Goal: Task Accomplishment & Management: Complete application form

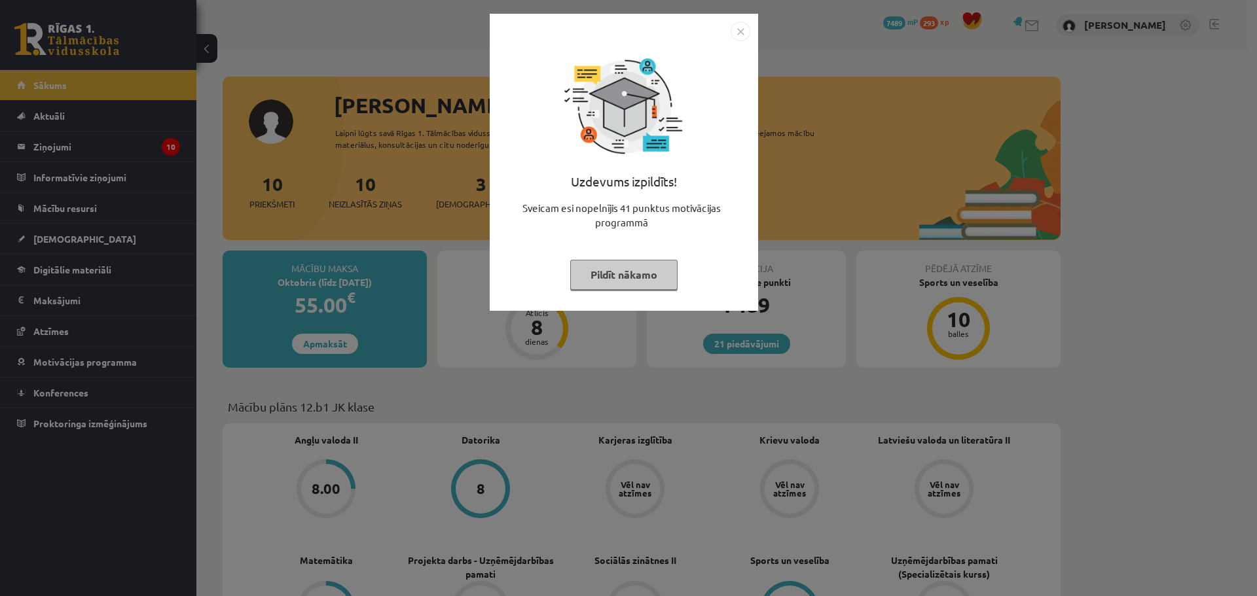
click at [738, 29] on img "Close" at bounding box center [741, 32] width 20 height 20
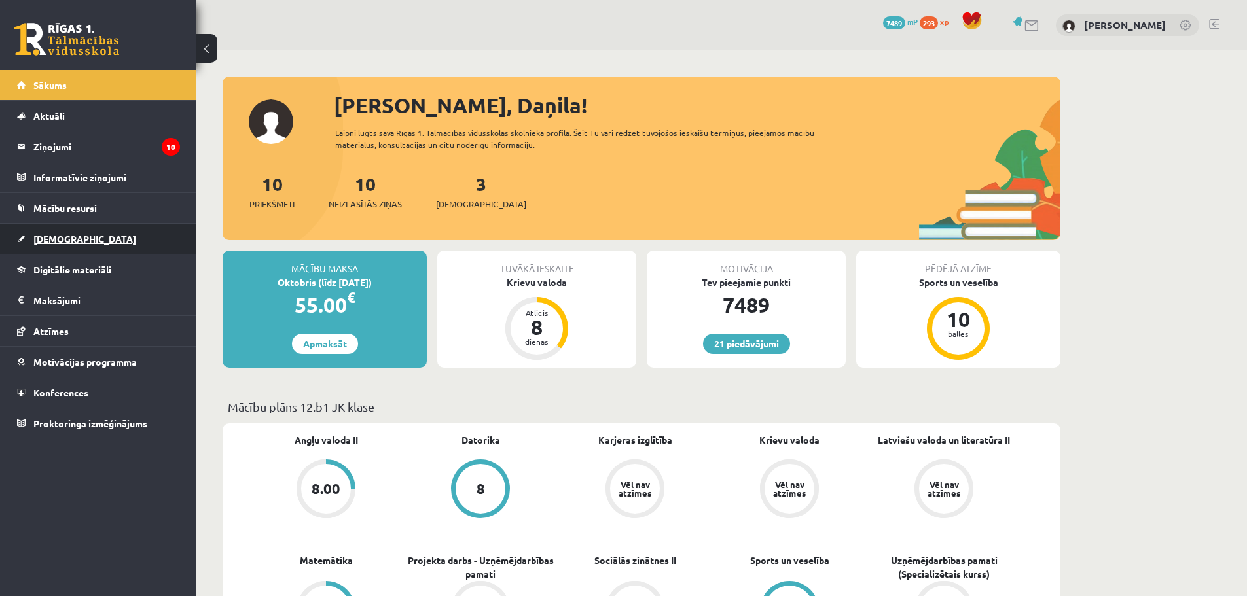
click at [77, 229] on link "[DEMOGRAPHIC_DATA]" at bounding box center [98, 239] width 163 height 30
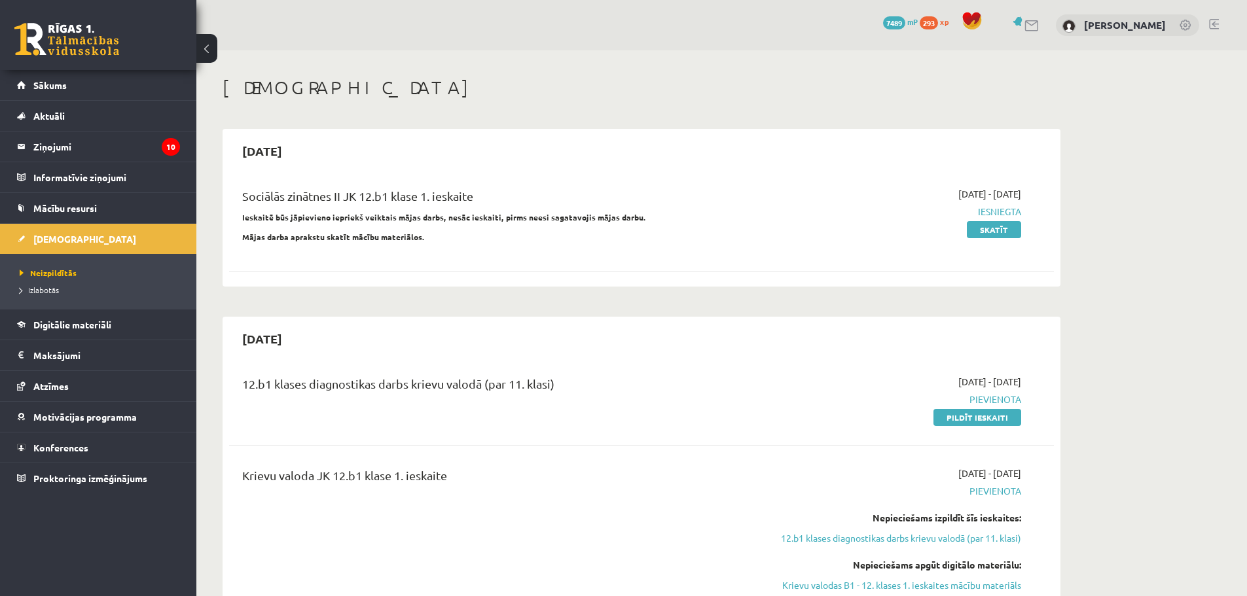
click at [1215, 22] on link at bounding box center [1214, 24] width 10 height 10
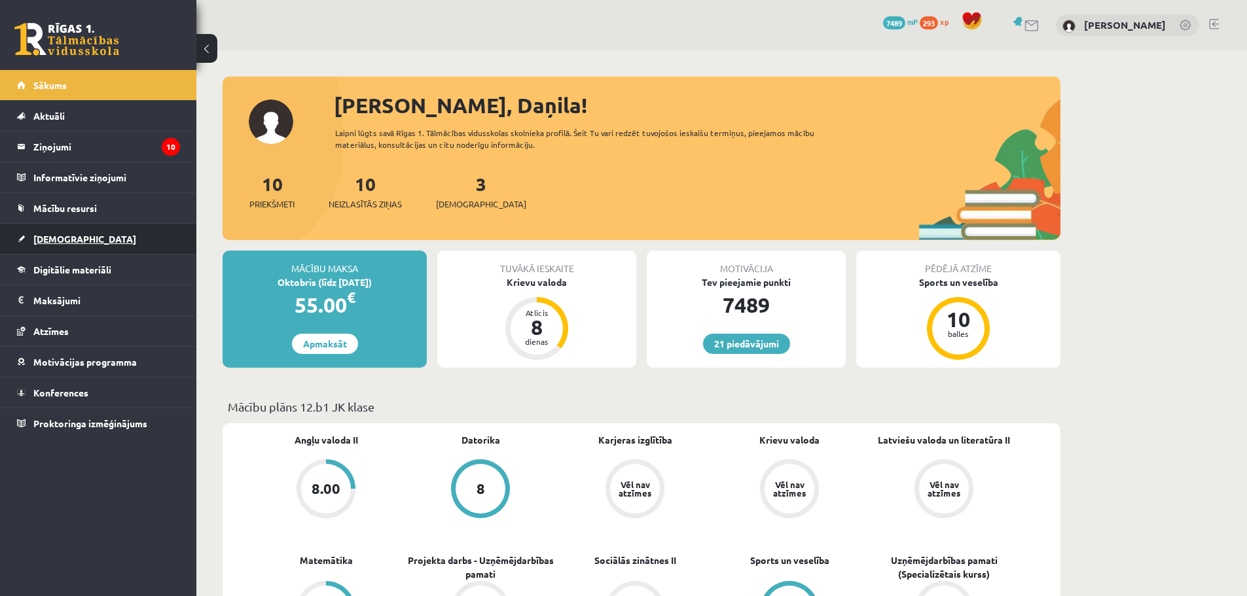
click at [57, 236] on span "[DEMOGRAPHIC_DATA]" at bounding box center [84, 239] width 103 height 12
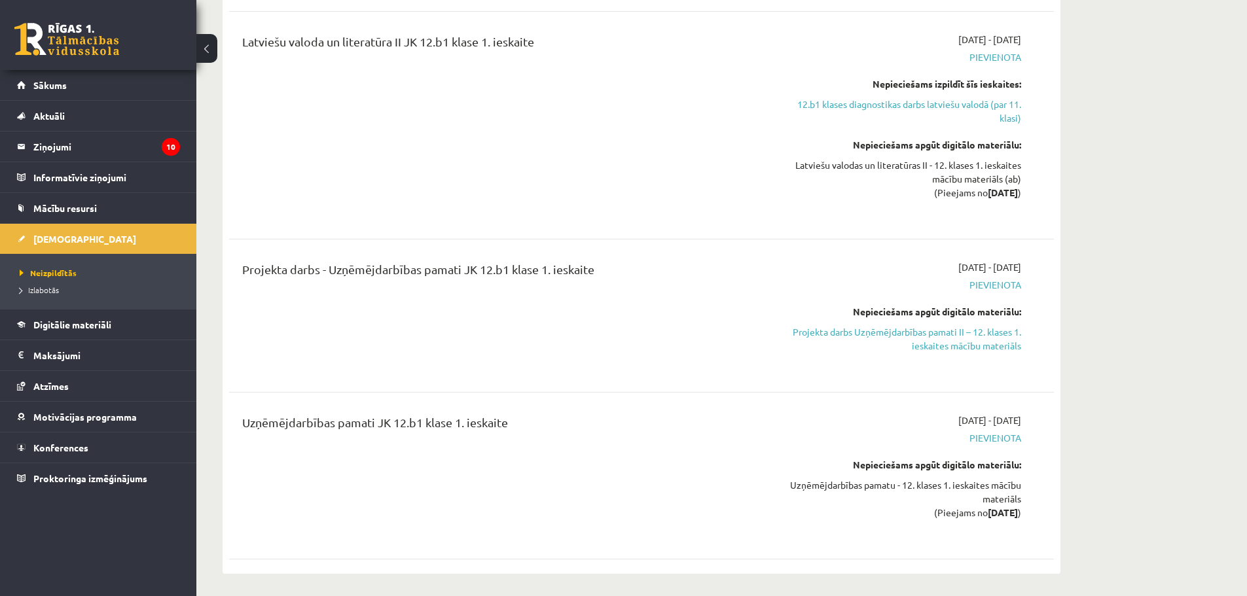
scroll to position [812, 0]
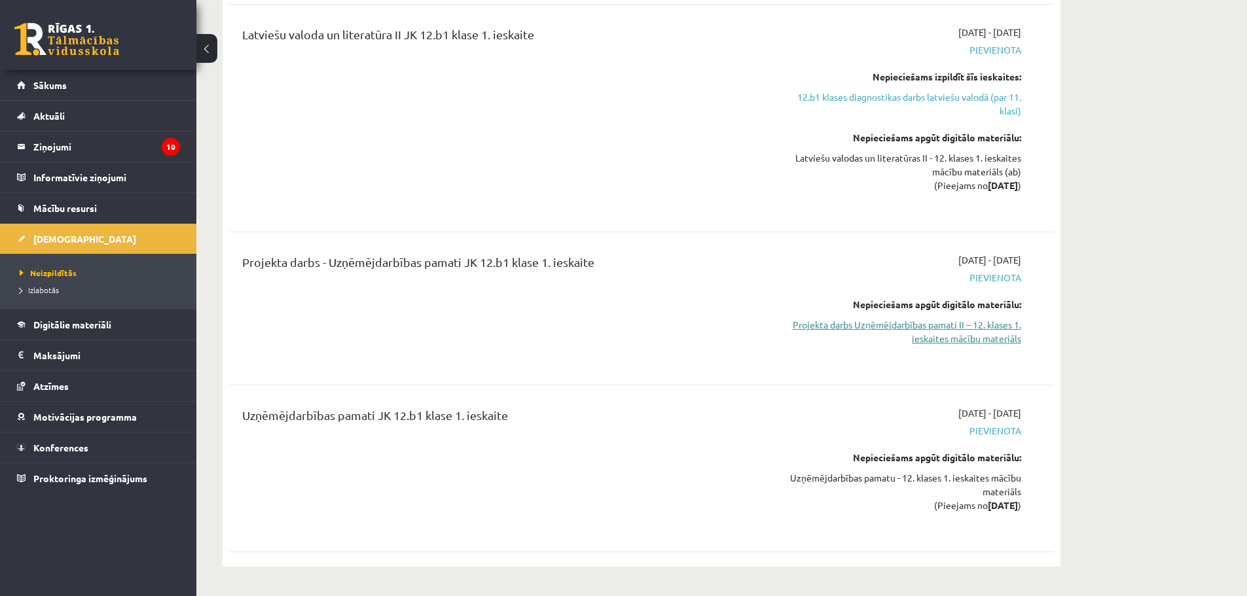
click at [955, 327] on link "Projekta darbs Uzņēmējdarbības pamati II – 12. klases 1. ieskaites mācību mater…" at bounding box center [898, 331] width 247 height 27
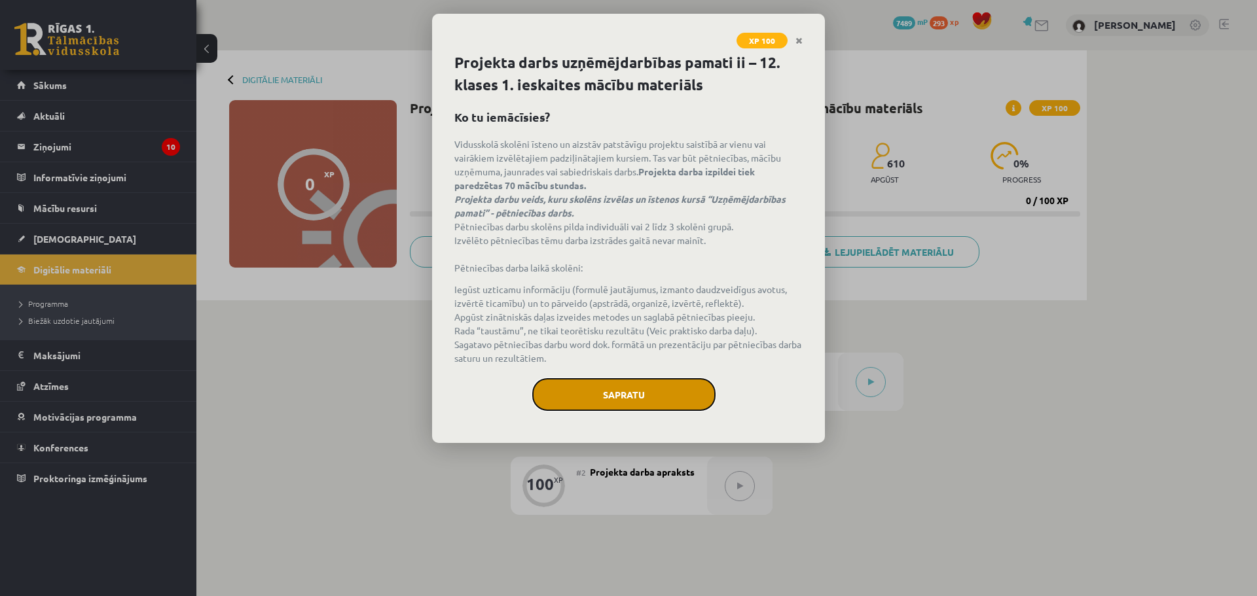
click at [640, 392] on button "Sapratu" at bounding box center [623, 394] width 183 height 33
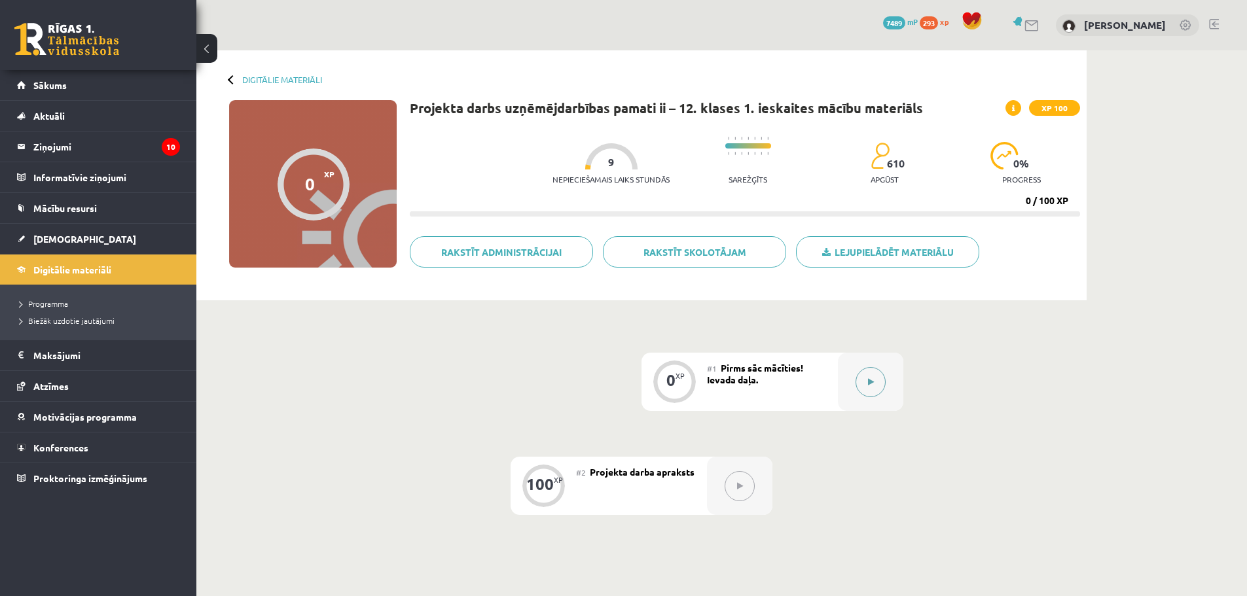
click at [878, 376] on button at bounding box center [871, 382] width 30 height 30
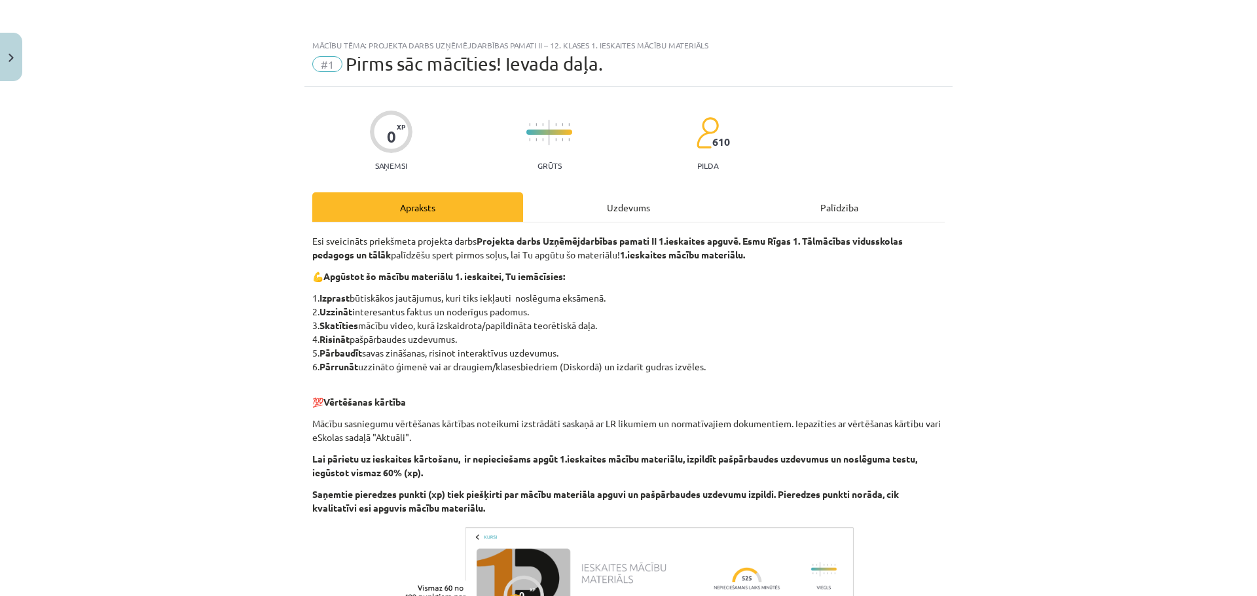
scroll to position [222, 0]
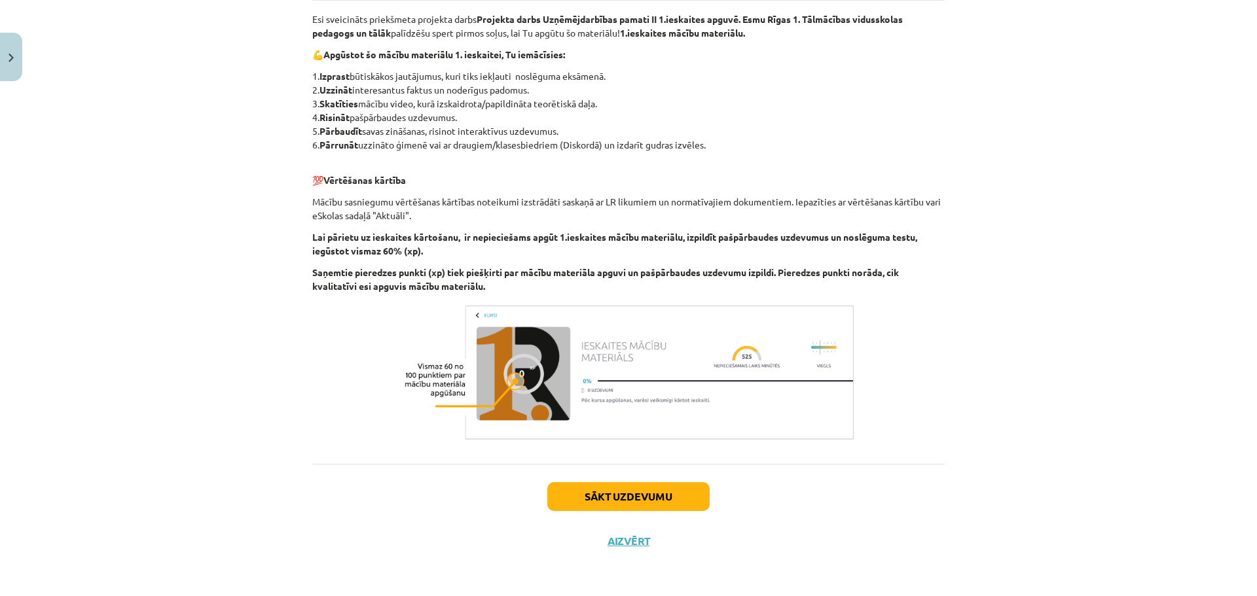
click at [661, 478] on div "Sākt uzdevumu Aizvērt" at bounding box center [628, 510] width 632 height 92
click at [660, 494] on button "Sākt uzdevumu" at bounding box center [628, 497] width 162 height 29
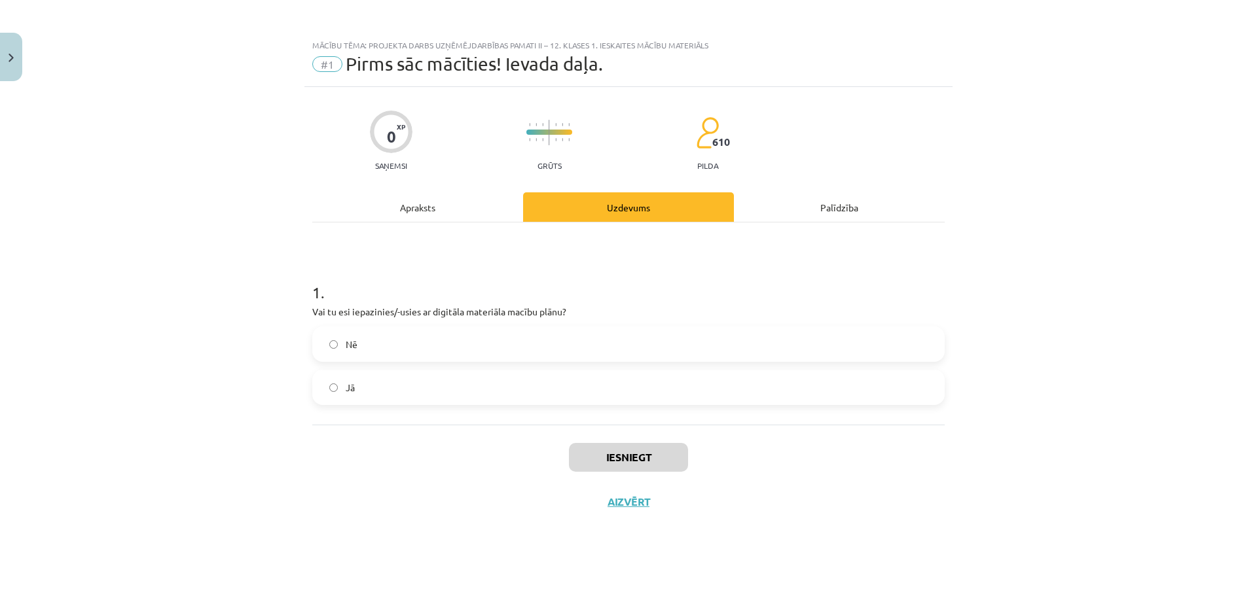
scroll to position [0, 0]
click at [377, 388] on label "Jā" at bounding box center [629, 387] width 630 height 33
click at [616, 447] on button "Iesniegt" at bounding box center [628, 457] width 119 height 29
click at [635, 517] on button "Nākamā nodarbība" at bounding box center [628, 511] width 128 height 30
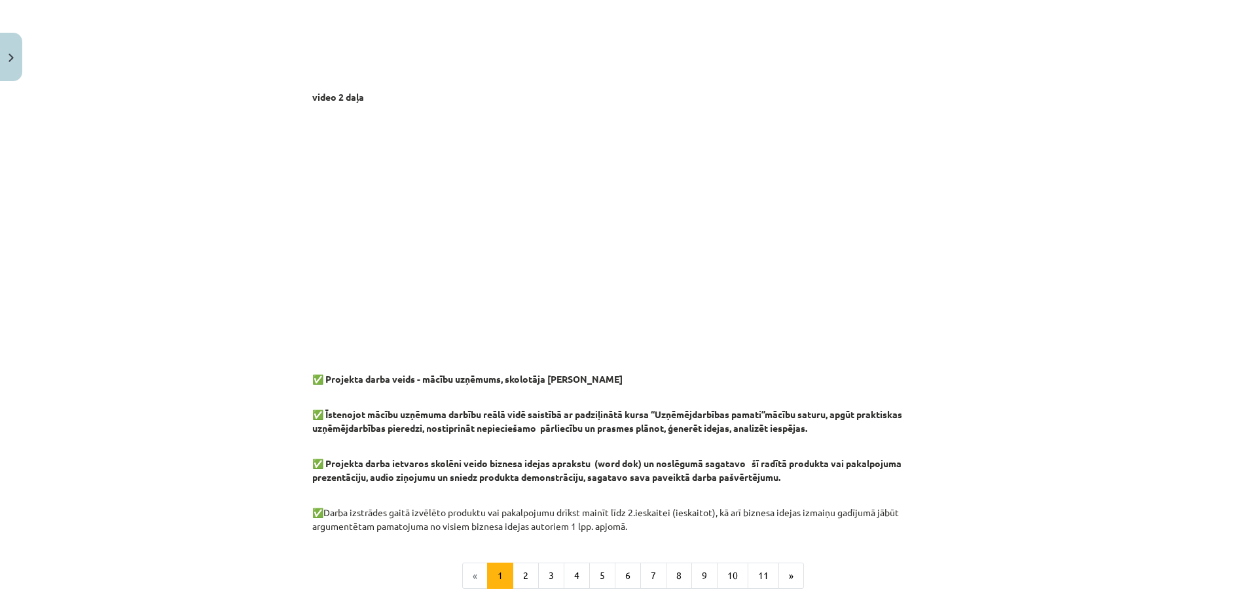
scroll to position [990, 0]
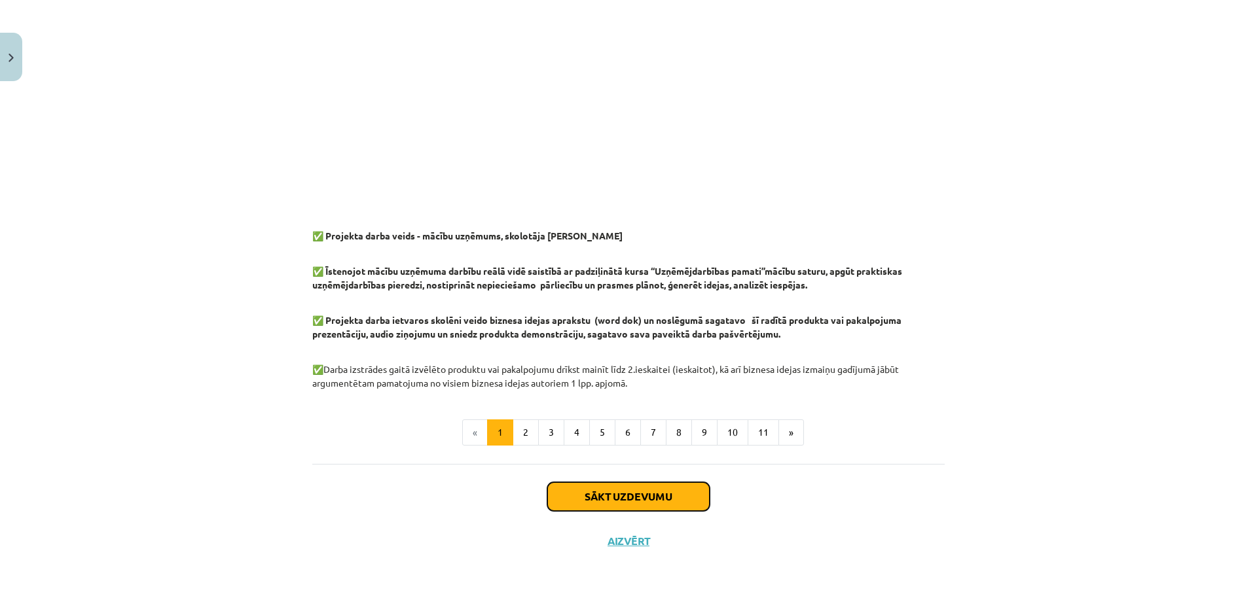
click at [610, 496] on button "Sākt uzdevumu" at bounding box center [628, 497] width 162 height 29
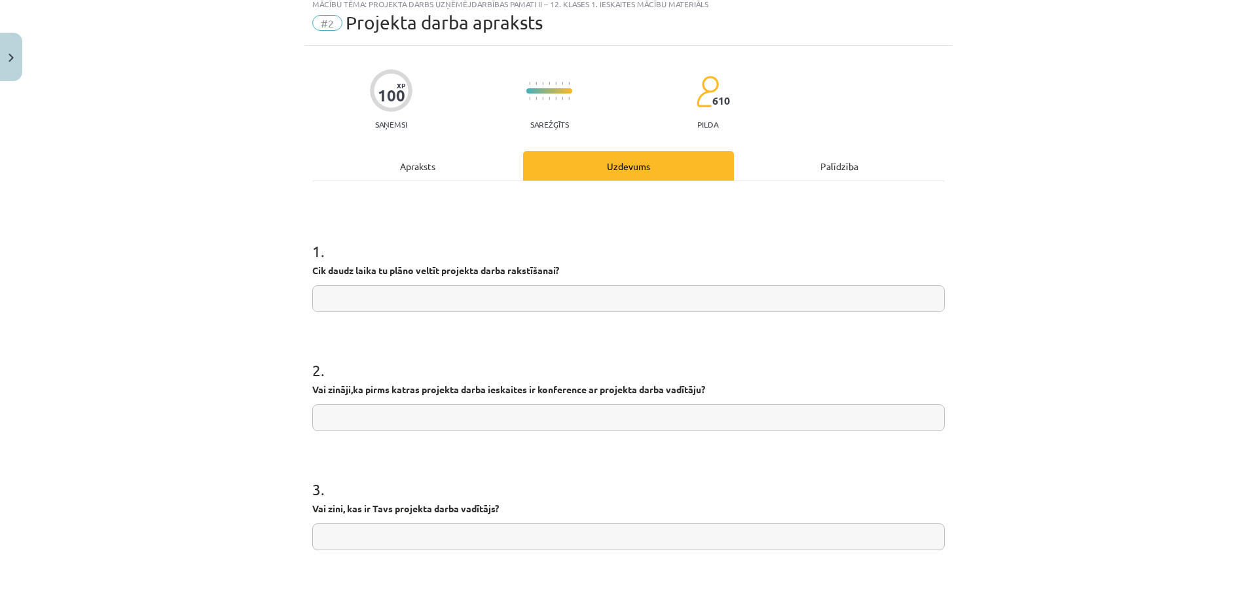
scroll to position [33, 0]
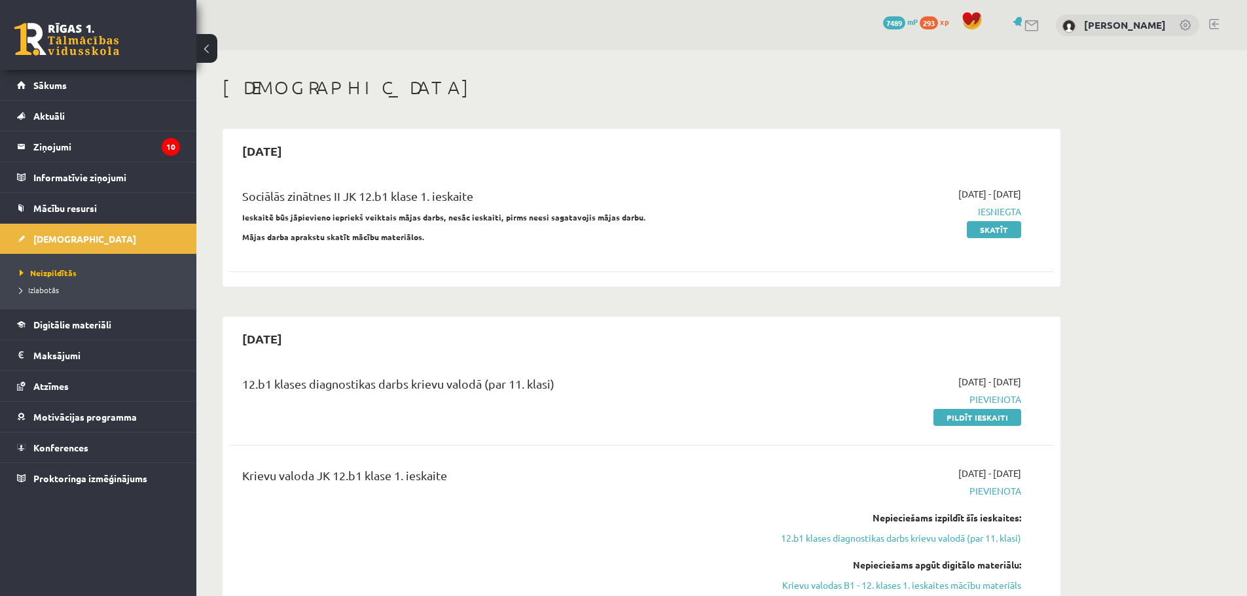
scroll to position [812, 0]
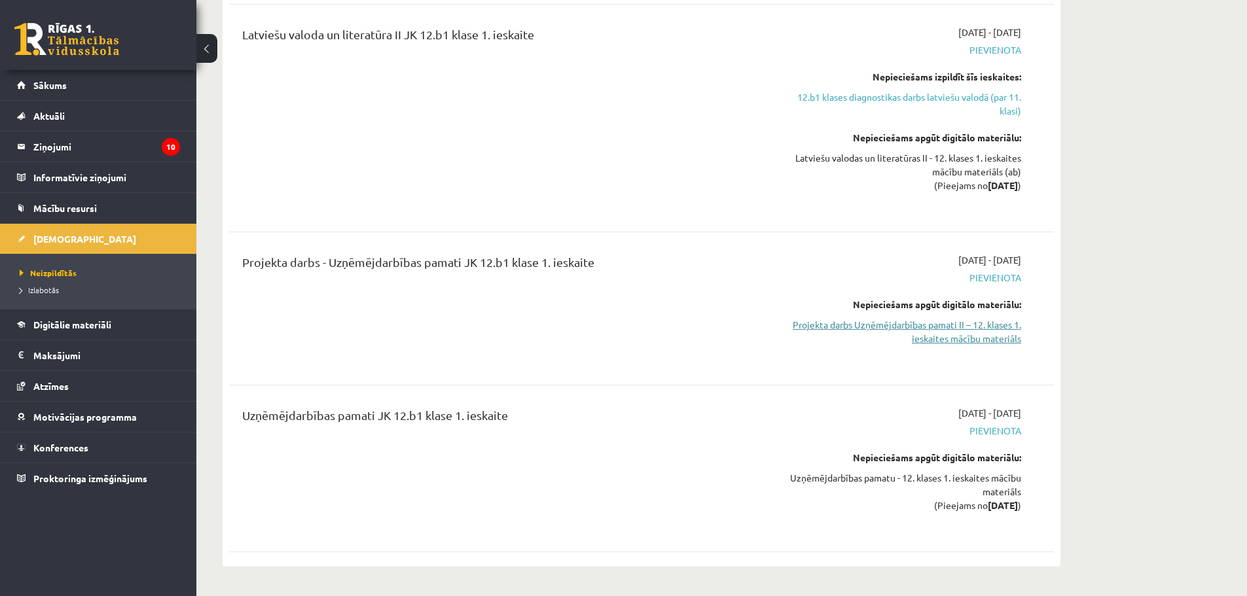
click at [954, 333] on link "Projekta darbs Uzņēmējdarbības pamati II – 12. klases 1. ieskaites mācību mater…" at bounding box center [898, 331] width 247 height 27
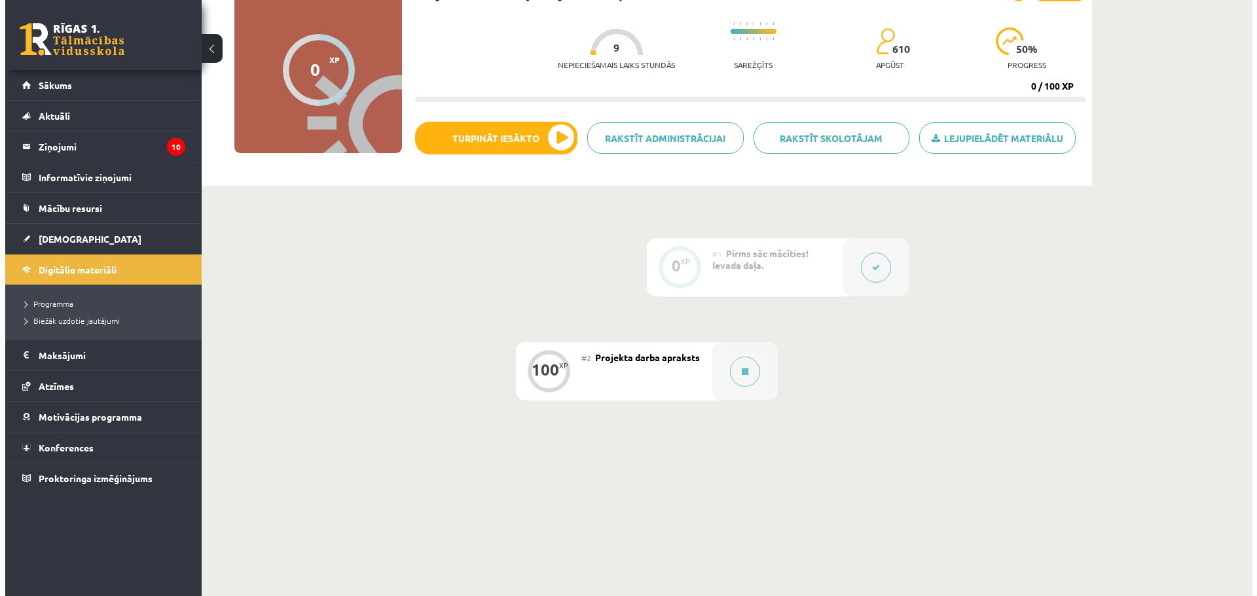
scroll to position [148, 0]
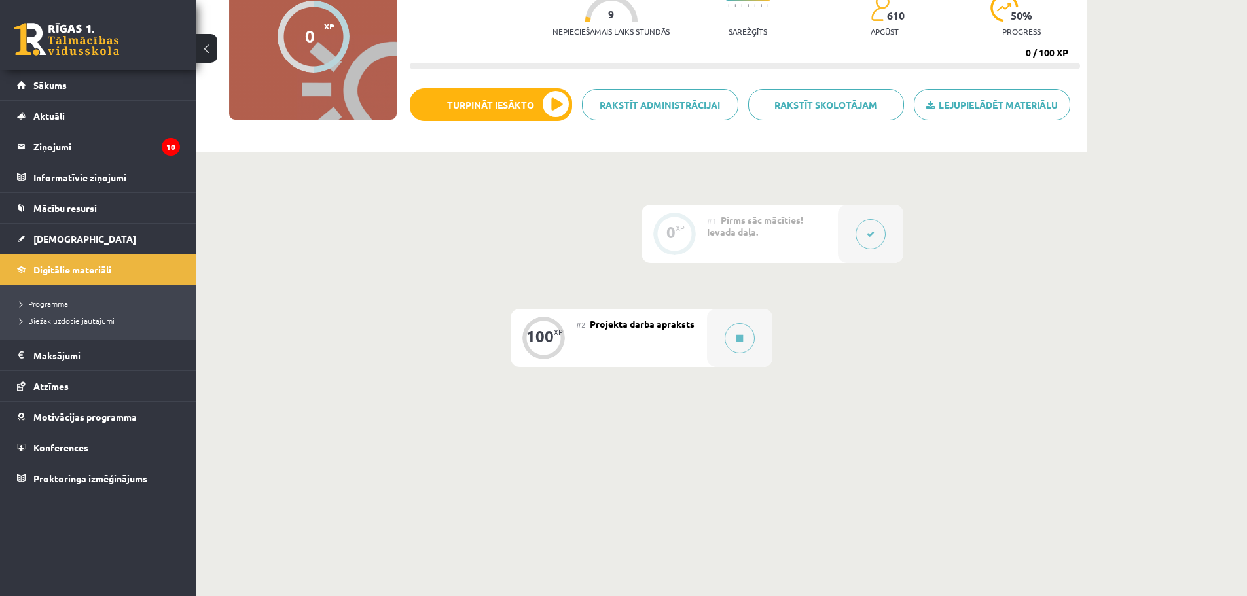
click at [875, 230] on button at bounding box center [871, 234] width 30 height 30
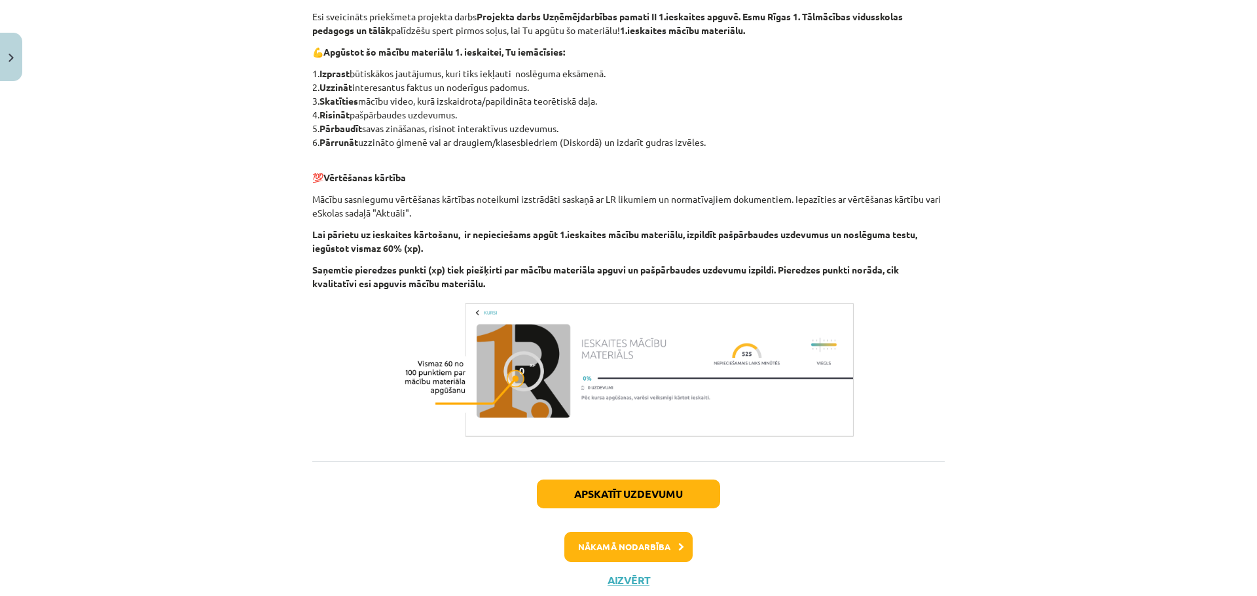
scroll to position [264, 0]
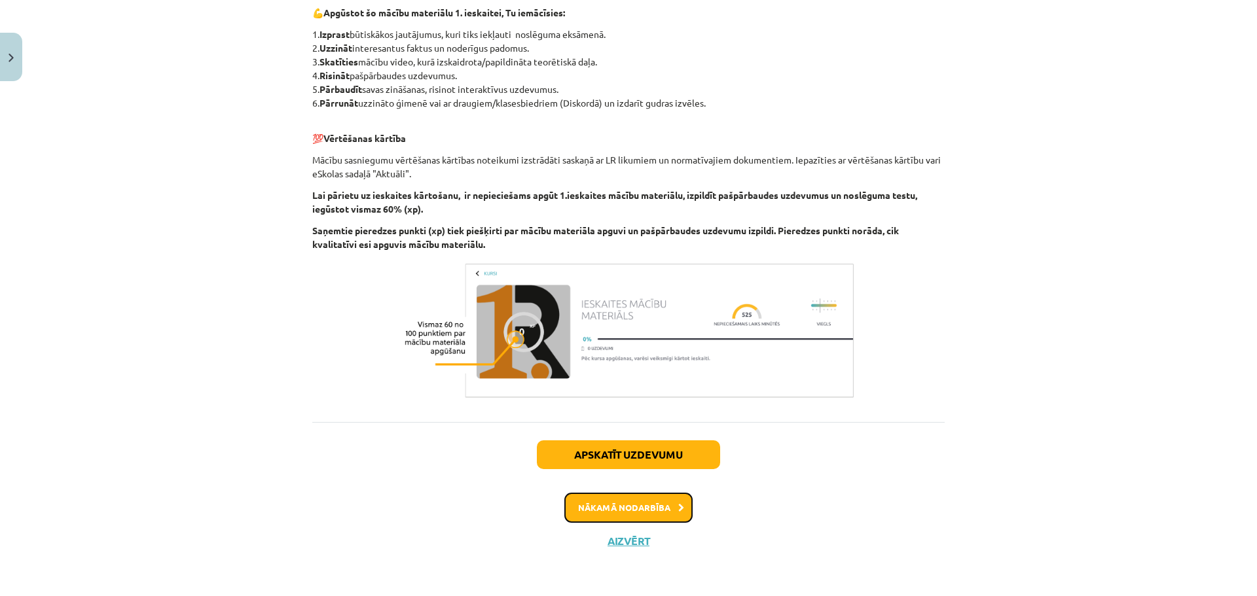
click at [642, 502] on button "Nākamā nodarbība" at bounding box center [628, 508] width 128 height 30
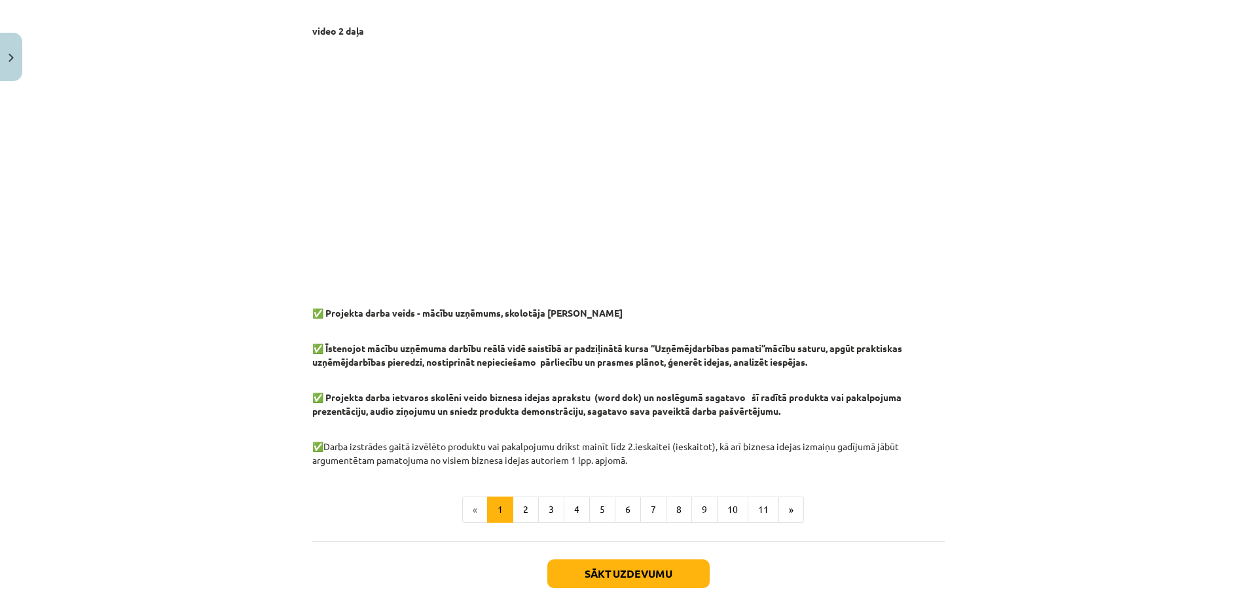
scroll to position [990, 0]
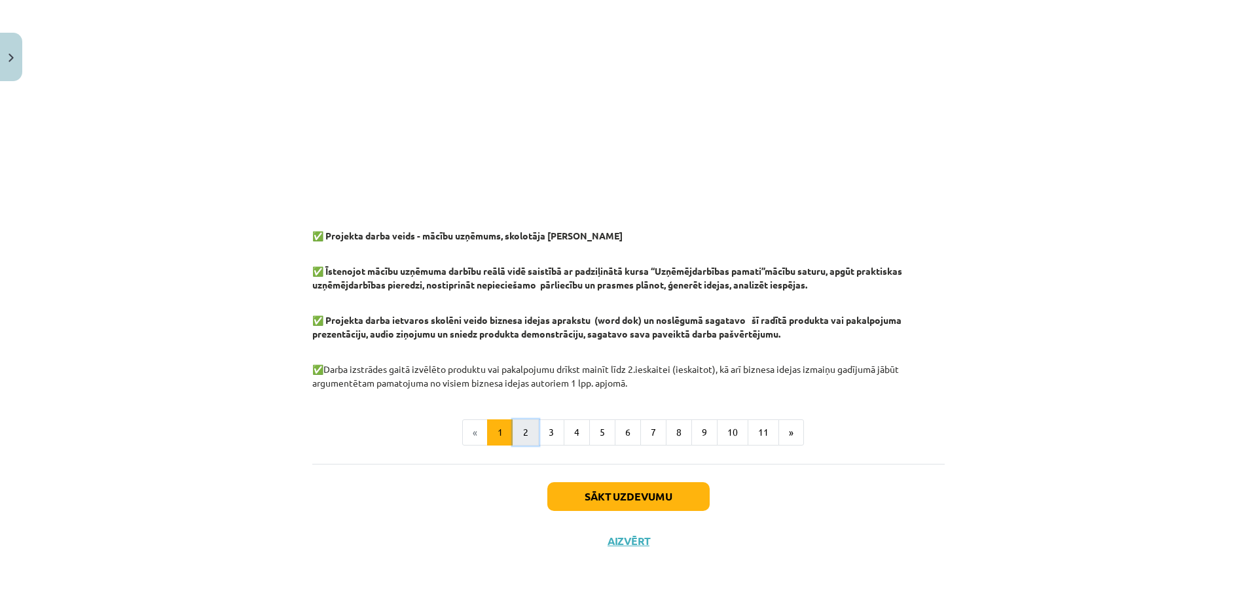
click at [526, 429] on button "2" at bounding box center [526, 433] width 26 height 26
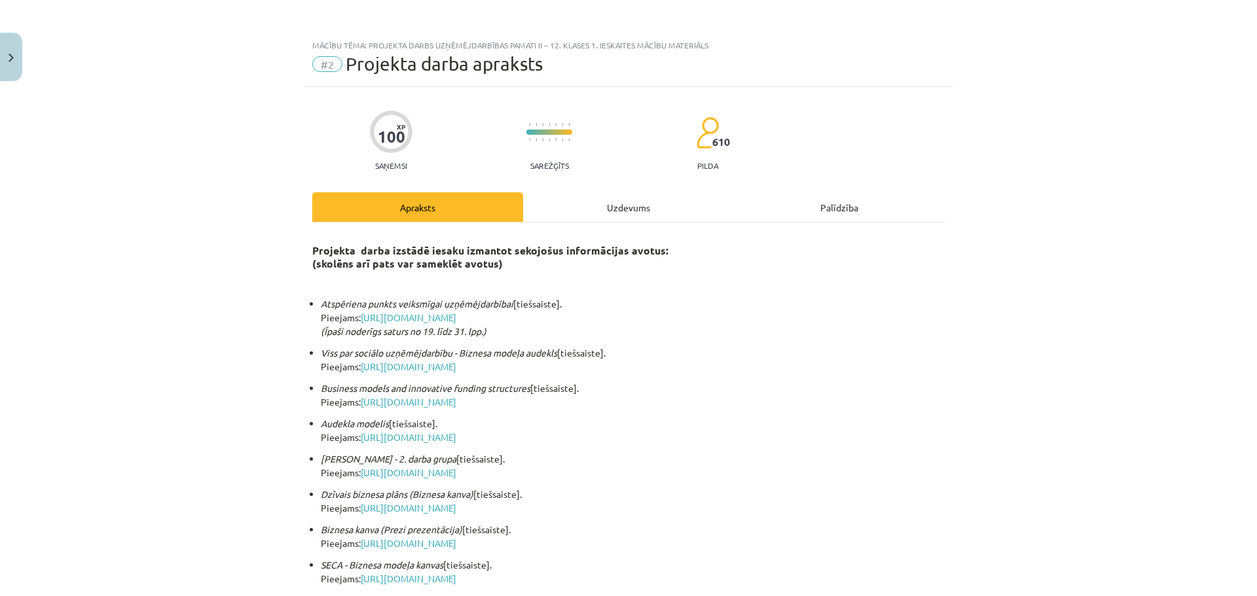
scroll to position [406, 0]
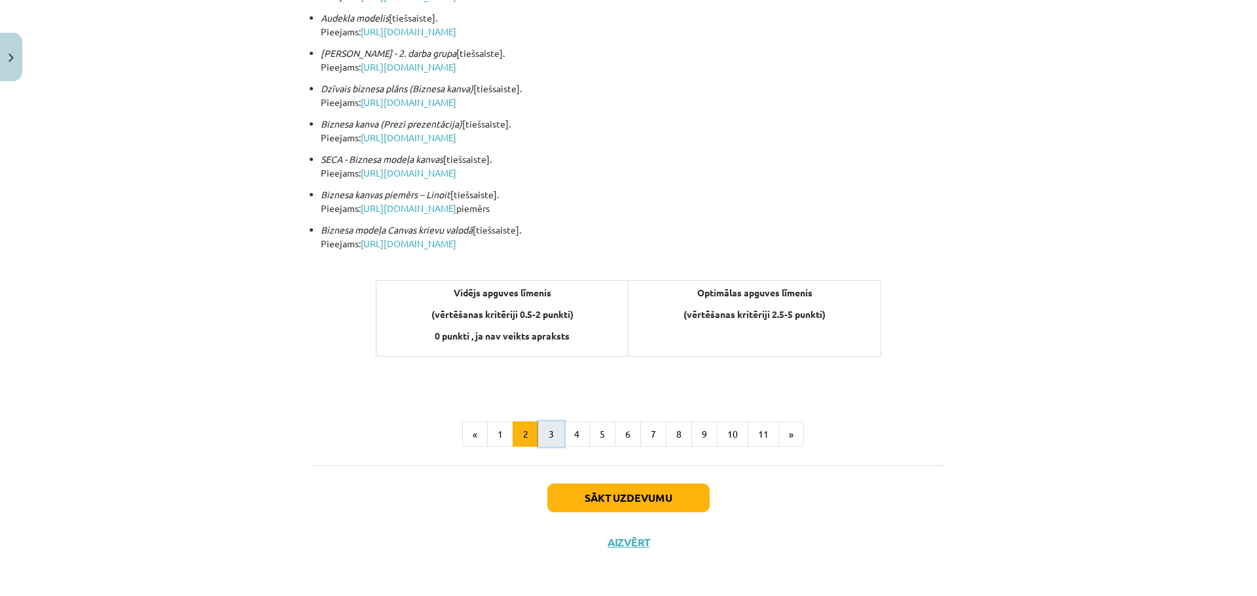
click at [551, 426] on button "3" at bounding box center [551, 435] width 26 height 26
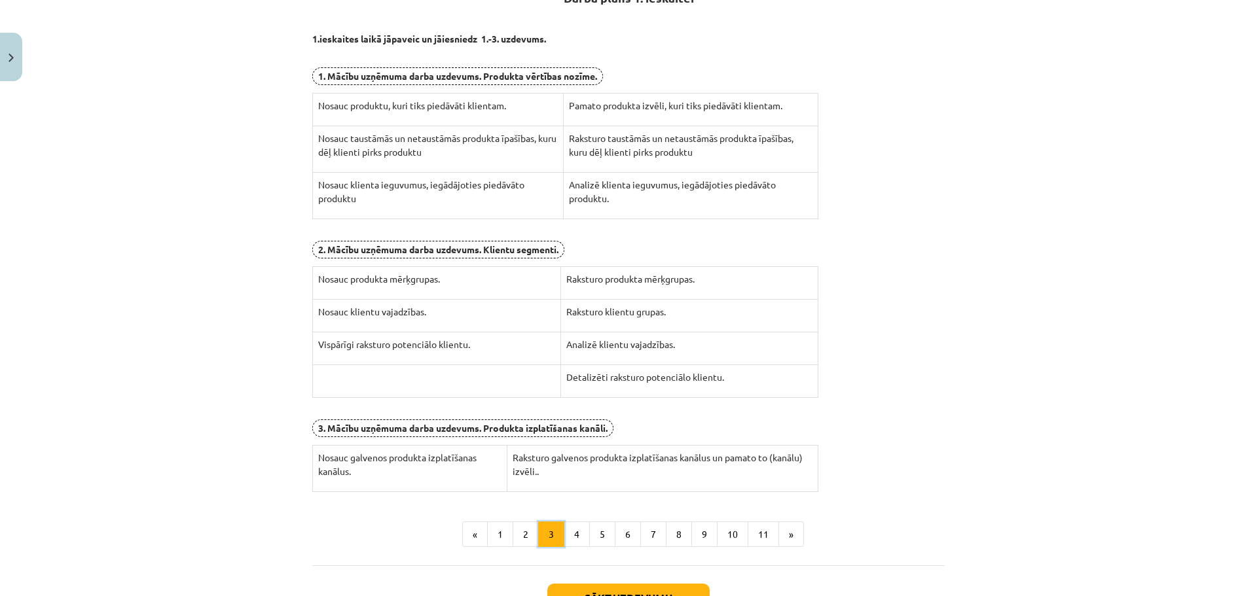
scroll to position [234, 0]
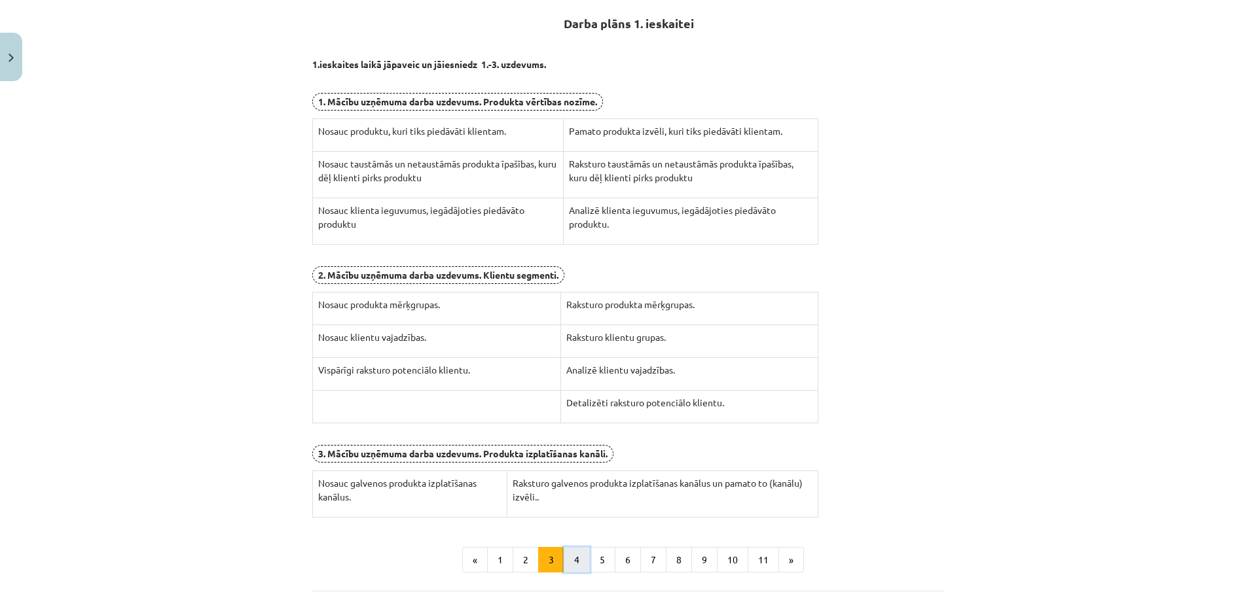
click at [570, 562] on button "4" at bounding box center [577, 560] width 26 height 26
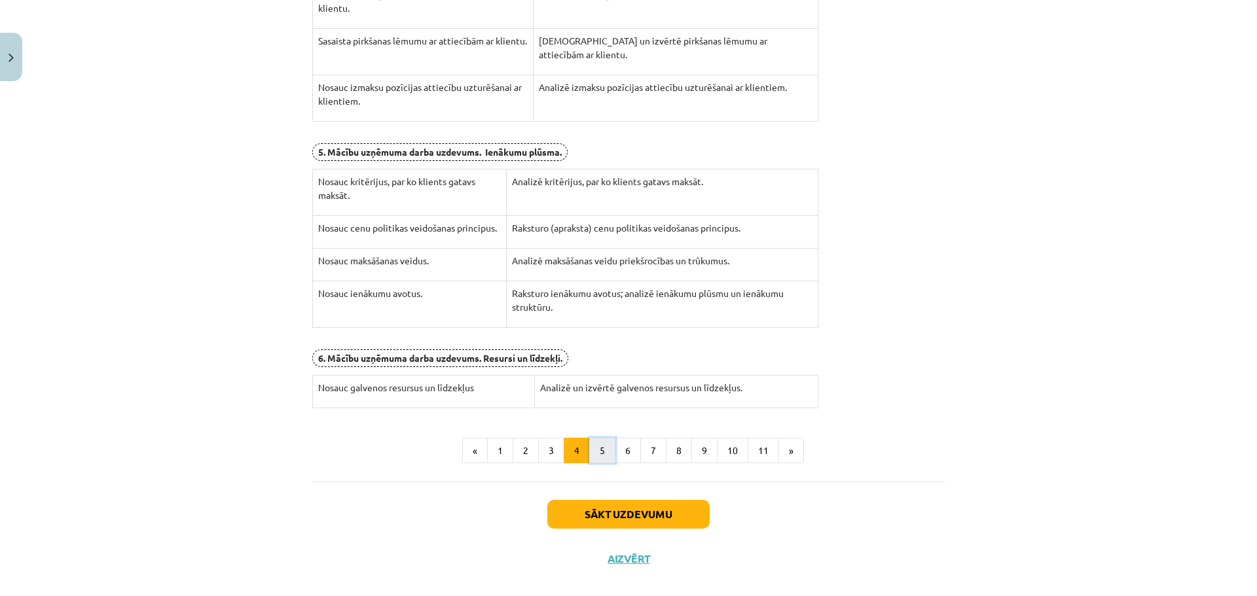
click at [603, 444] on button "5" at bounding box center [602, 451] width 26 height 26
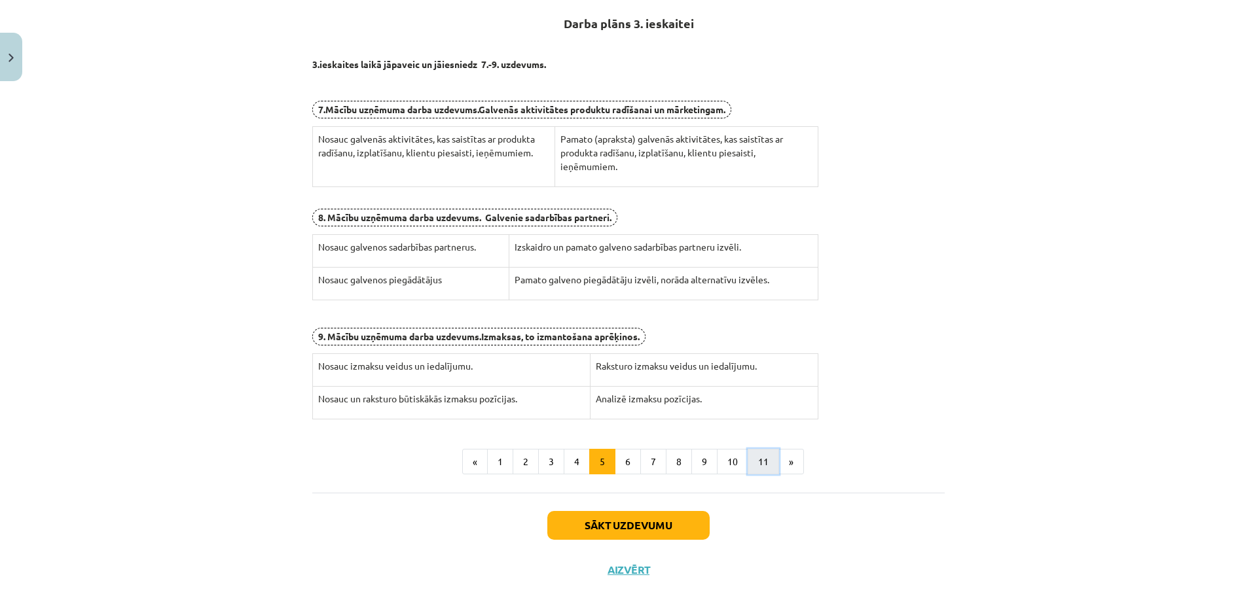
click at [756, 466] on button "11" at bounding box center [763, 462] width 31 height 26
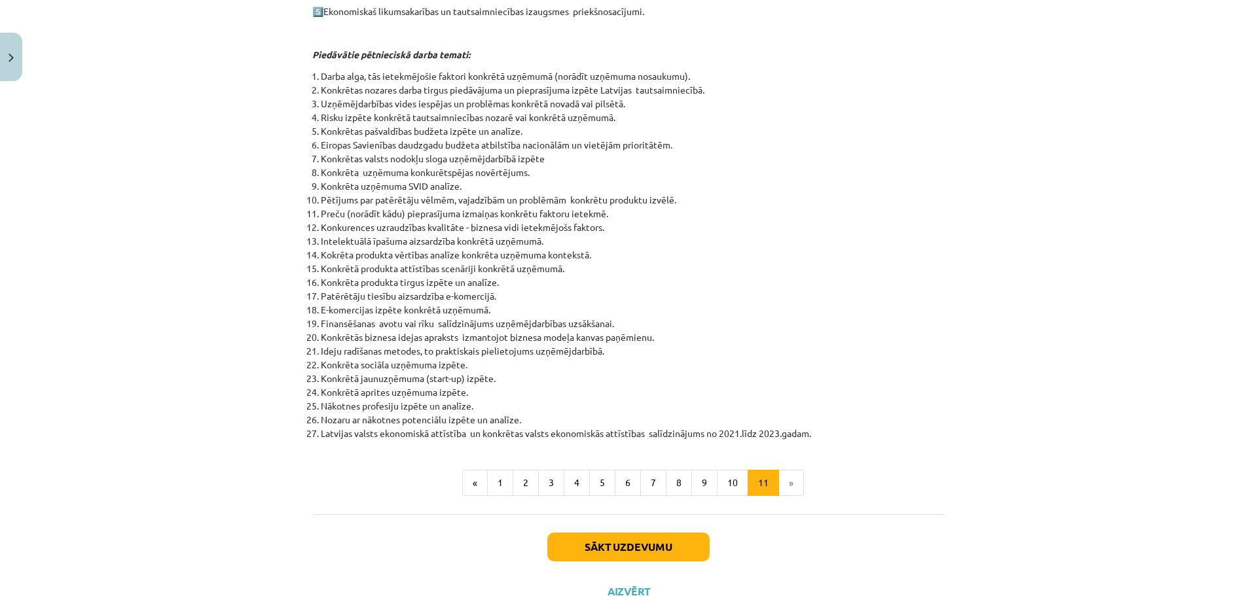
scroll to position [487, 0]
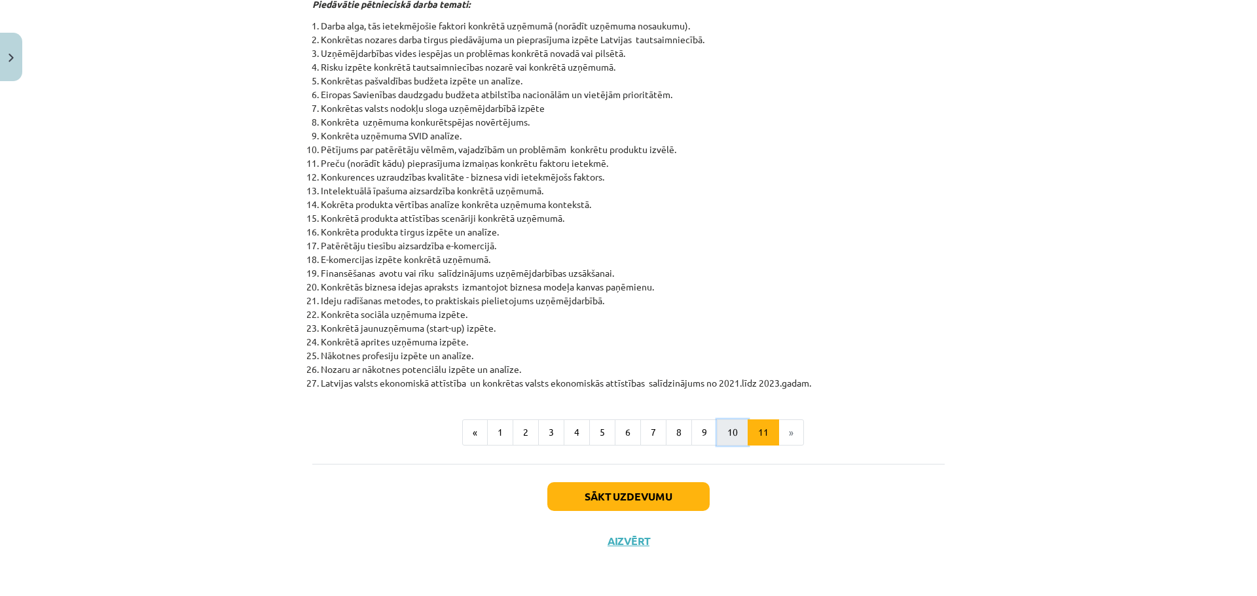
click at [720, 433] on button "10" at bounding box center [732, 433] width 31 height 26
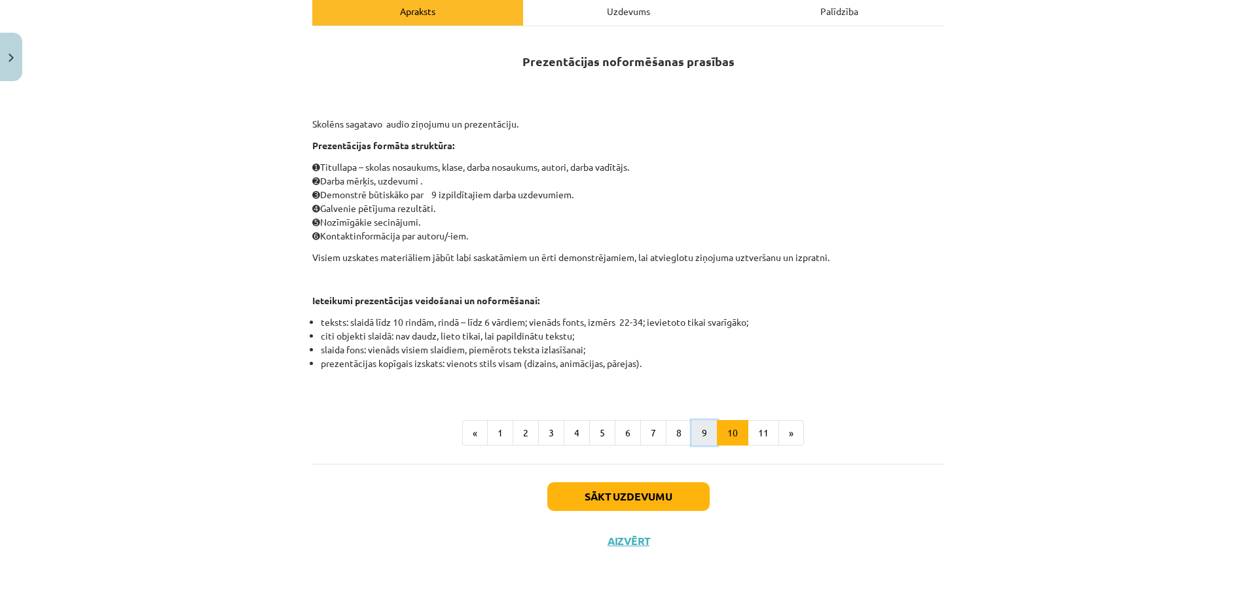
click at [699, 439] on button "9" at bounding box center [704, 433] width 26 height 26
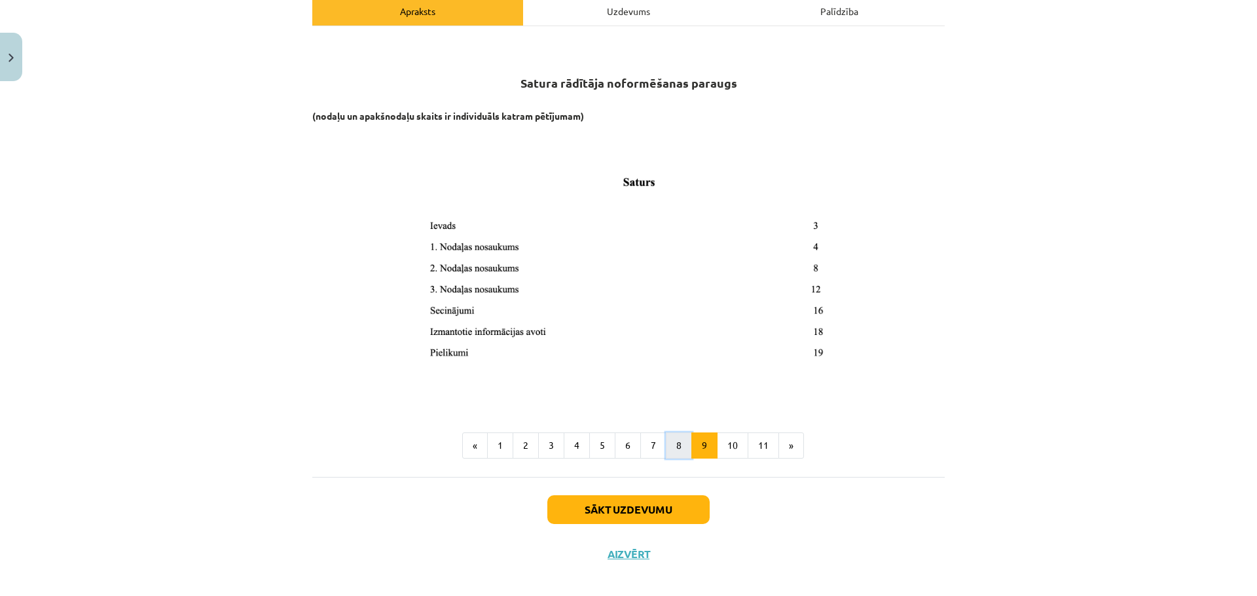
click at [670, 443] on button "8" at bounding box center [679, 446] width 26 height 26
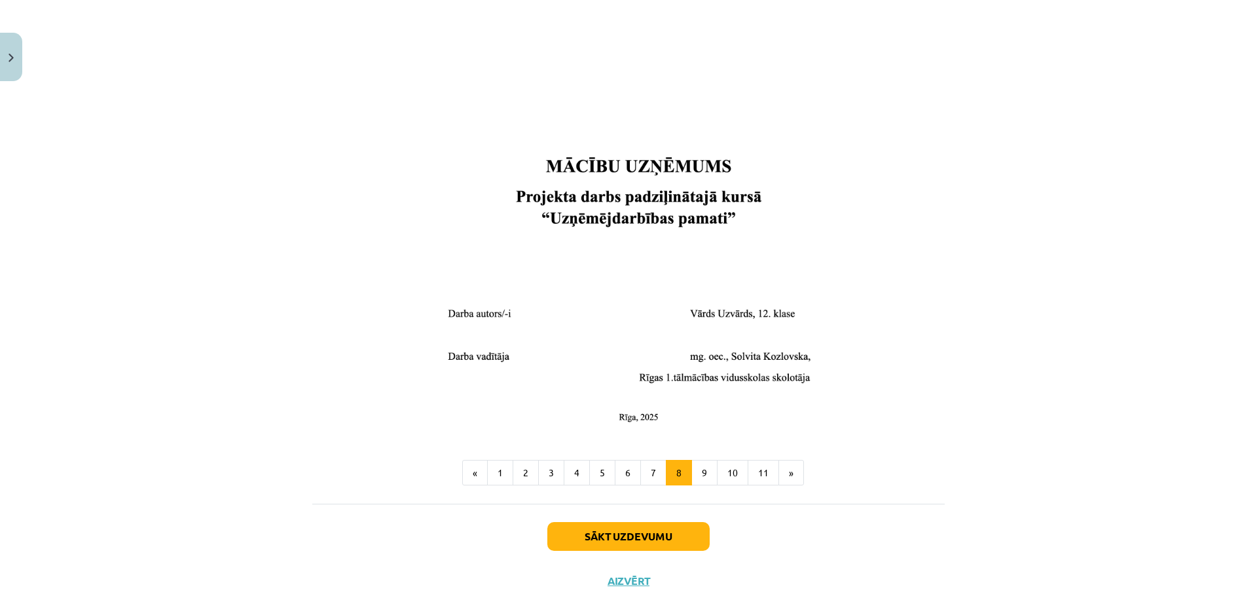
scroll to position [419, 0]
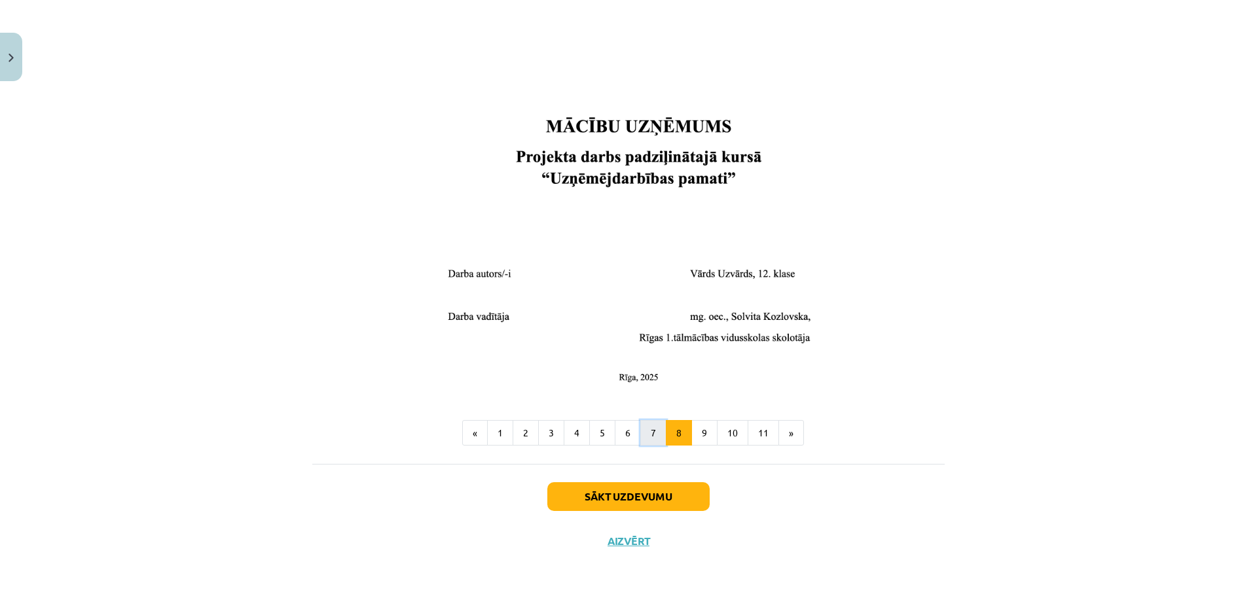
click at [657, 431] on button "7" at bounding box center [653, 433] width 26 height 26
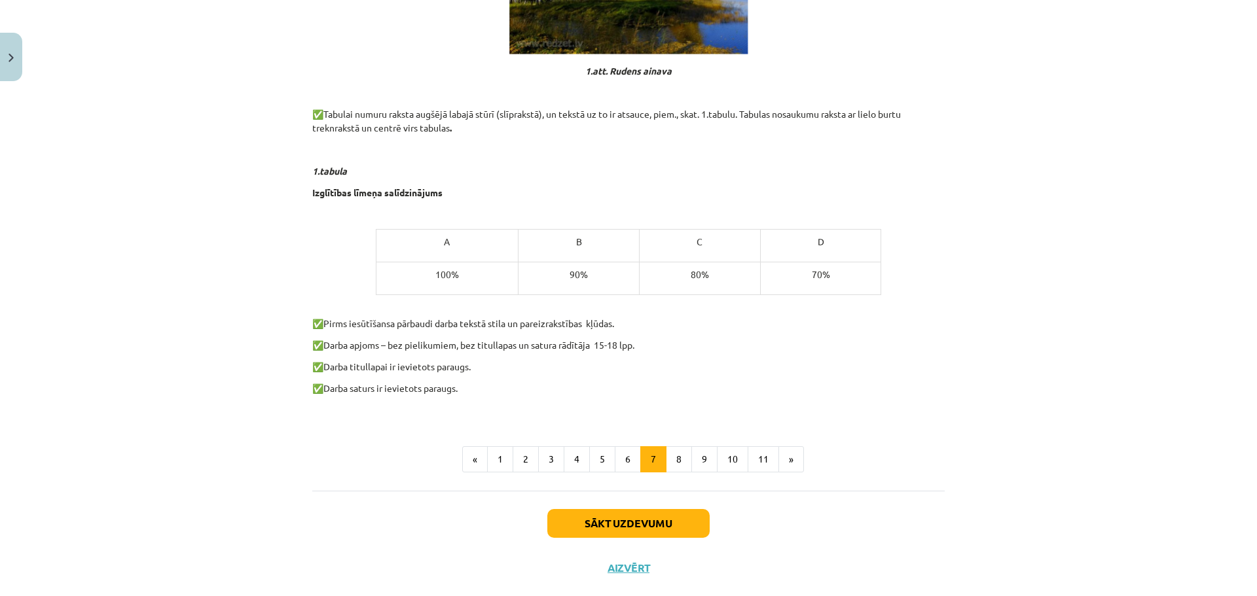
scroll to position [670, 0]
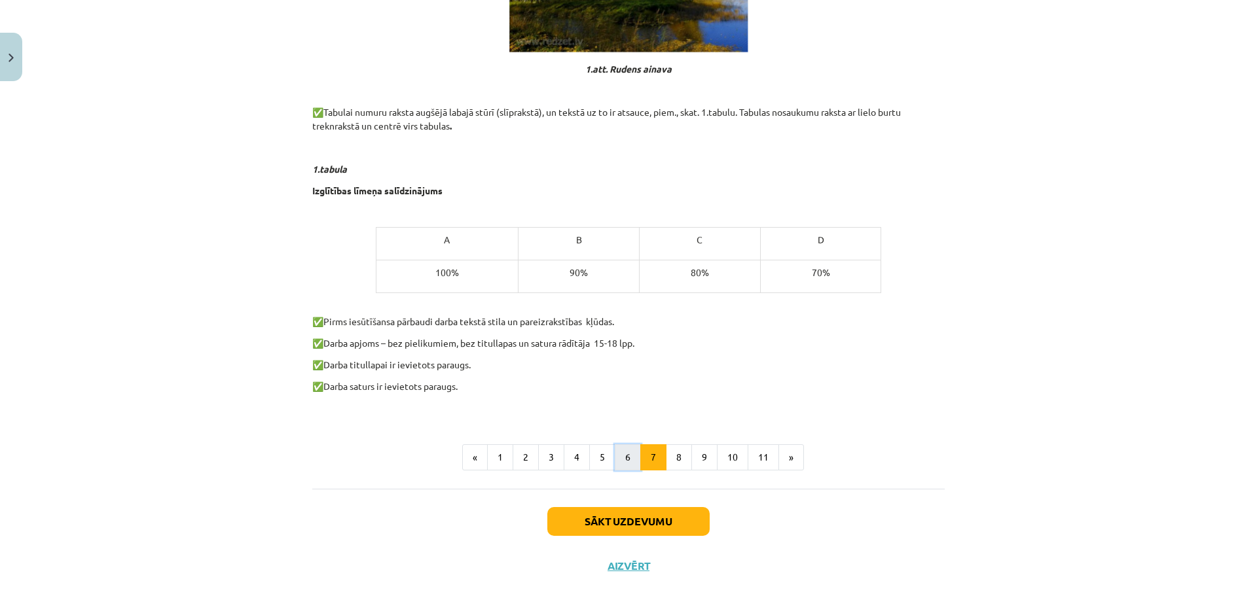
click at [623, 453] on button "6" at bounding box center [628, 458] width 26 height 26
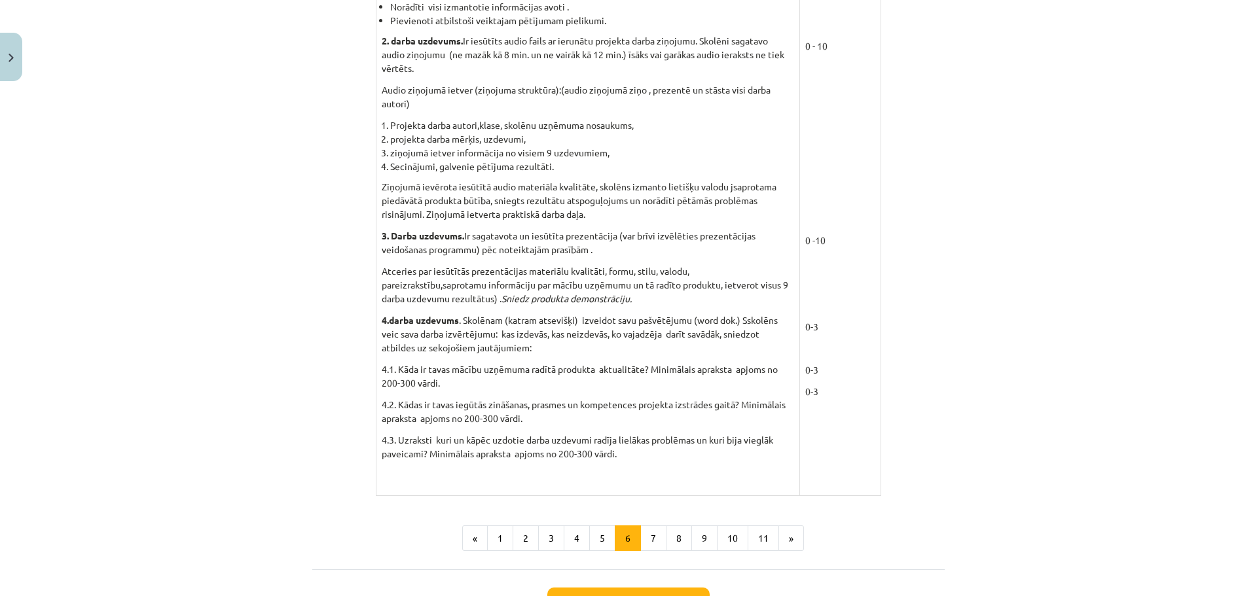
scroll to position [1112, 0]
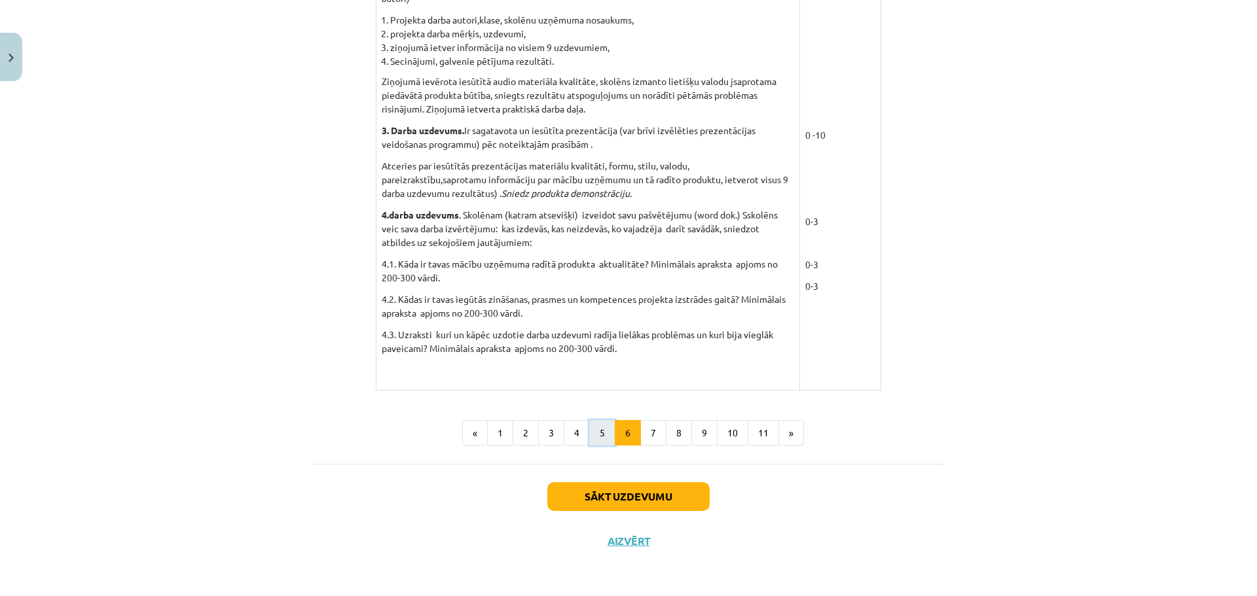
click at [595, 429] on button "5" at bounding box center [602, 433] width 26 height 26
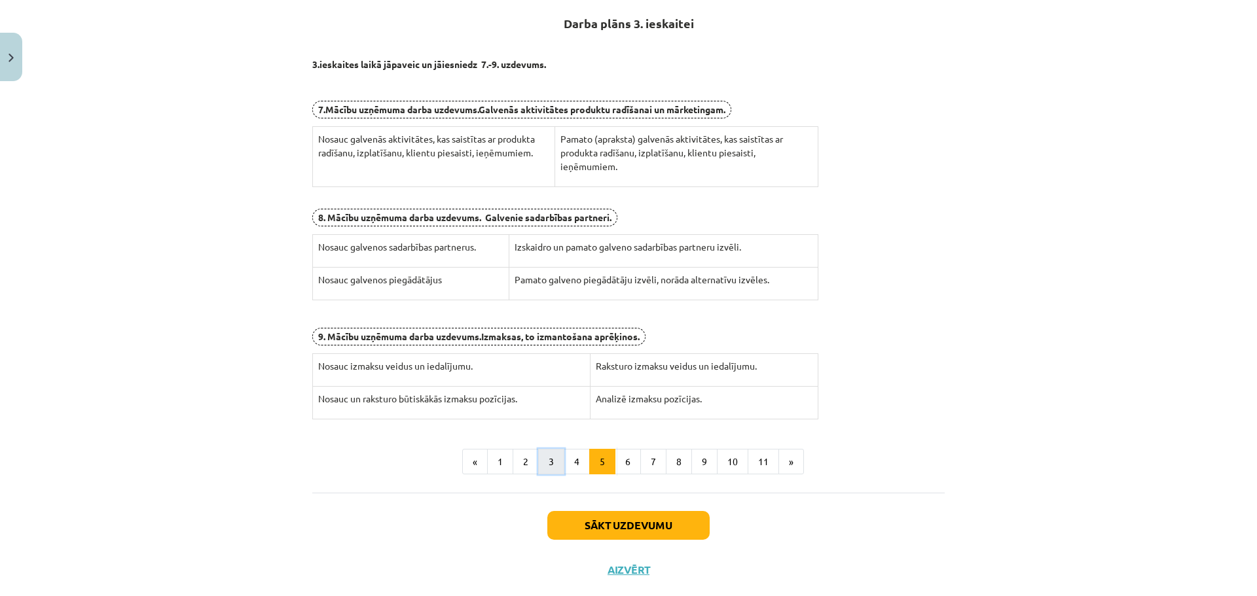
click at [541, 469] on button "3" at bounding box center [551, 462] width 26 height 26
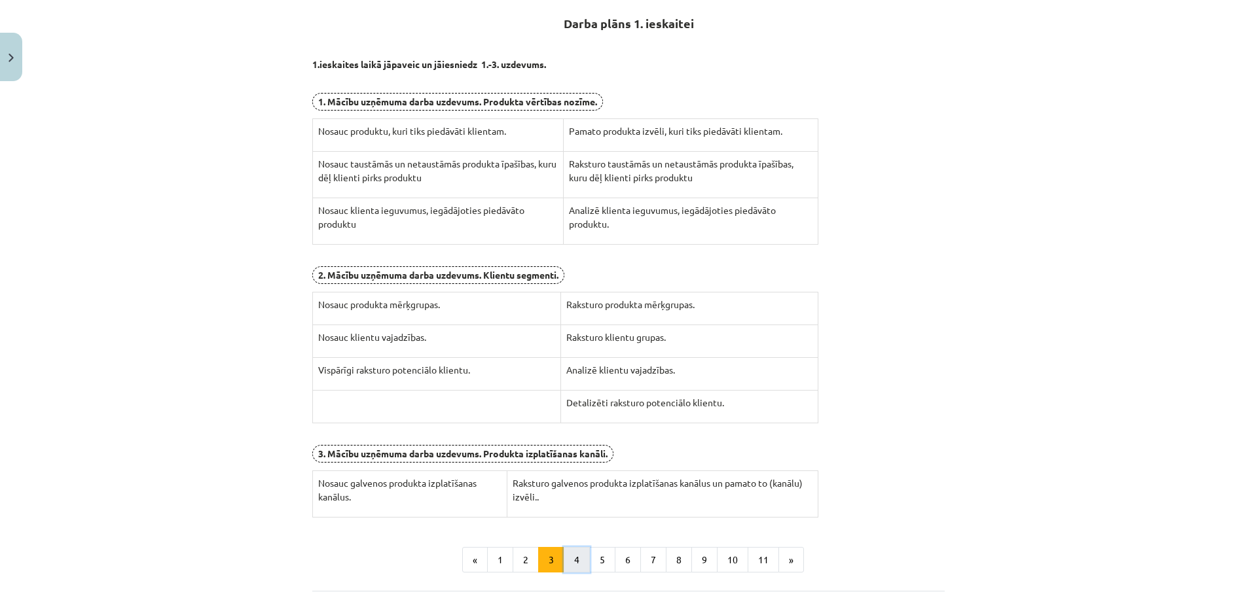
click at [570, 565] on button "4" at bounding box center [577, 560] width 26 height 26
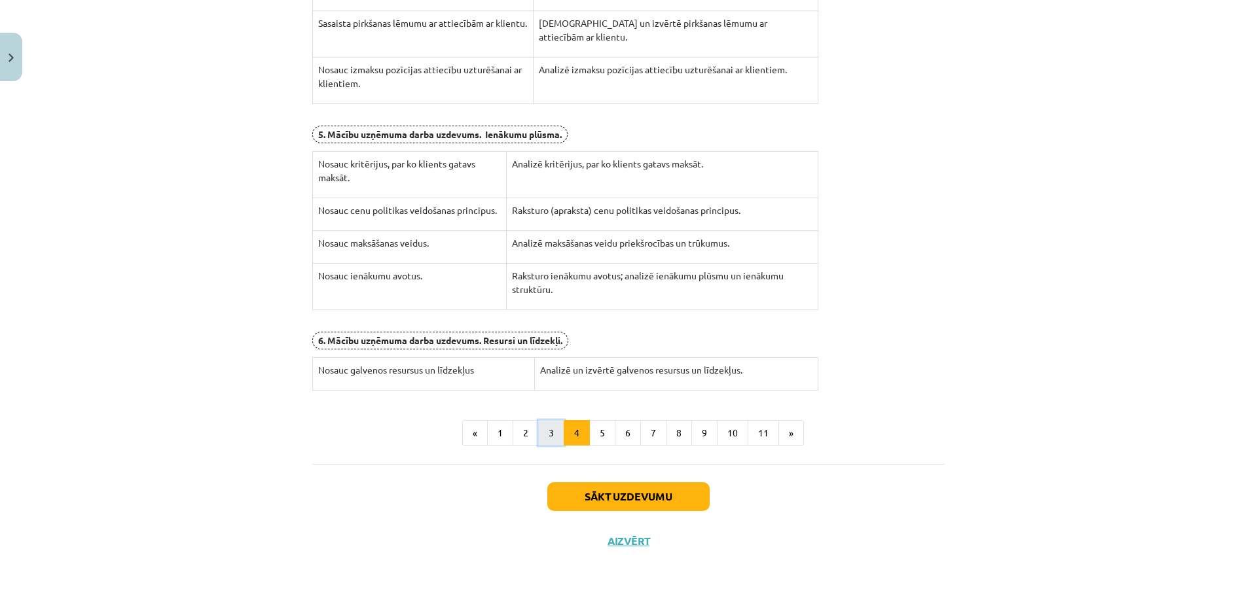
click at [545, 425] on button "3" at bounding box center [551, 433] width 26 height 26
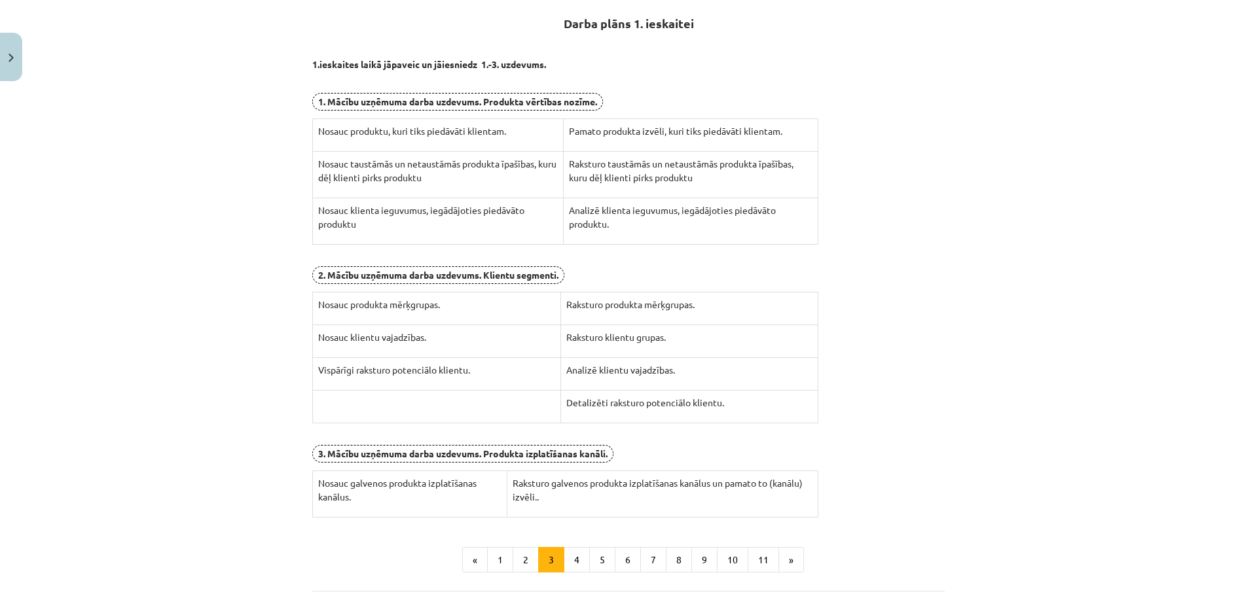
scroll to position [361, 0]
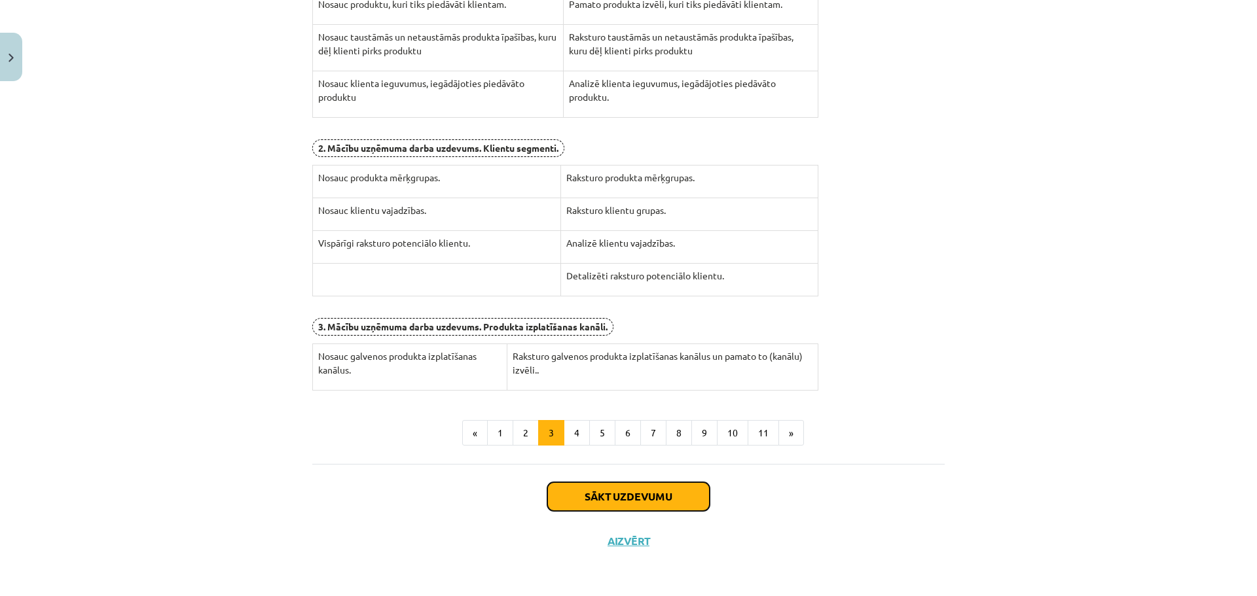
click at [647, 498] on button "Sākt uzdevumu" at bounding box center [628, 497] width 162 height 29
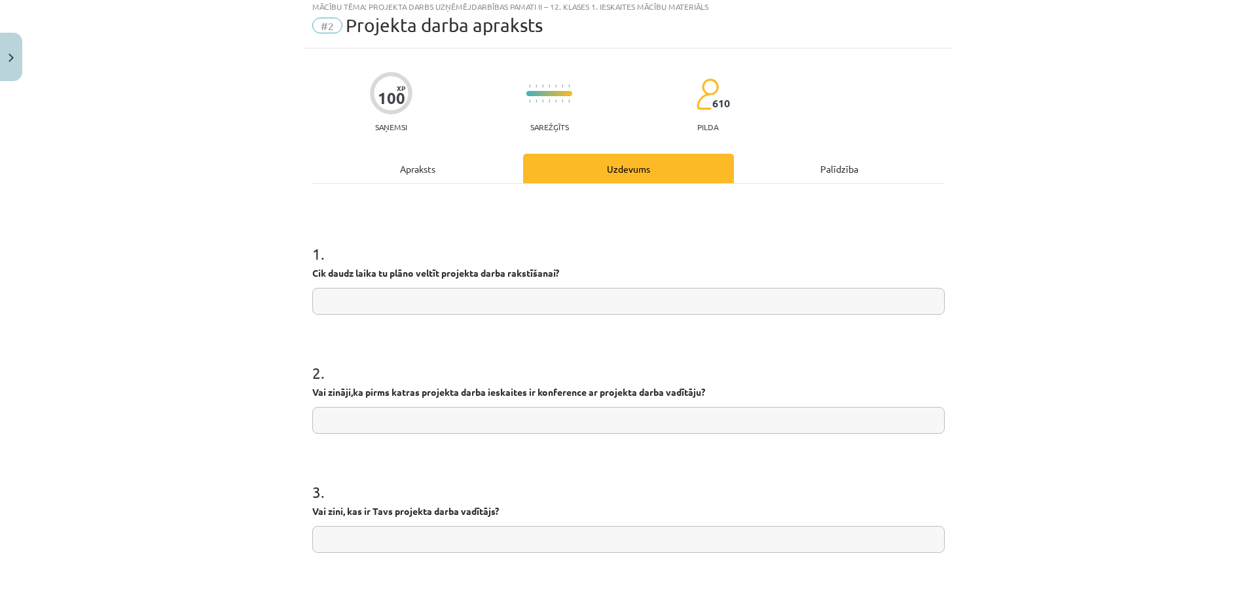
scroll to position [33, 0]
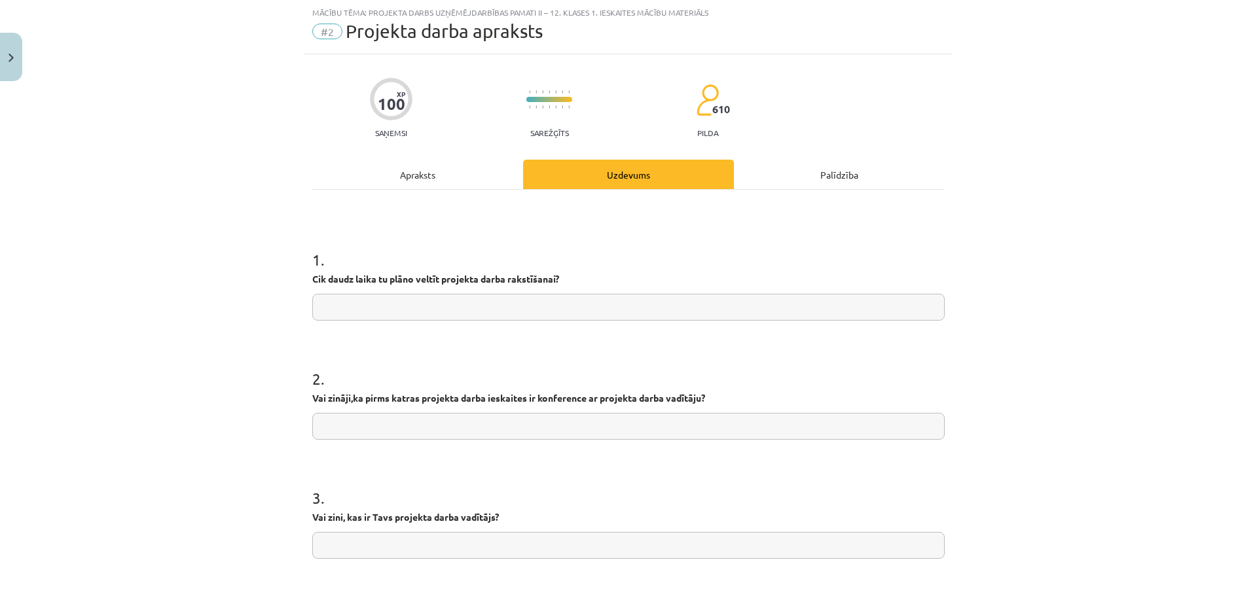
click at [399, 308] on input "text" at bounding box center [628, 307] width 632 height 27
type input "*********"
click at [449, 429] on input "text" at bounding box center [628, 426] width 632 height 27
type input "**"
click at [433, 525] on div "3 . Vai zini, kas ir Tavs projekta darba vadītājs?" at bounding box center [628, 512] width 632 height 93
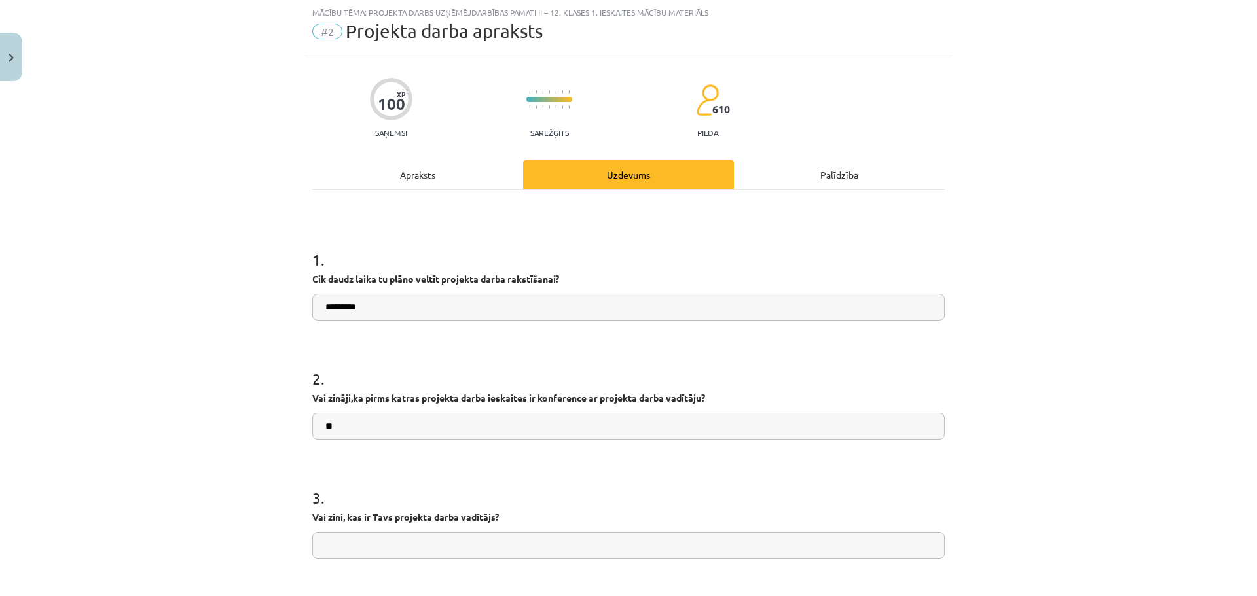
click at [435, 543] on input "text" at bounding box center [628, 545] width 632 height 27
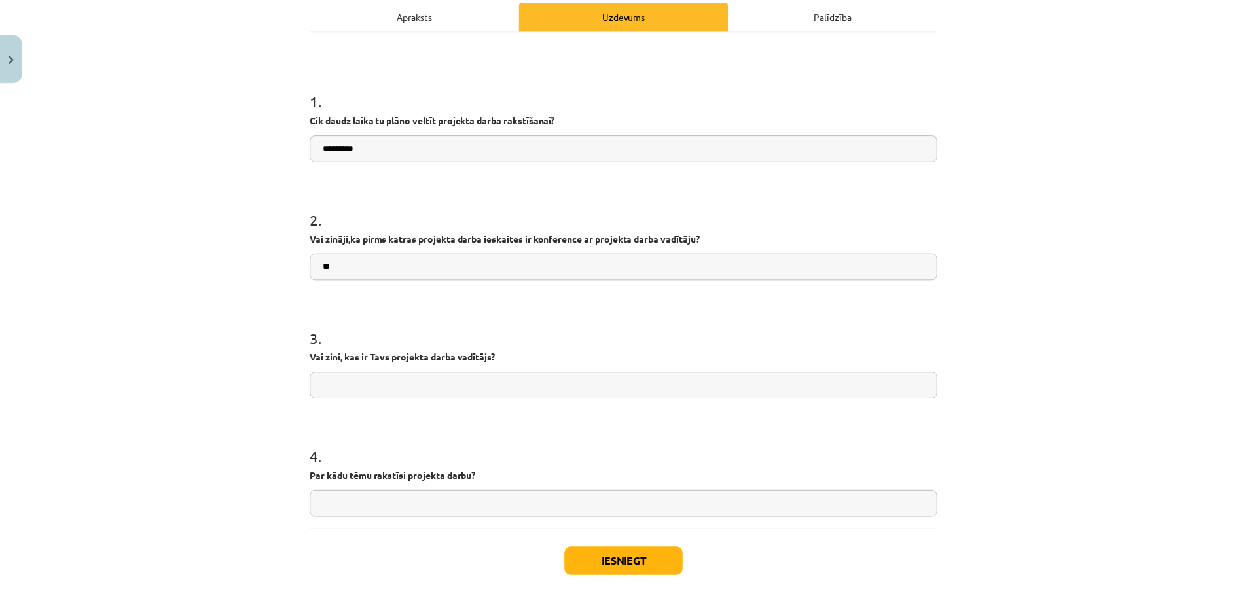
scroll to position [204, 0]
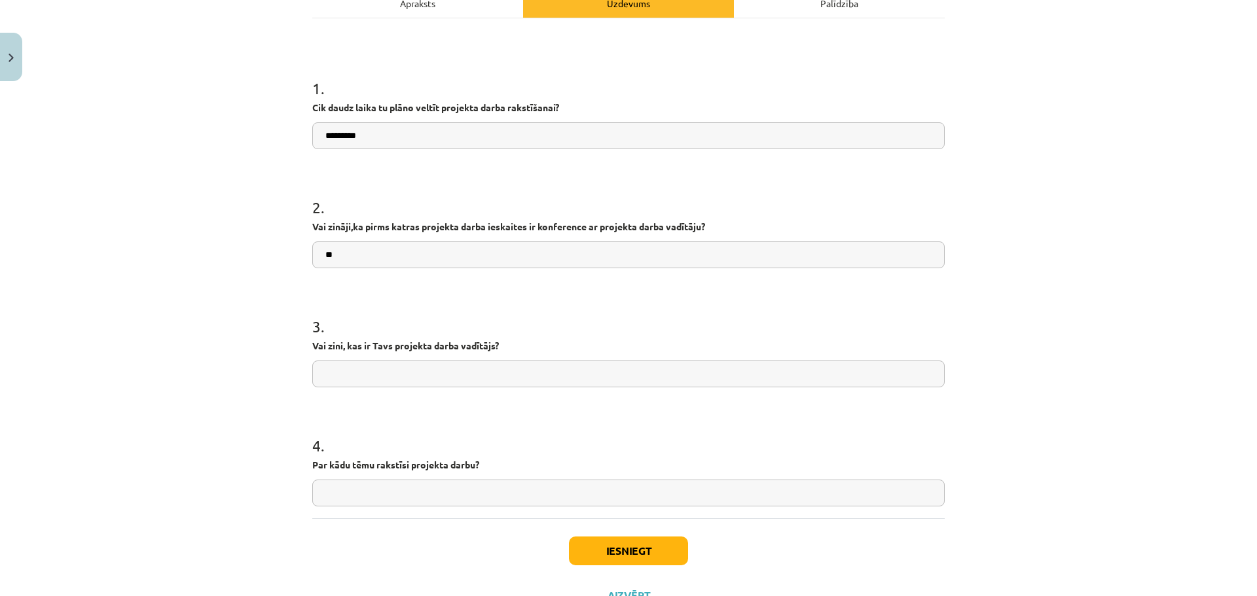
click at [370, 498] on input "text" at bounding box center [628, 493] width 632 height 27
type input "**********"
click at [374, 367] on input "text" at bounding box center [628, 374] width 632 height 27
type input "**"
click at [647, 547] on button "Iesniegt" at bounding box center [628, 551] width 119 height 29
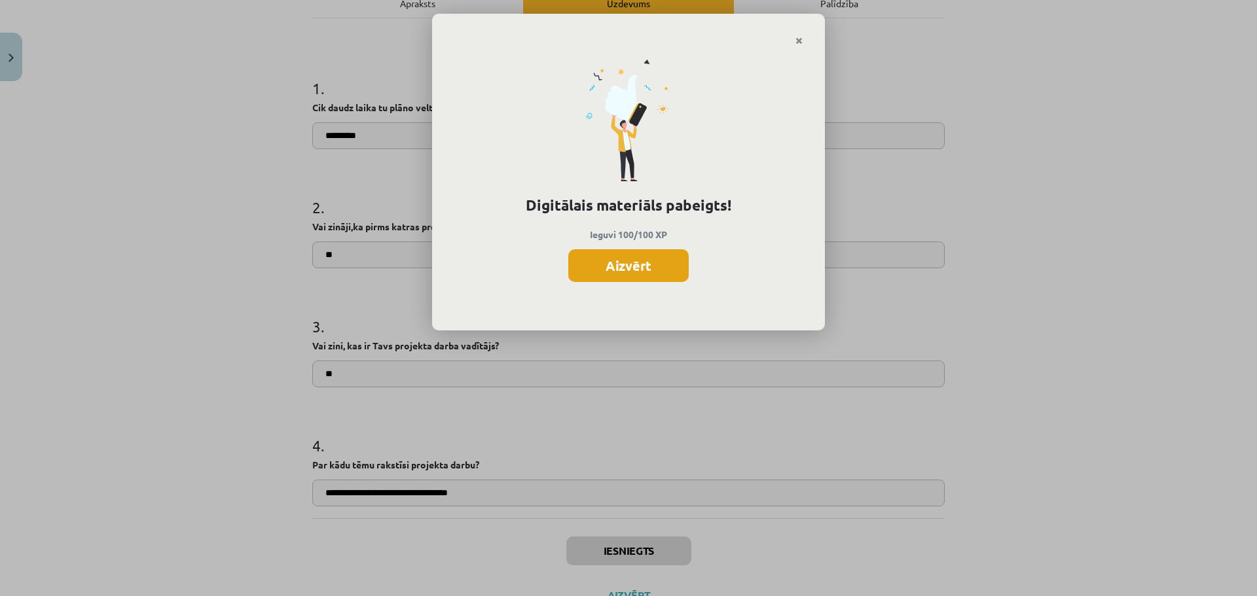
click at [621, 254] on button "Aizvērt" at bounding box center [628, 265] width 120 height 33
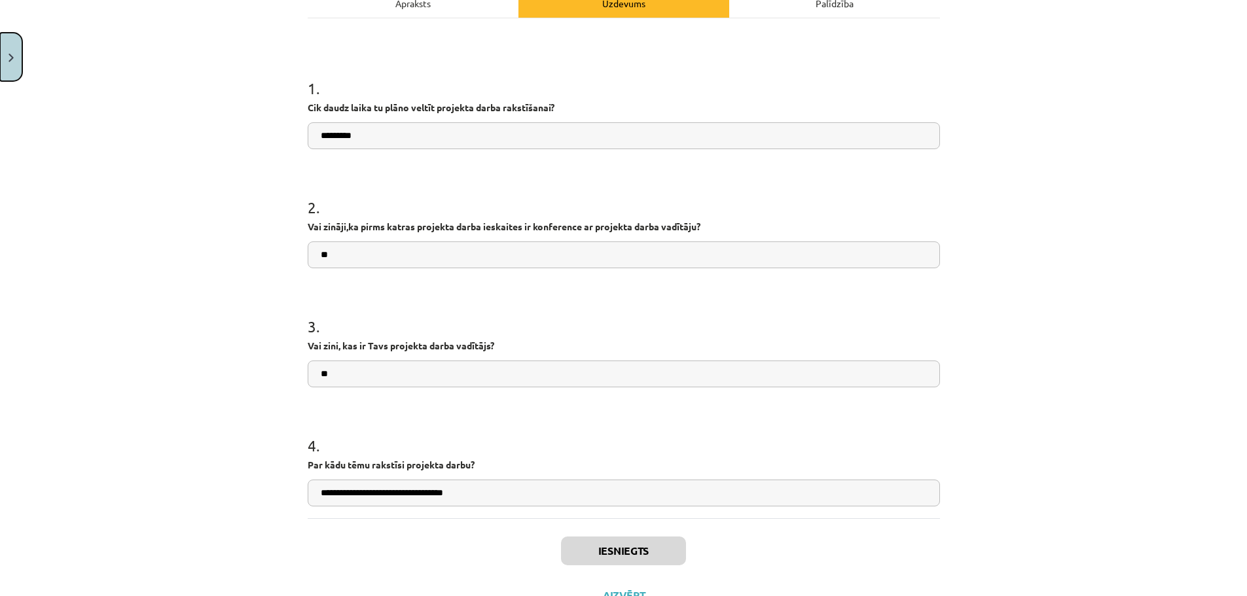
click at [12, 65] on button "Close" at bounding box center [11, 57] width 22 height 48
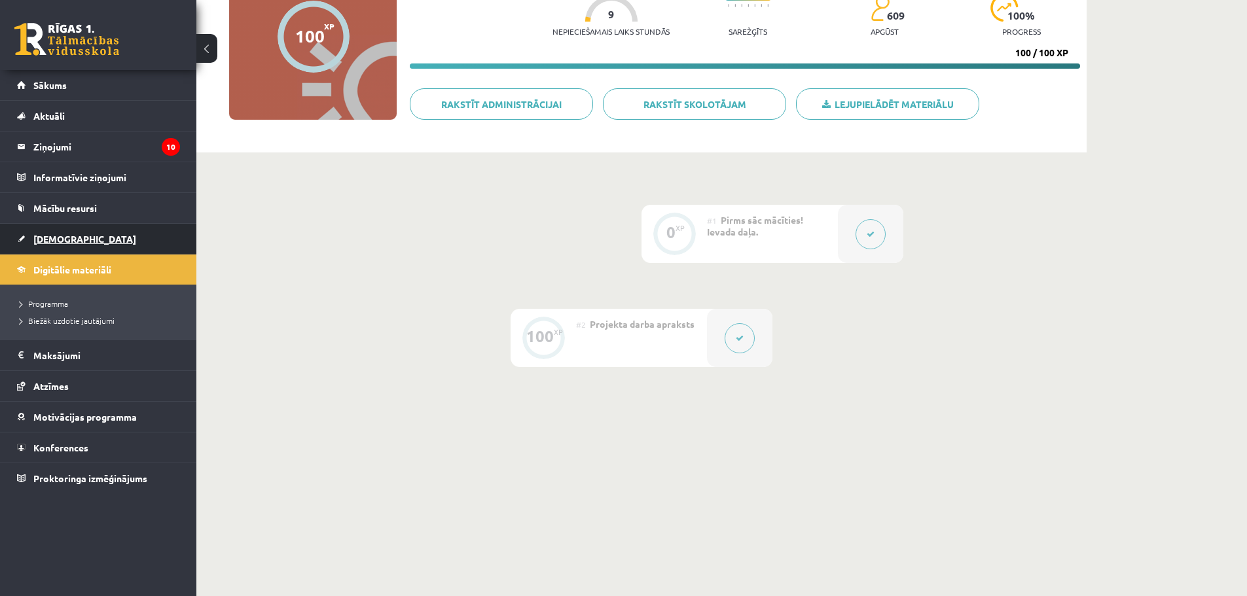
click at [48, 234] on span "[DEMOGRAPHIC_DATA]" at bounding box center [84, 239] width 103 height 12
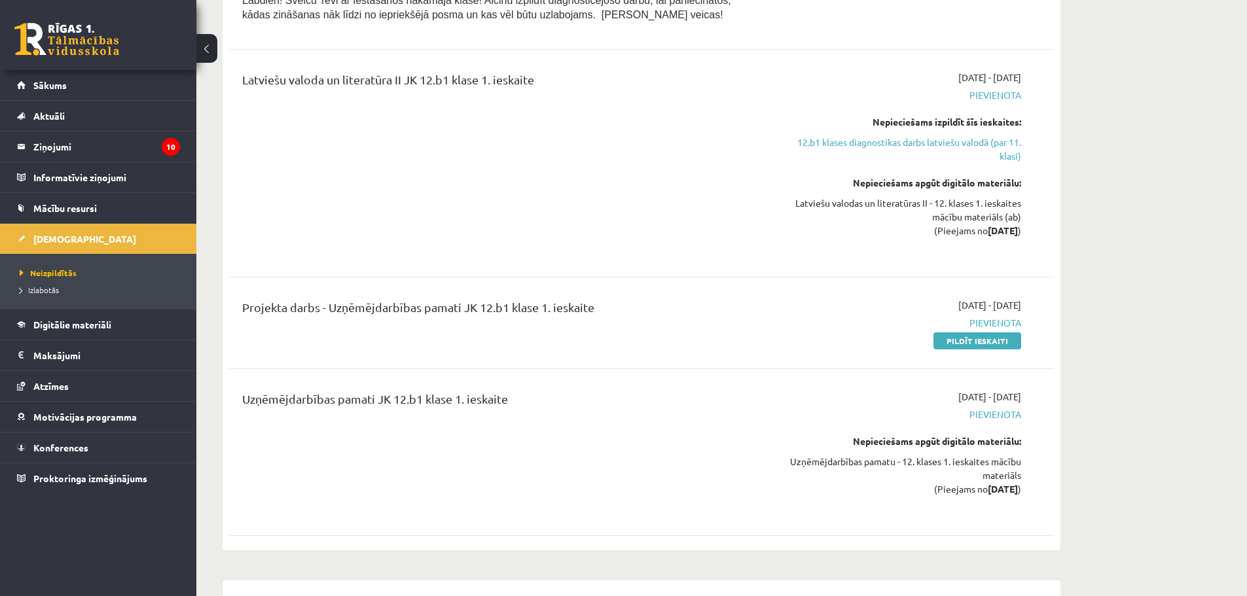
scroll to position [775, 0]
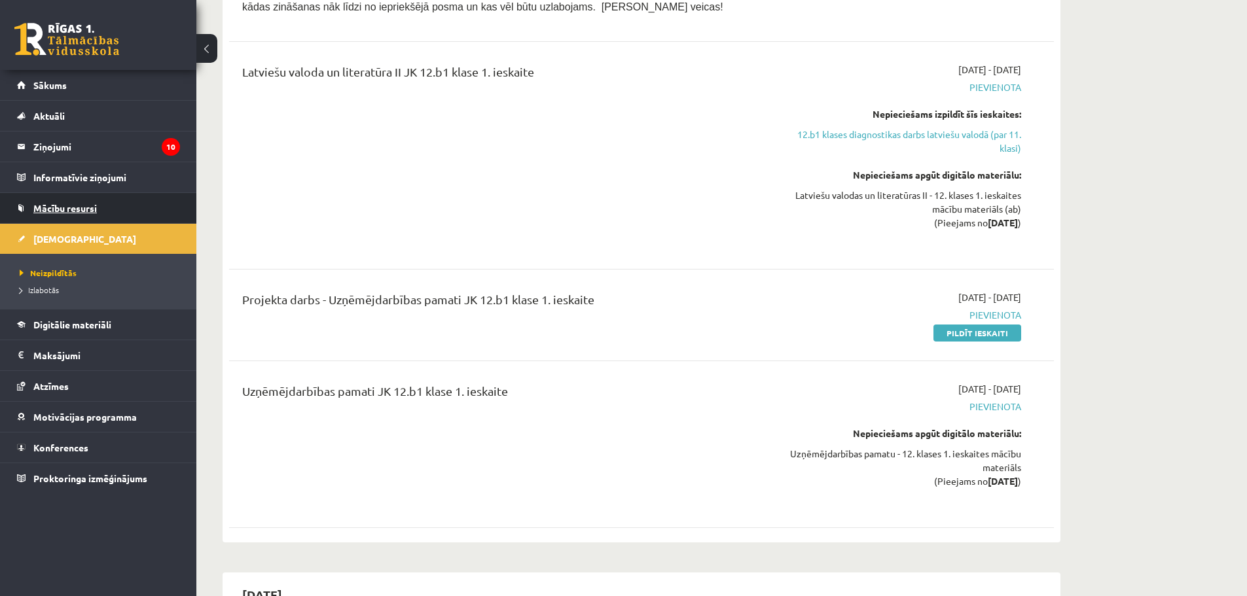
click at [56, 212] on span "Mācību resursi" at bounding box center [65, 208] width 64 height 12
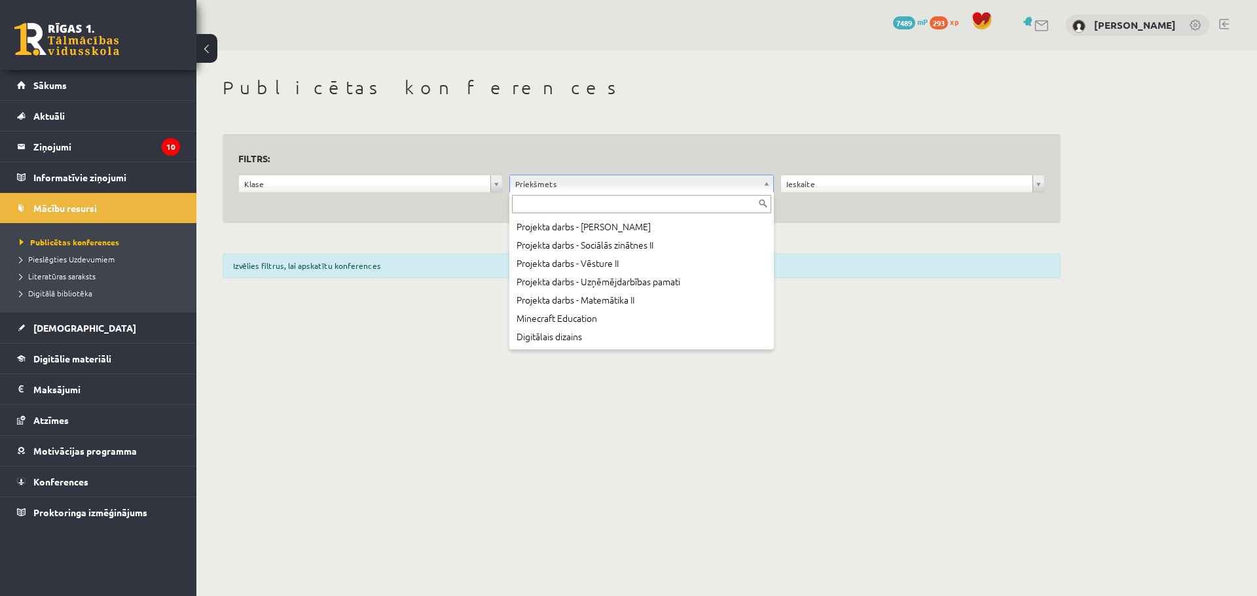
scroll to position [652, 0]
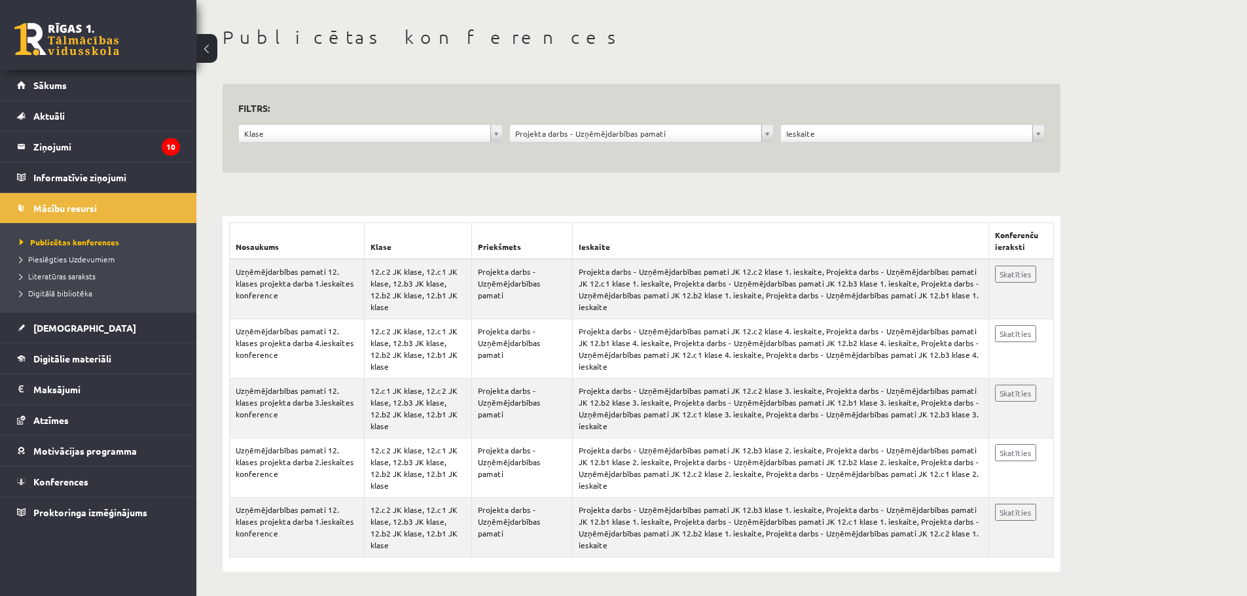
scroll to position [52, 0]
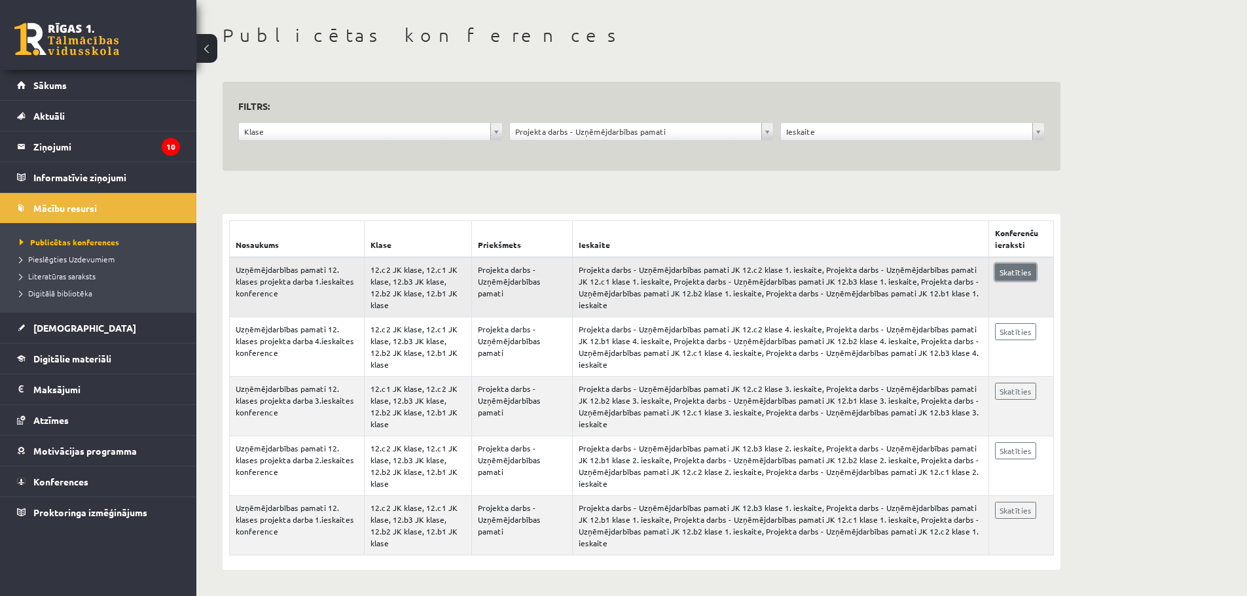
click at [1010, 276] on link "Skatīties" at bounding box center [1015, 272] width 41 height 17
click at [69, 359] on span "Digitālie materiāli" at bounding box center [72, 359] width 78 height 12
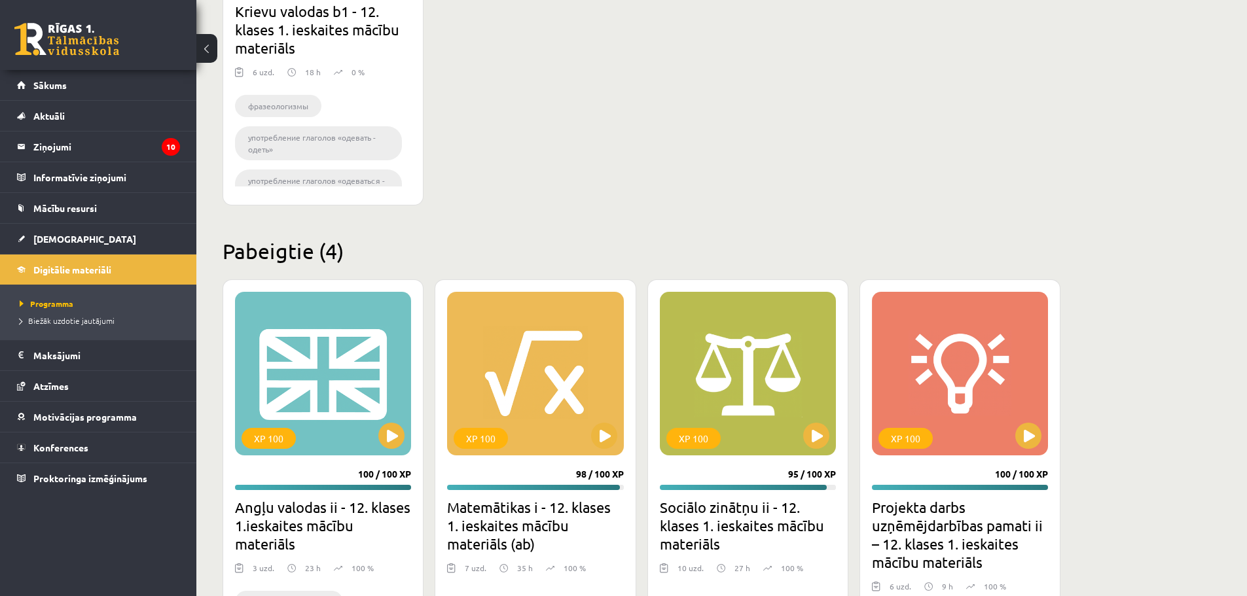
scroll to position [1552, 0]
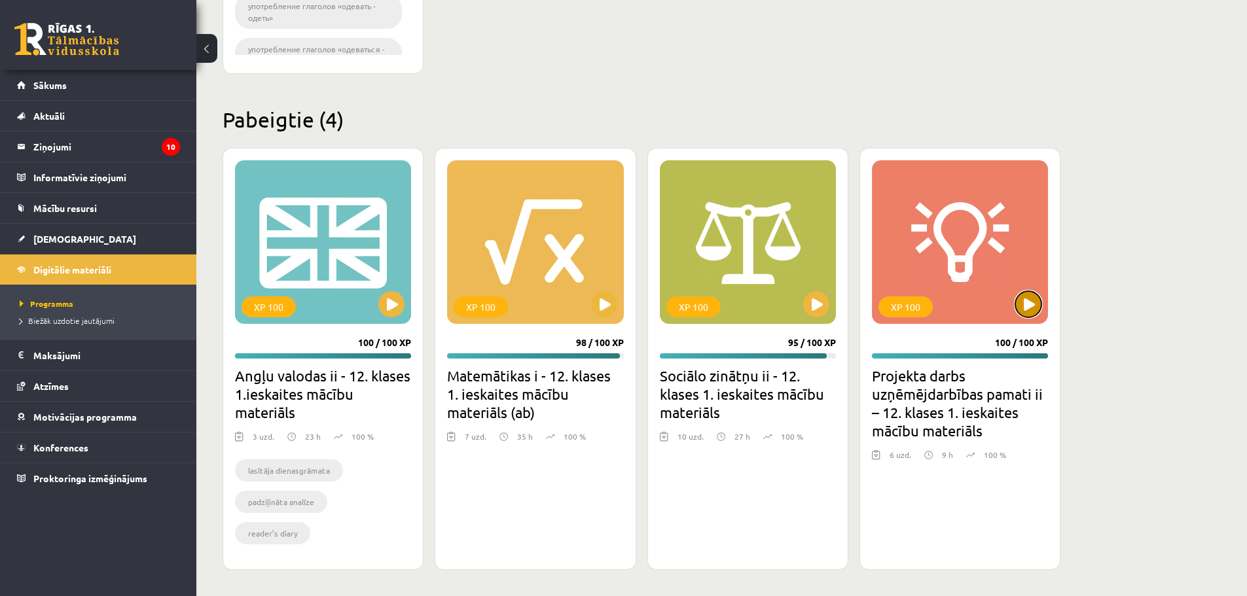
click at [1029, 304] on button at bounding box center [1028, 304] width 26 height 26
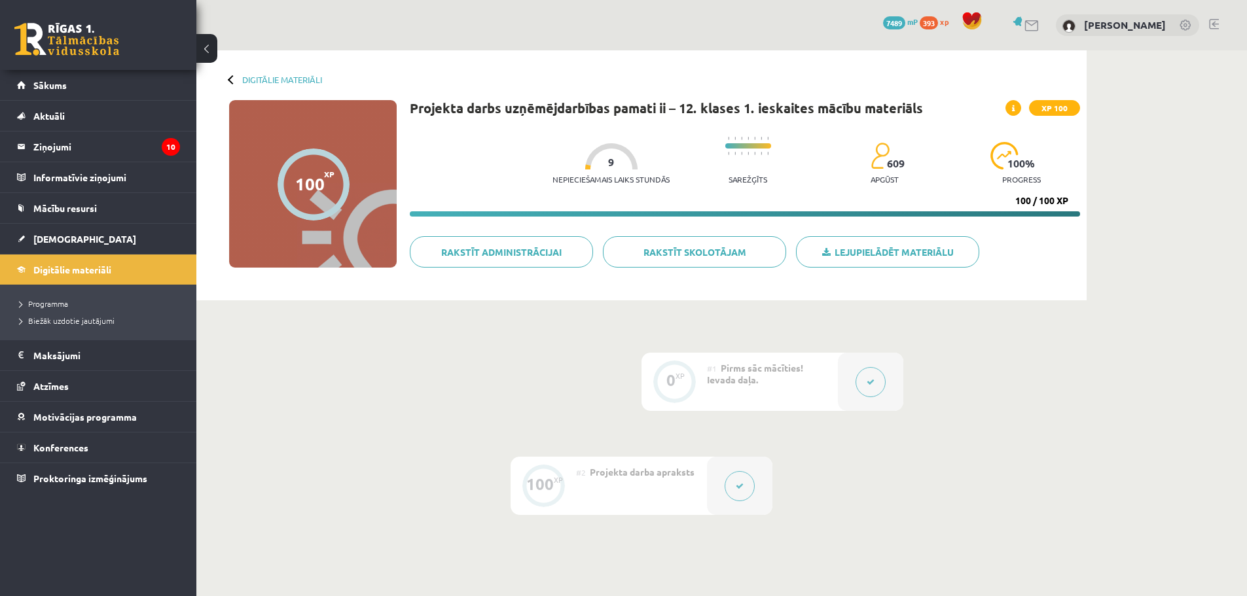
click at [741, 488] on icon at bounding box center [740, 487] width 8 height 8
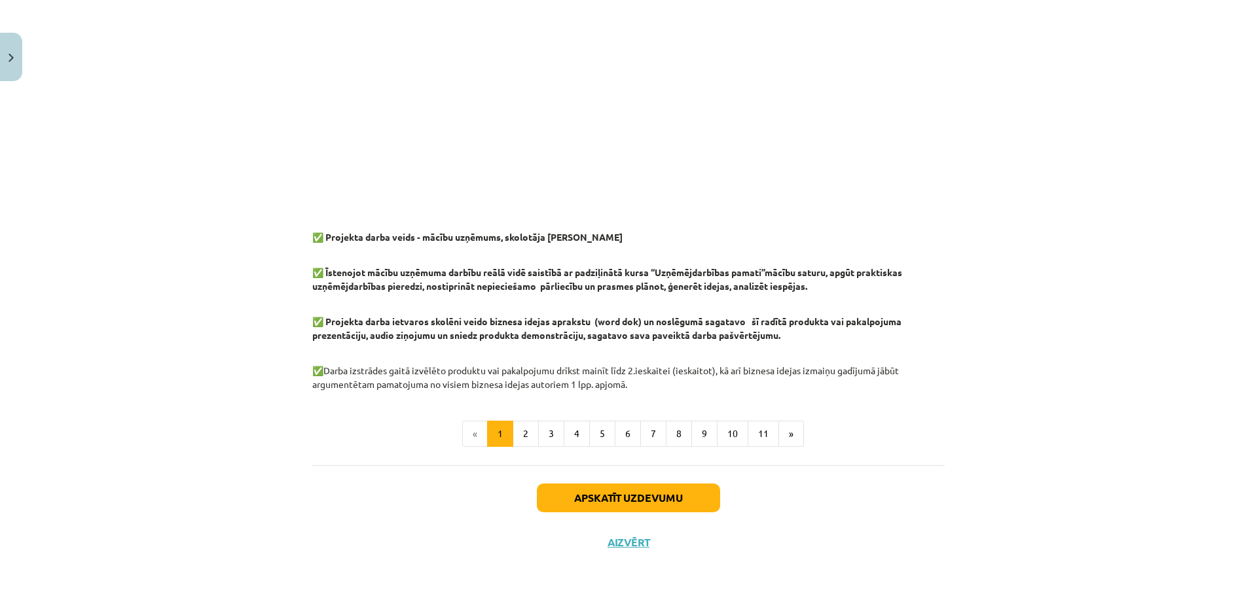
scroll to position [990, 0]
click at [528, 430] on button "2" at bounding box center [526, 433] width 26 height 26
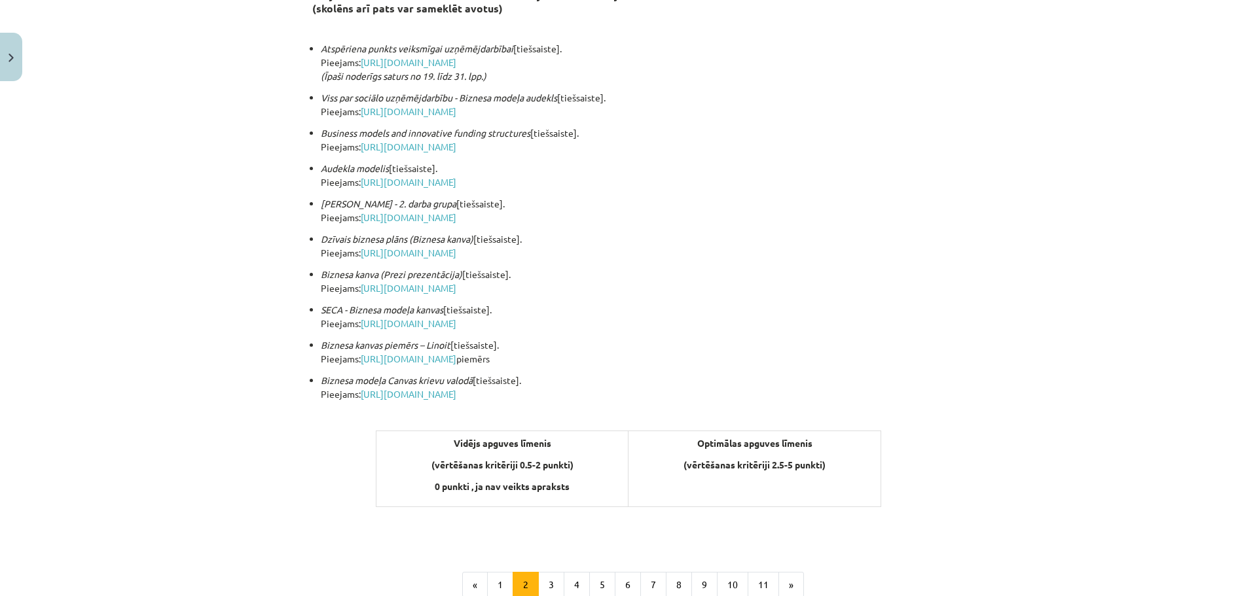
scroll to position [256, 0]
click at [549, 581] on button "3" at bounding box center [551, 585] width 26 height 26
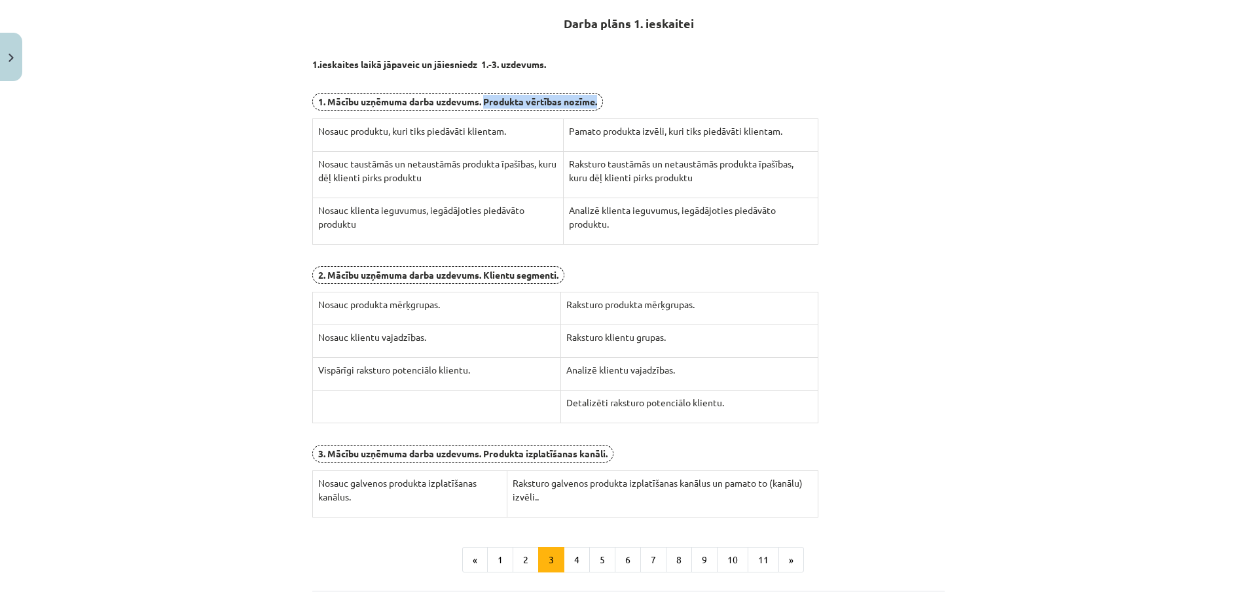
drag, startPoint x: 481, startPoint y: 100, endPoint x: 594, endPoint y: 100, distance: 113.9
click at [594, 100] on b "1. Mācību uzņēmuma darba uzdevums. Produkta vērtības nozīme." at bounding box center [457, 102] width 279 height 12
drag, startPoint x: 482, startPoint y: 99, endPoint x: 593, endPoint y: 101, distance: 110.7
click at [593, 101] on b "1. Mācību uzņēmuma darba uzdevums. Produkta vērtības nozīme." at bounding box center [457, 102] width 279 height 12
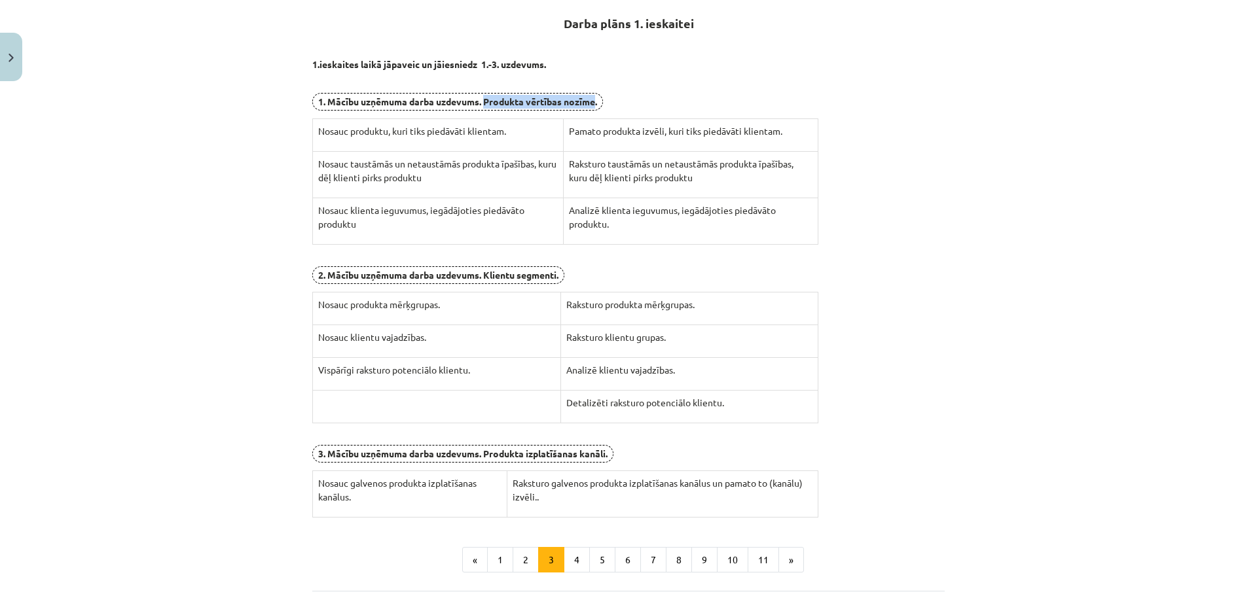
copy b "Produkta vērtības nozīme"
click at [576, 563] on button "4" at bounding box center [577, 560] width 26 height 26
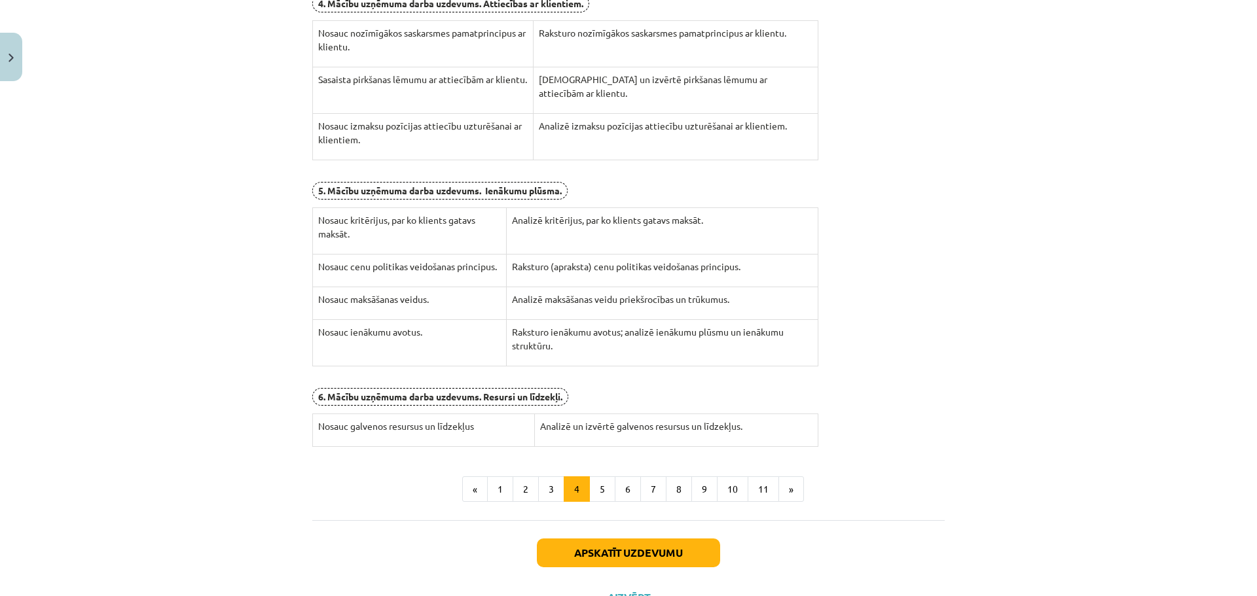
scroll to position [354, 0]
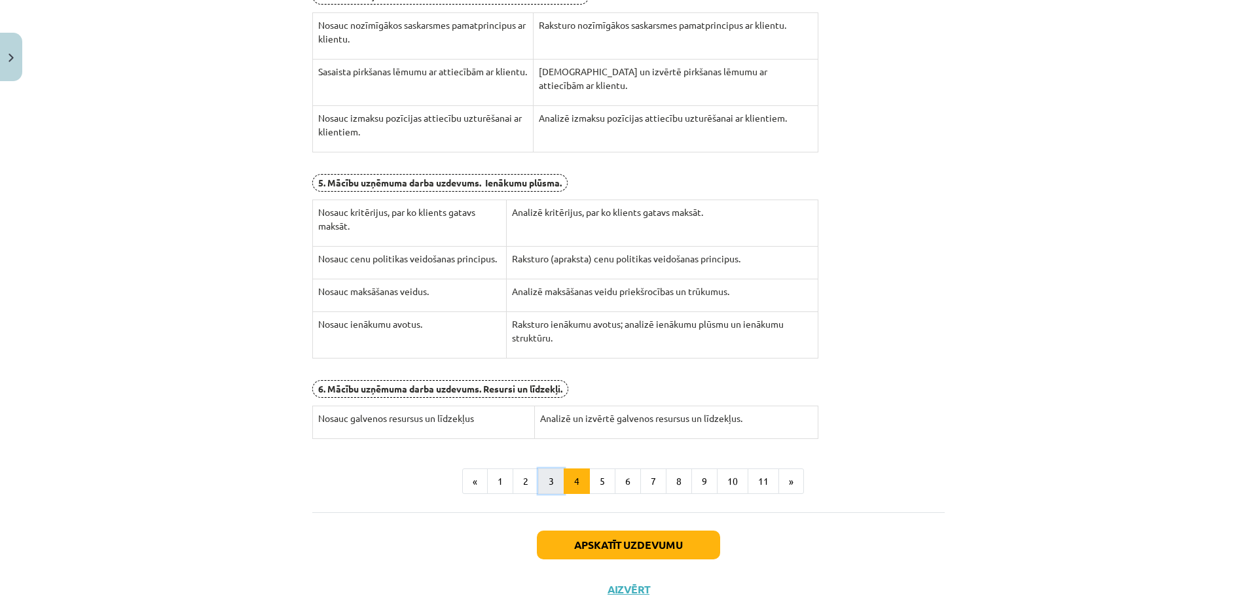
click at [553, 480] on button "3" at bounding box center [551, 482] width 26 height 26
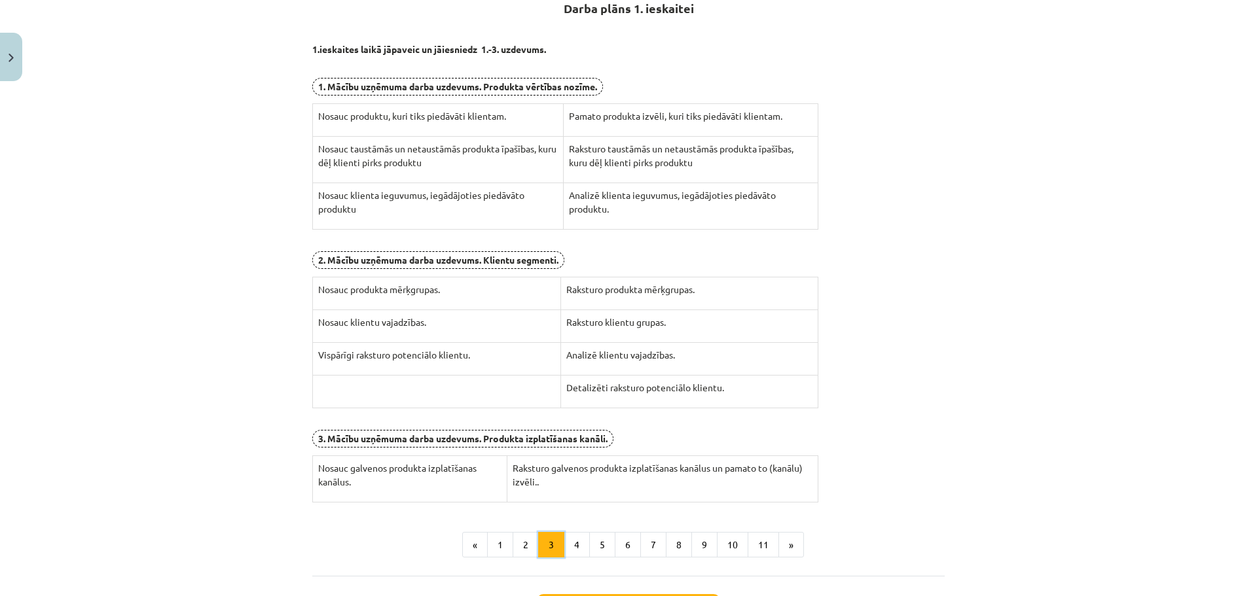
scroll to position [234, 0]
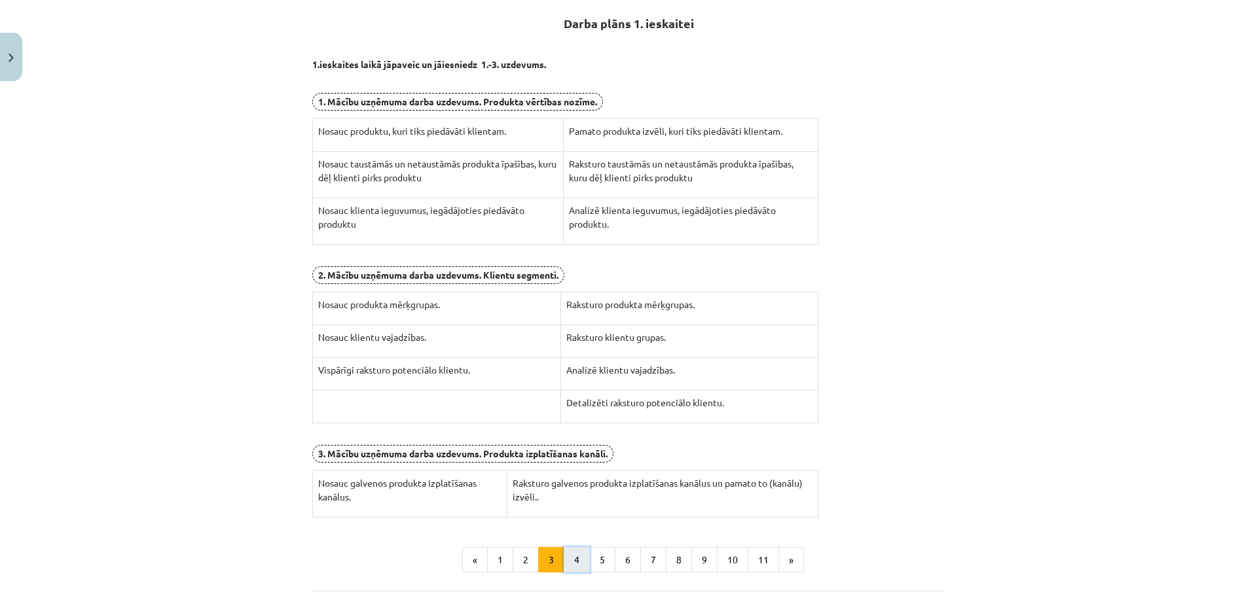
click at [576, 564] on button "4" at bounding box center [577, 560] width 26 height 26
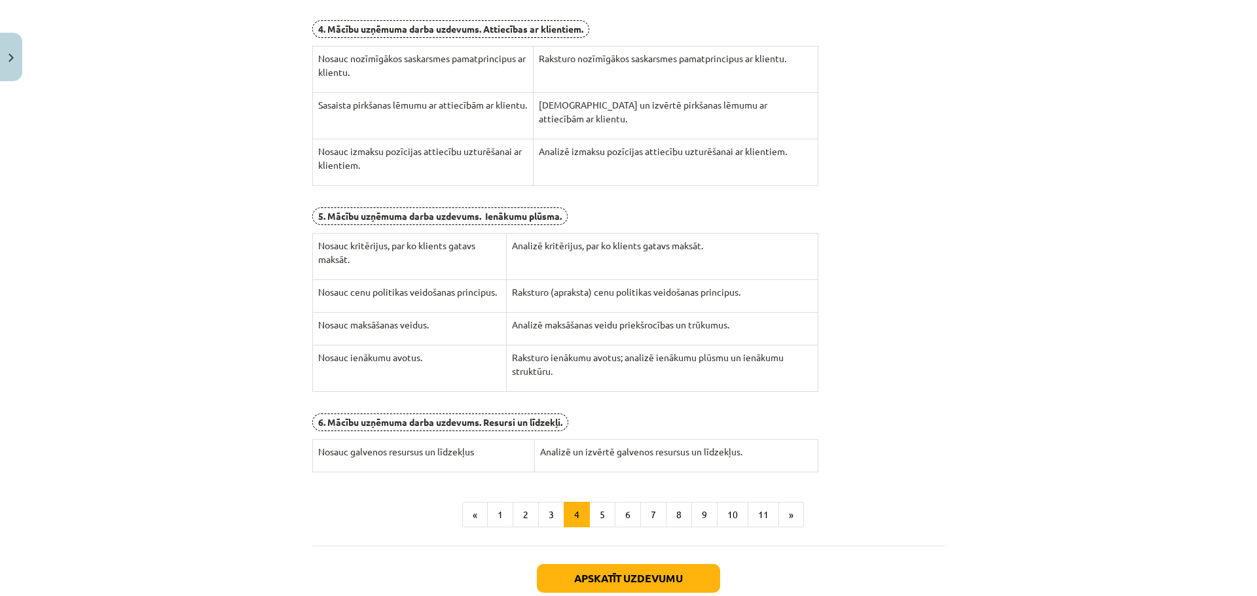
scroll to position [325, 0]
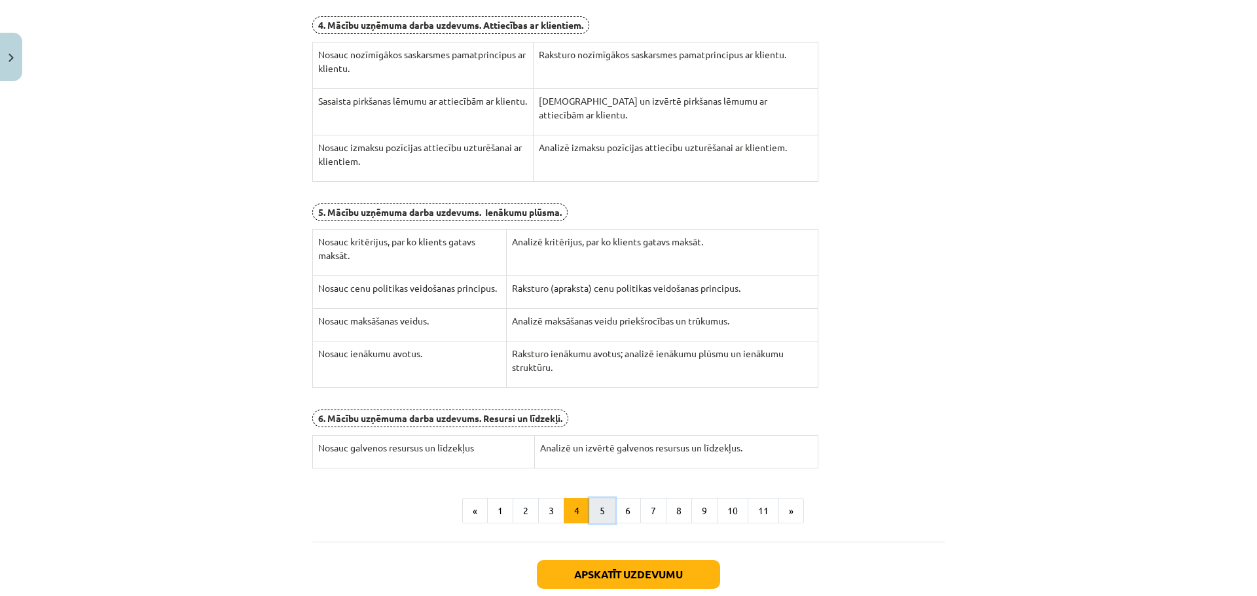
click at [598, 515] on button "5" at bounding box center [602, 511] width 26 height 26
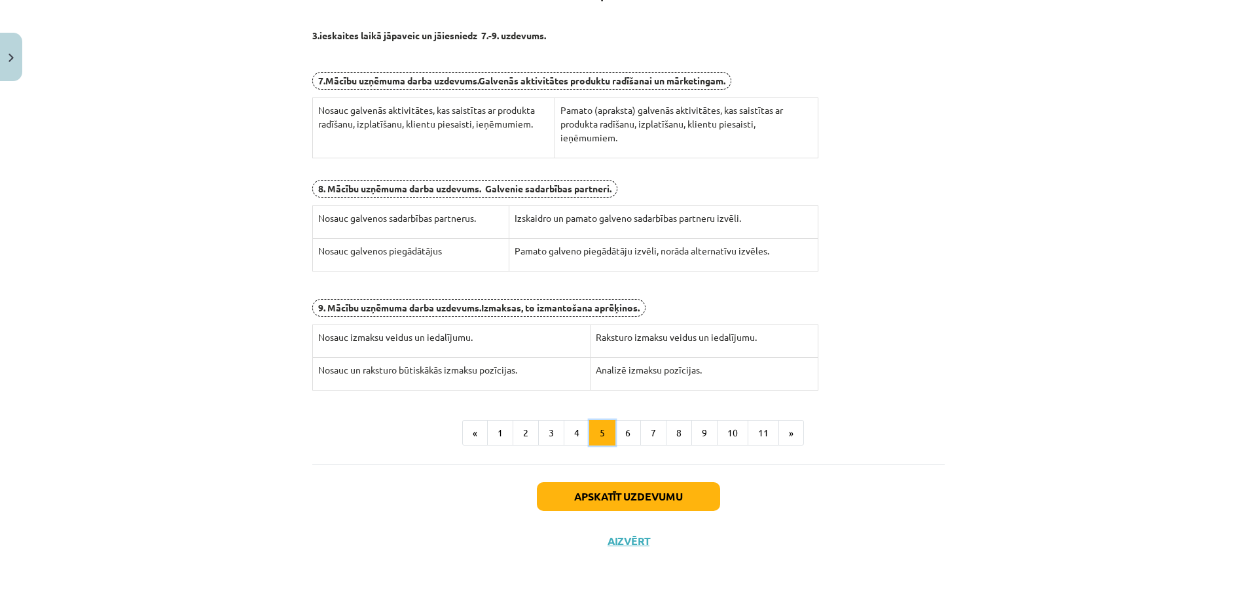
scroll to position [234, 0]
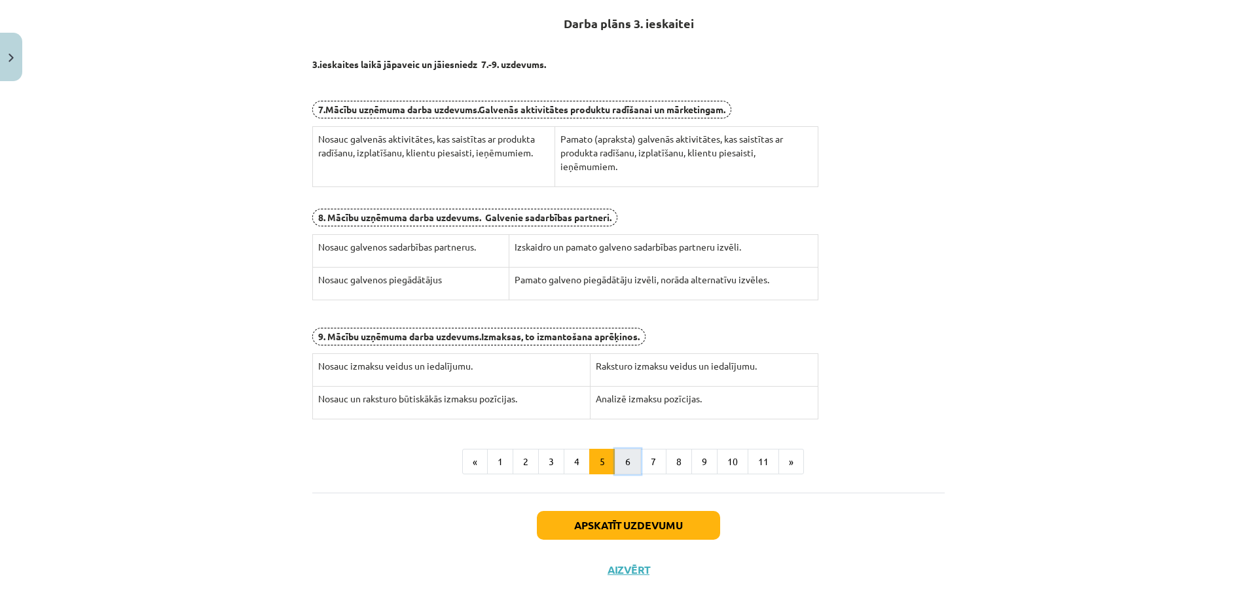
click at [627, 467] on button "6" at bounding box center [628, 462] width 26 height 26
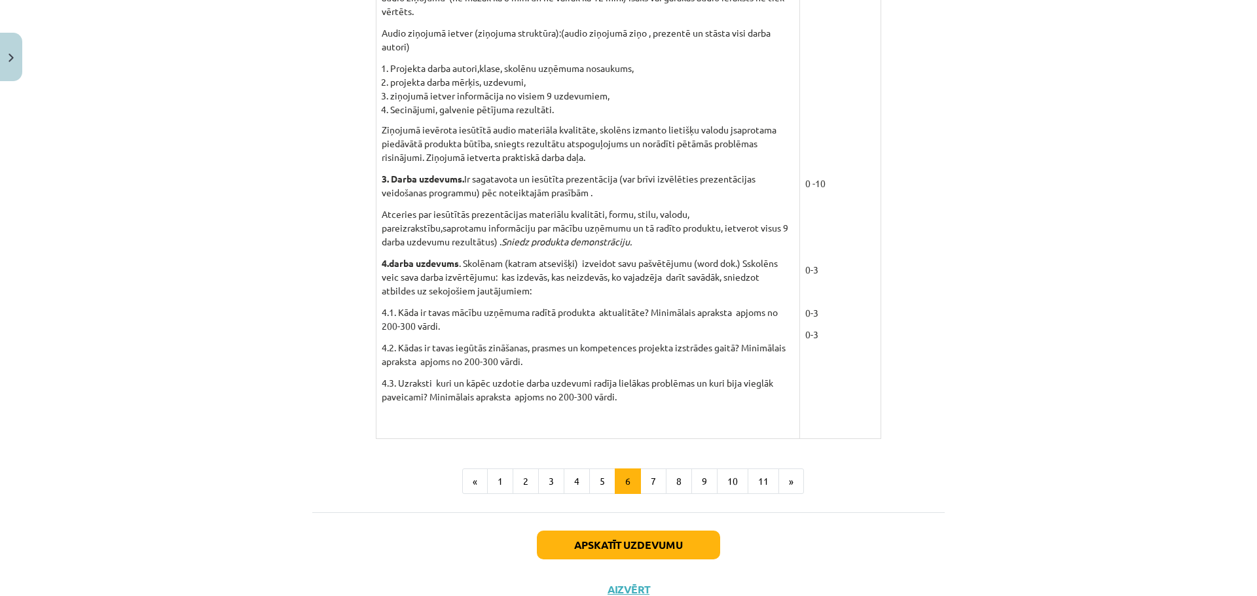
scroll to position [1068, 0]
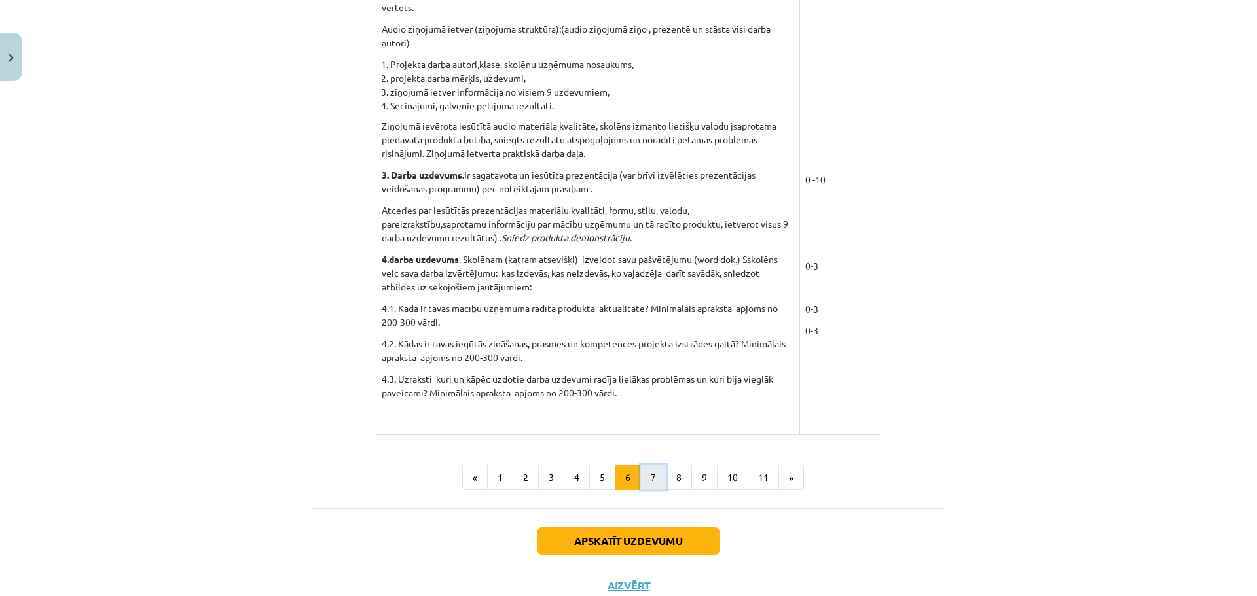
click at [649, 476] on button "7" at bounding box center [653, 478] width 26 height 26
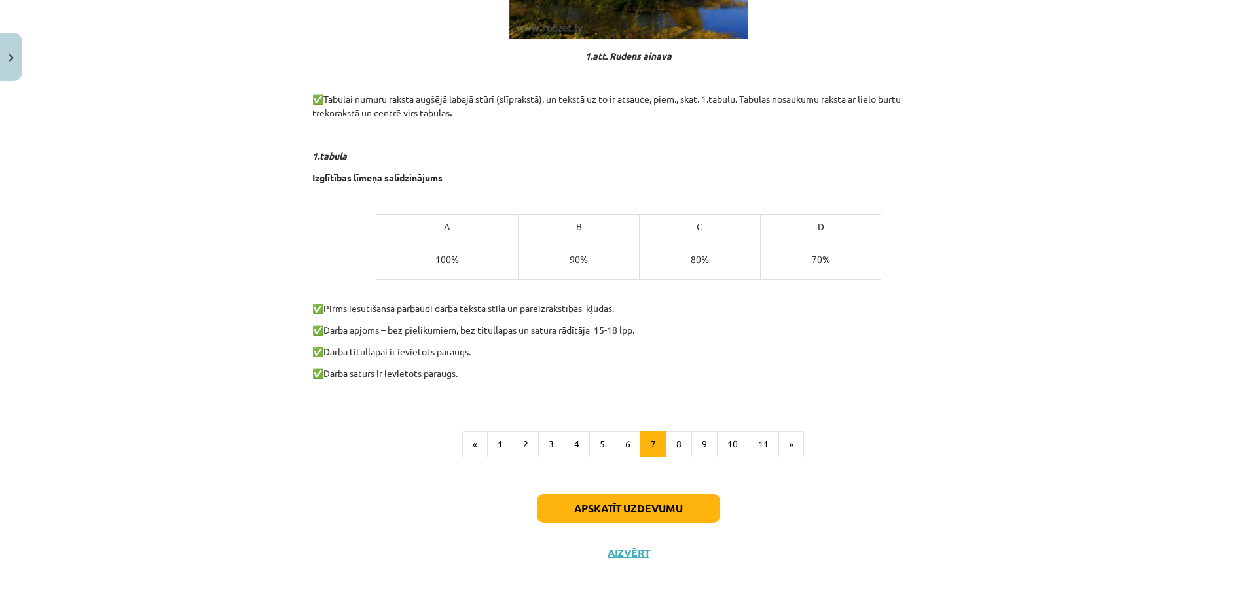
scroll to position [695, 0]
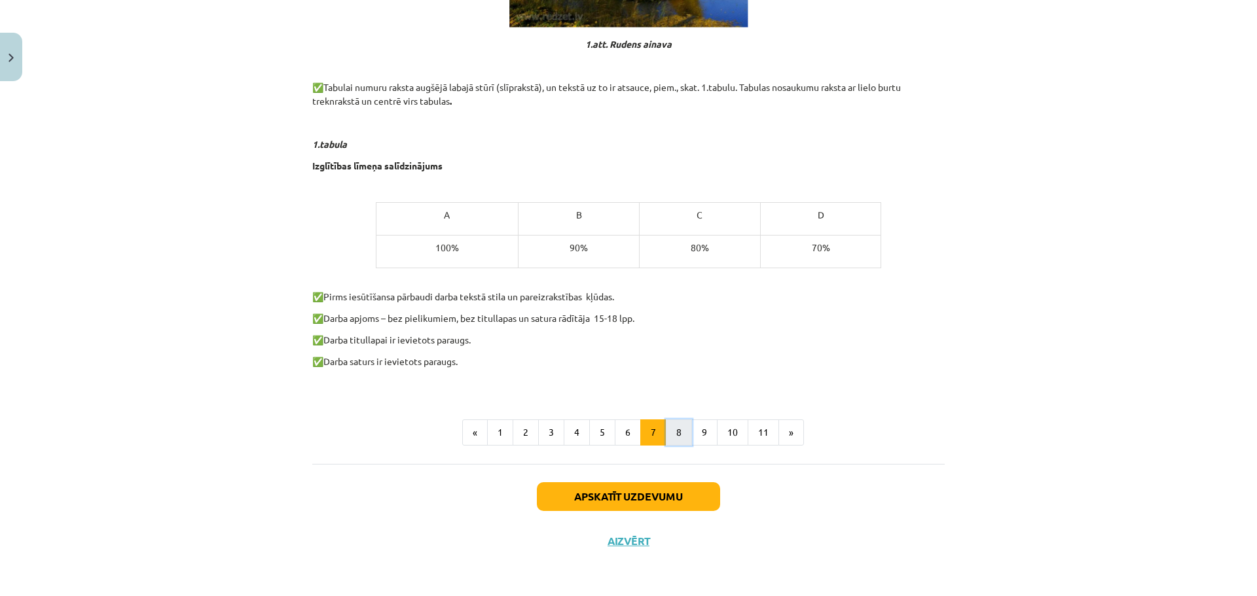
click at [671, 435] on button "8" at bounding box center [679, 433] width 26 height 26
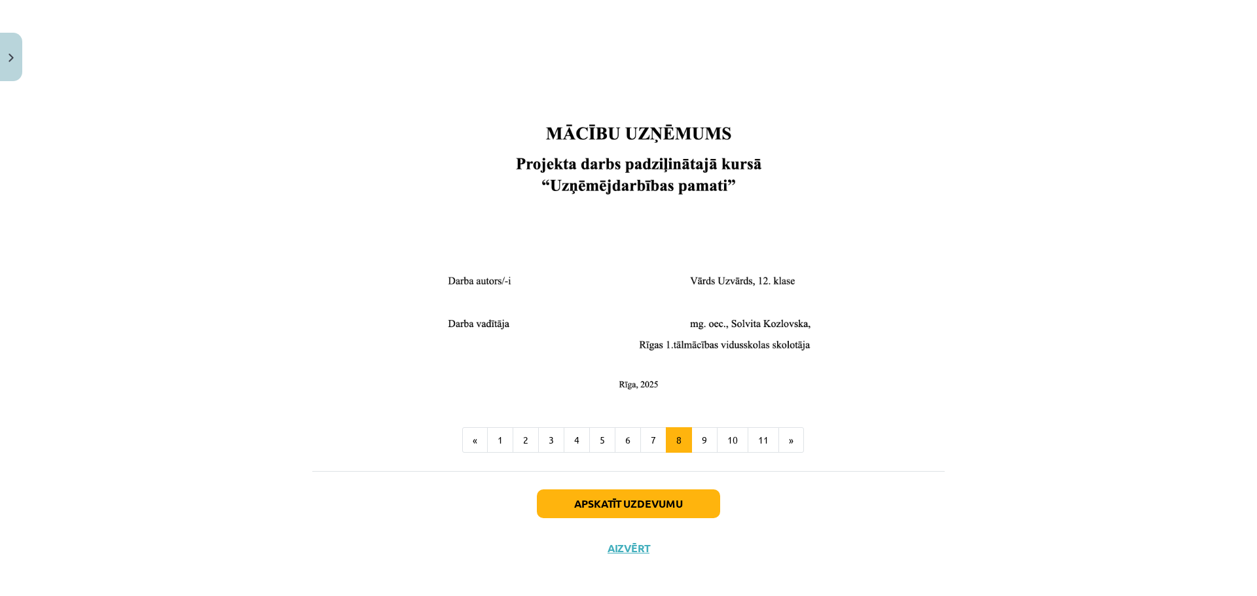
scroll to position [419, 0]
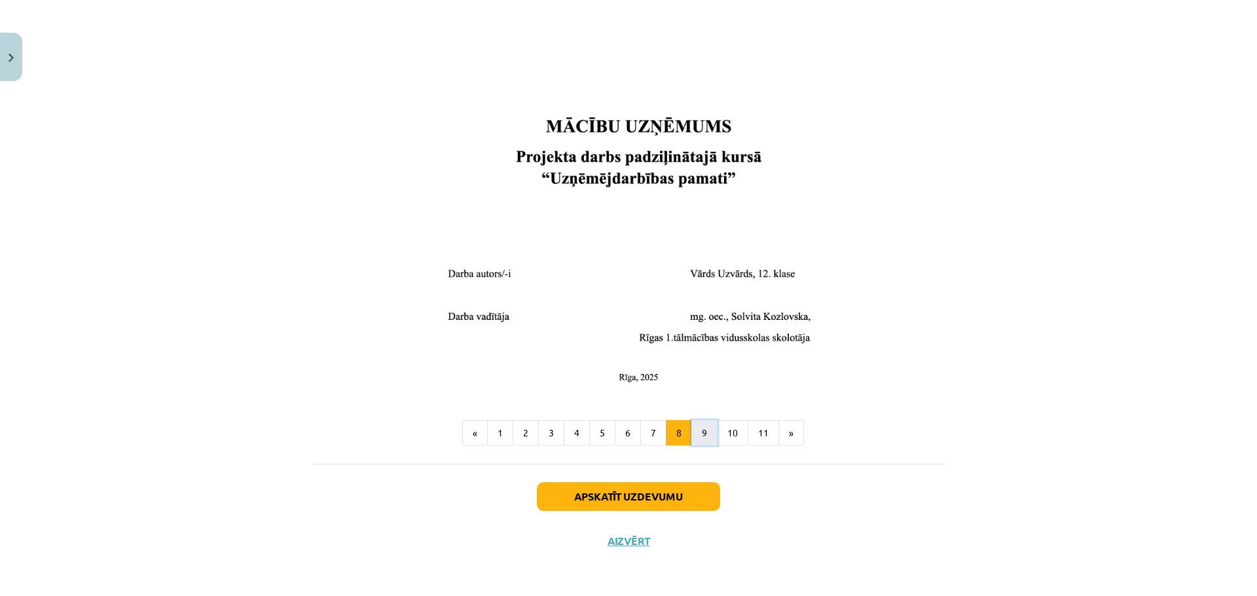
click at [708, 430] on button "9" at bounding box center [704, 433] width 26 height 26
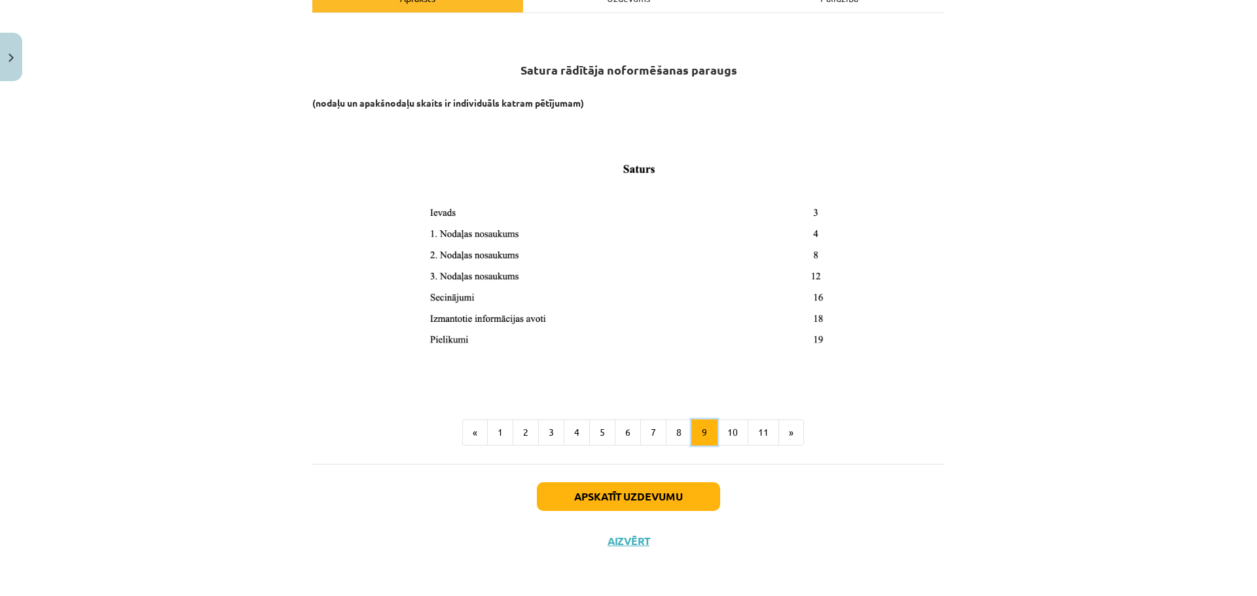
scroll to position [210, 0]
click at [675, 437] on button "8" at bounding box center [679, 433] width 26 height 26
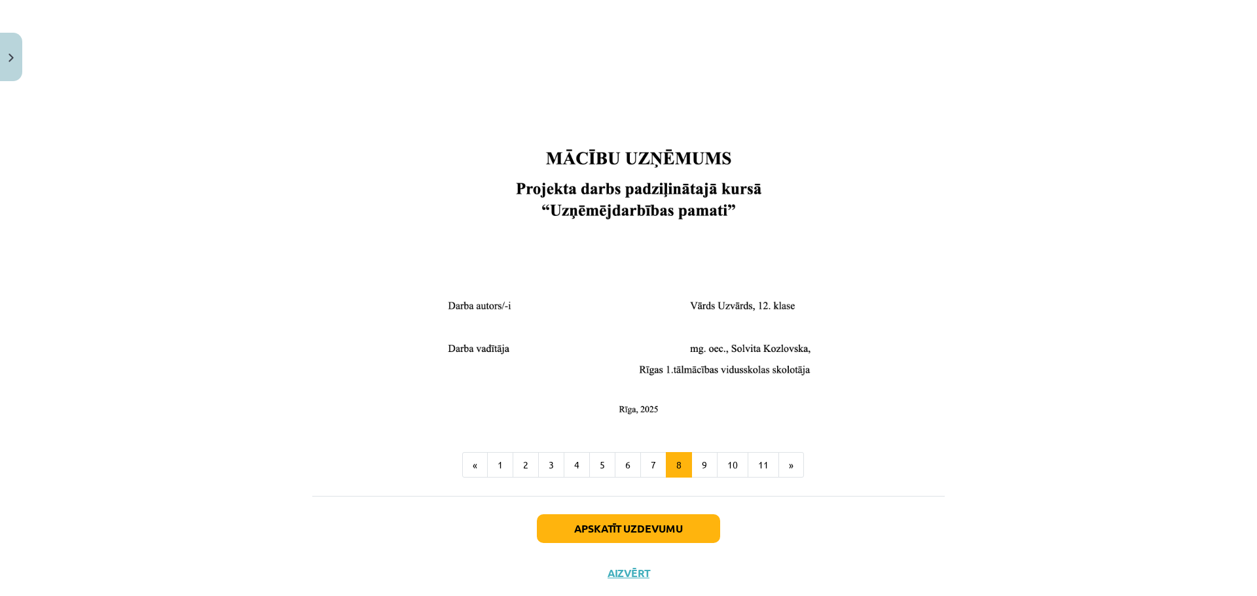
scroll to position [393, 0]
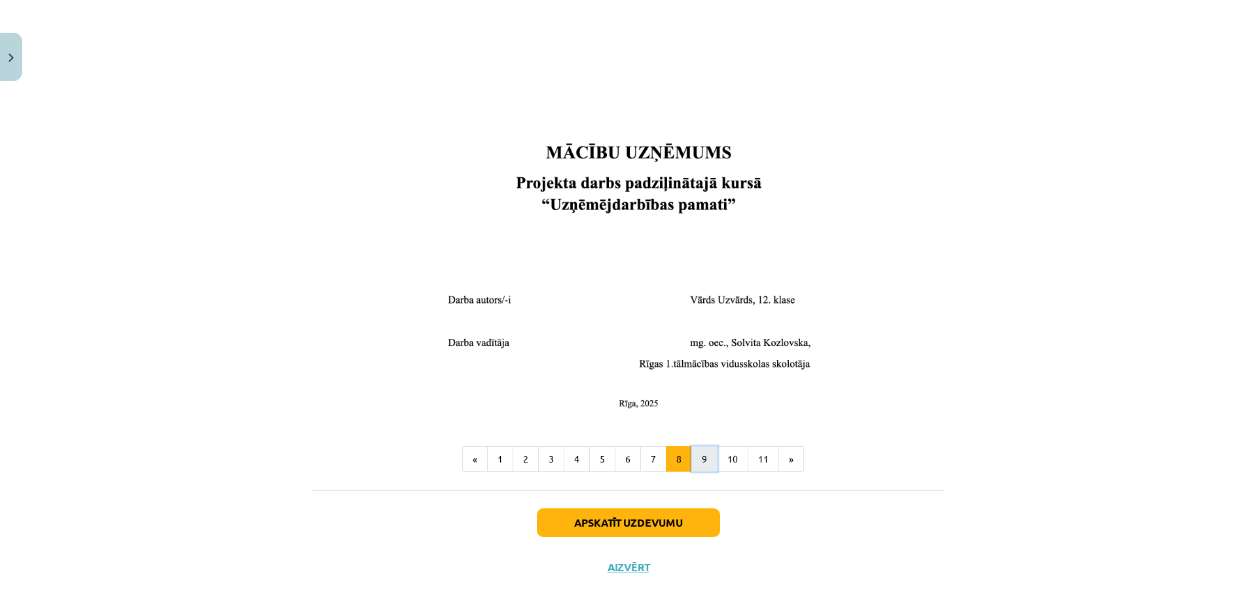
click at [706, 462] on button "9" at bounding box center [704, 460] width 26 height 26
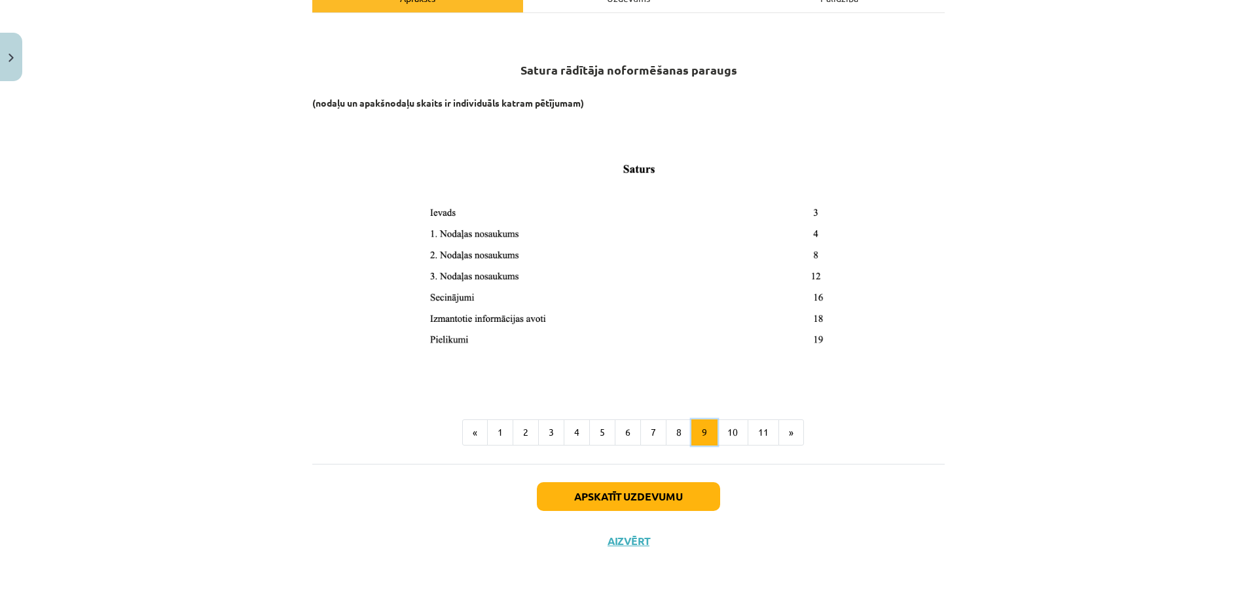
scroll to position [210, 0]
click at [731, 432] on button "10" at bounding box center [732, 433] width 31 height 26
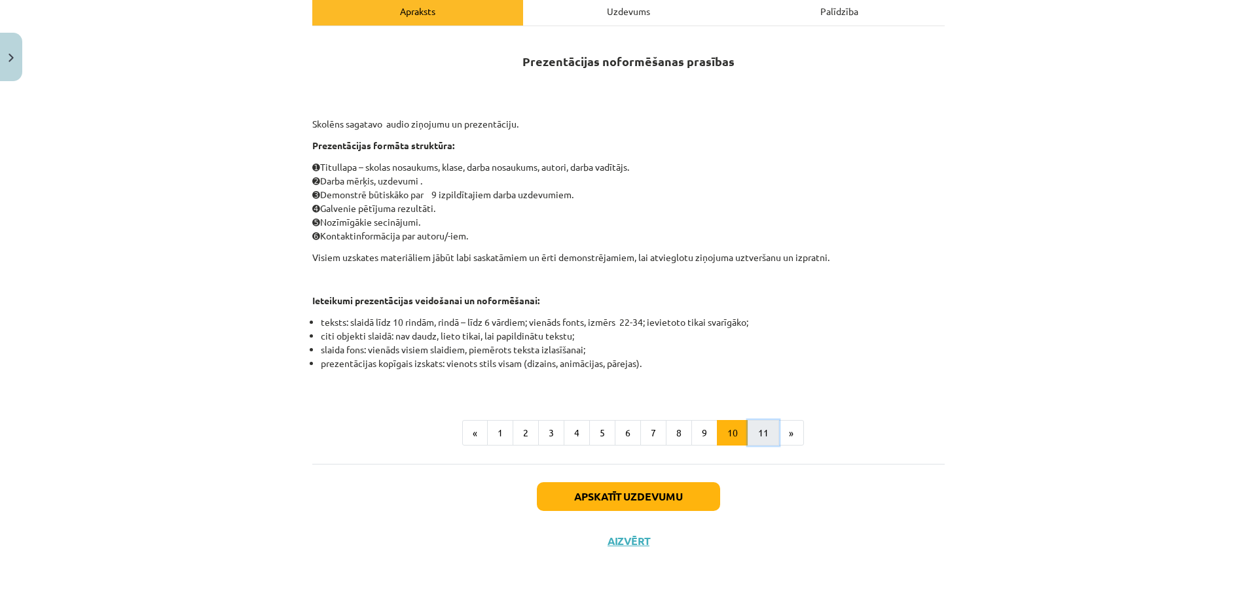
click at [756, 431] on button "11" at bounding box center [763, 433] width 31 height 26
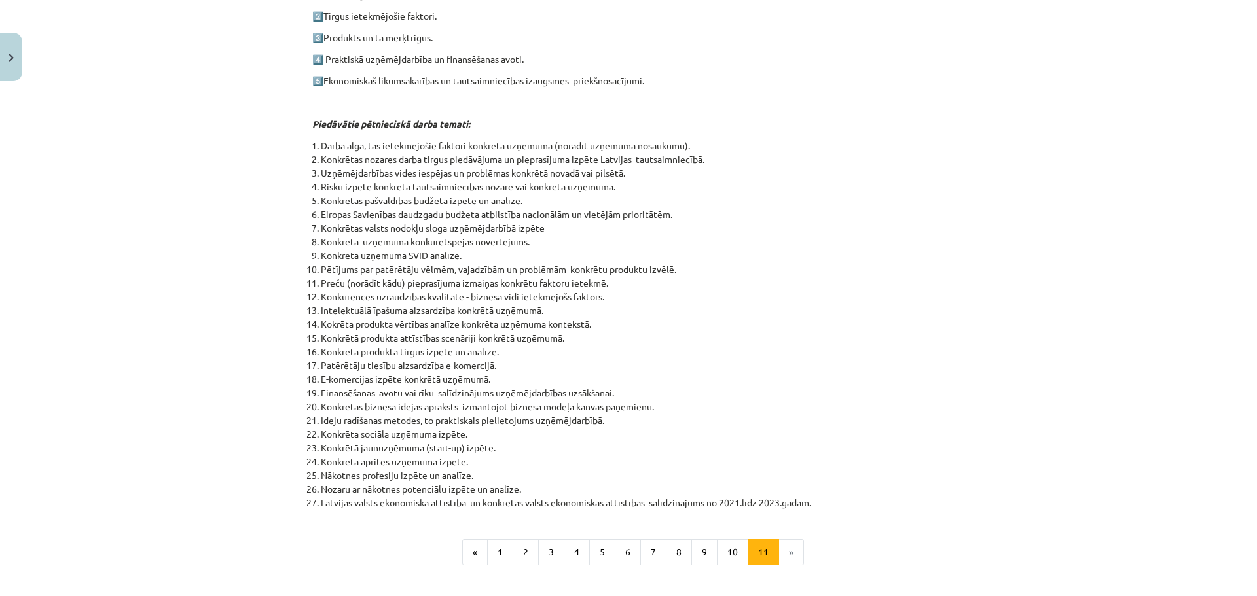
scroll to position [487, 0]
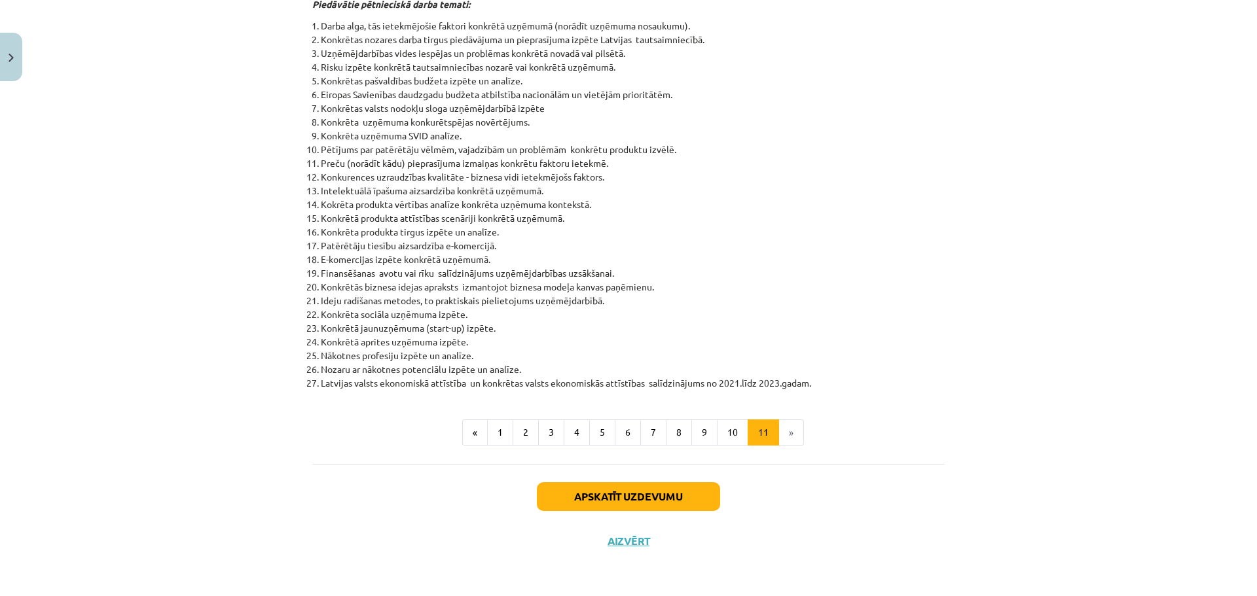
click at [784, 430] on li "»" at bounding box center [791, 433] width 25 height 26
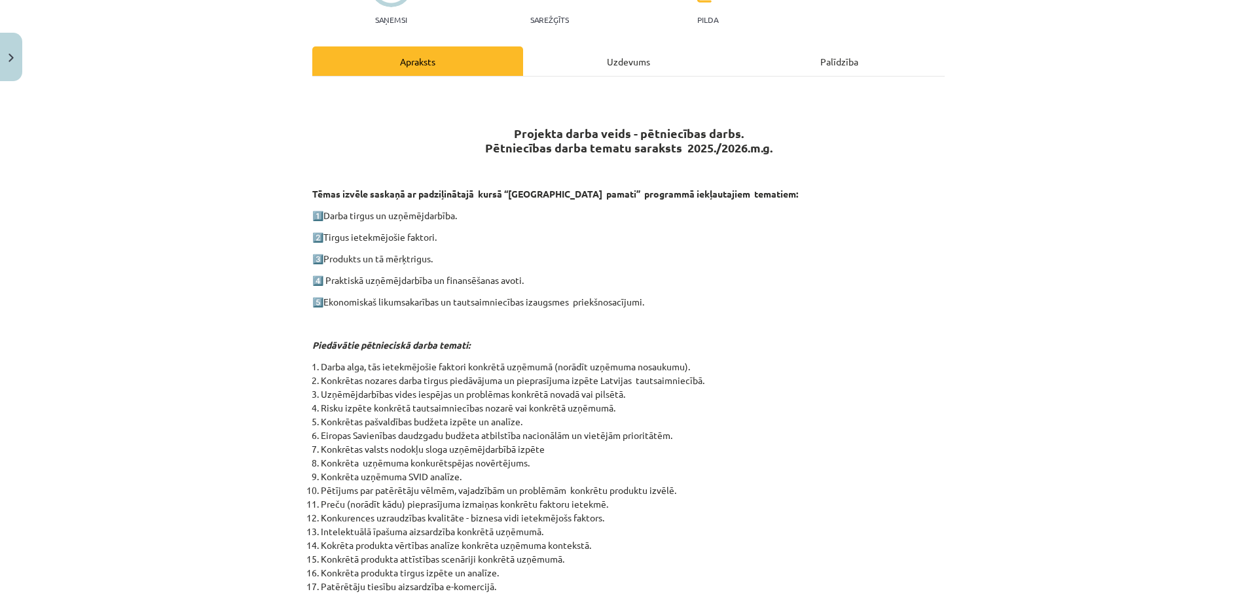
scroll to position [145, 0]
click at [23, 56] on div "Mācību tēma: Projekta darbs uzņēmējdarbības pamati ii – 12. klases 1. ieskaites…" at bounding box center [628, 298] width 1257 height 596
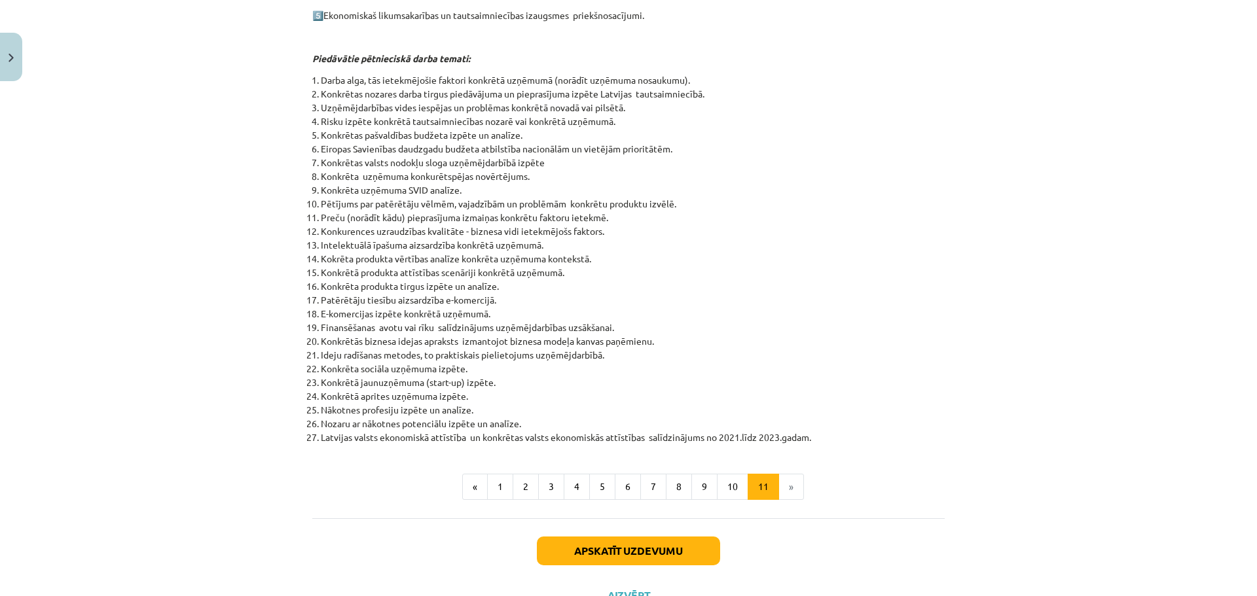
scroll to position [445, 0]
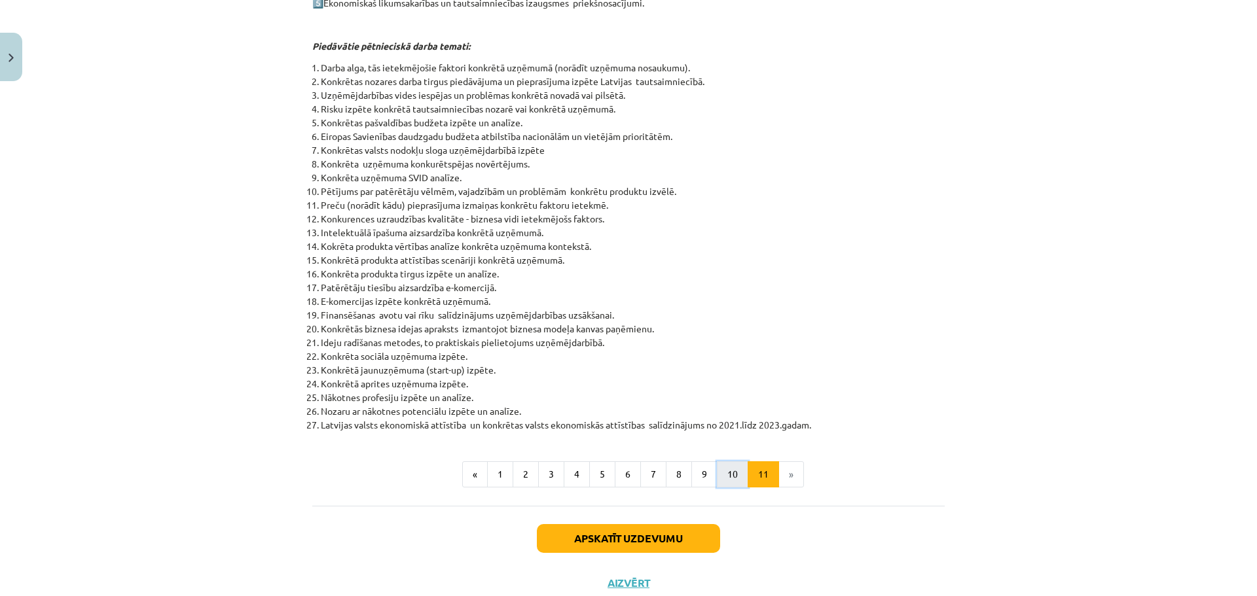
click at [721, 477] on button "10" at bounding box center [732, 475] width 31 height 26
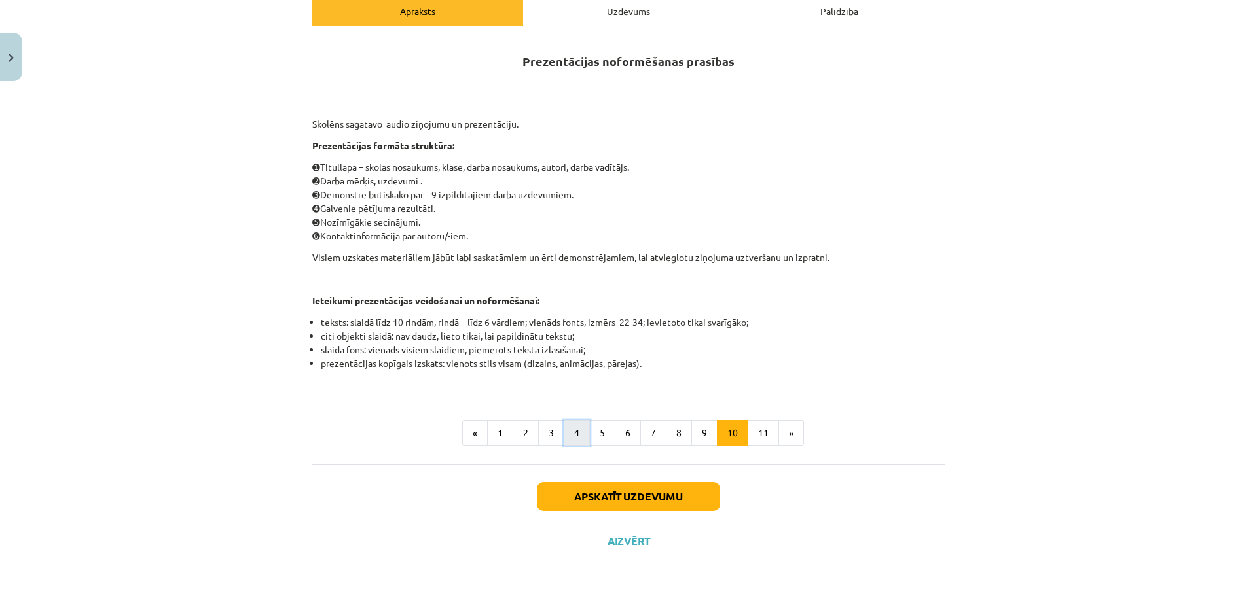
click at [578, 431] on button "4" at bounding box center [577, 433] width 26 height 26
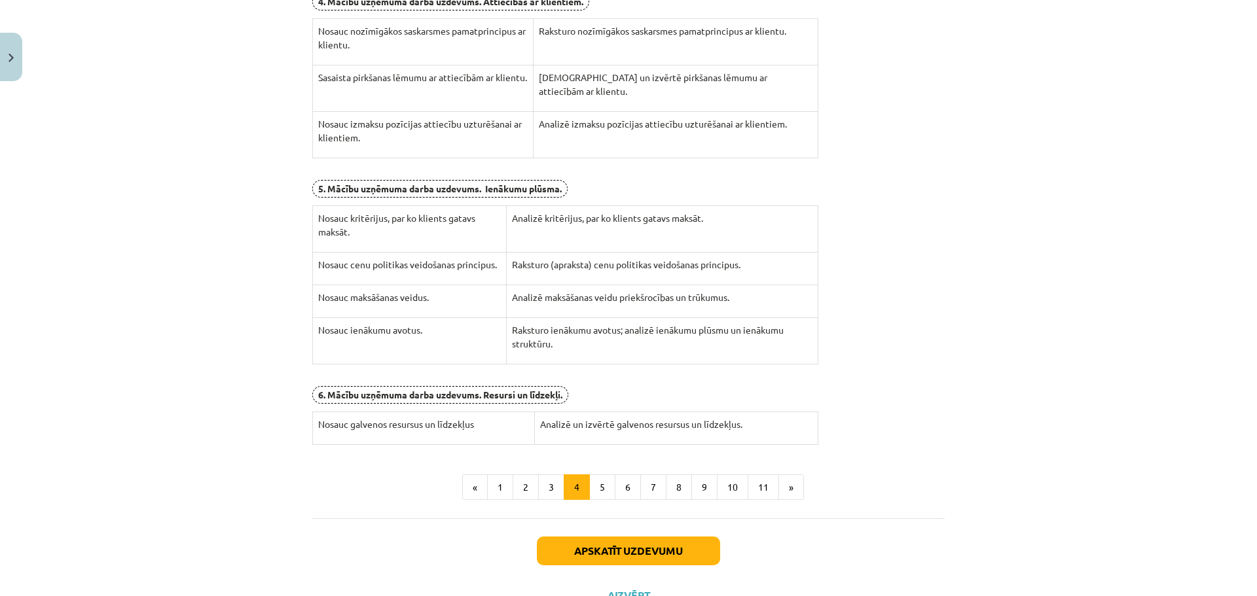
scroll to position [403, 0]
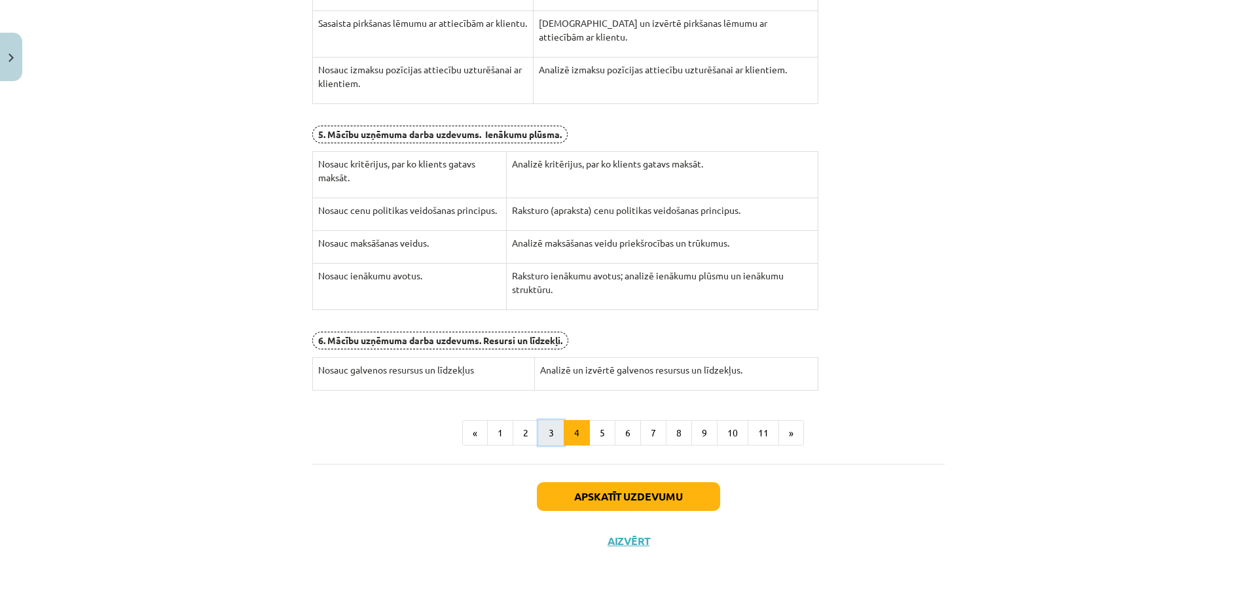
click at [546, 433] on button "3" at bounding box center [551, 433] width 26 height 26
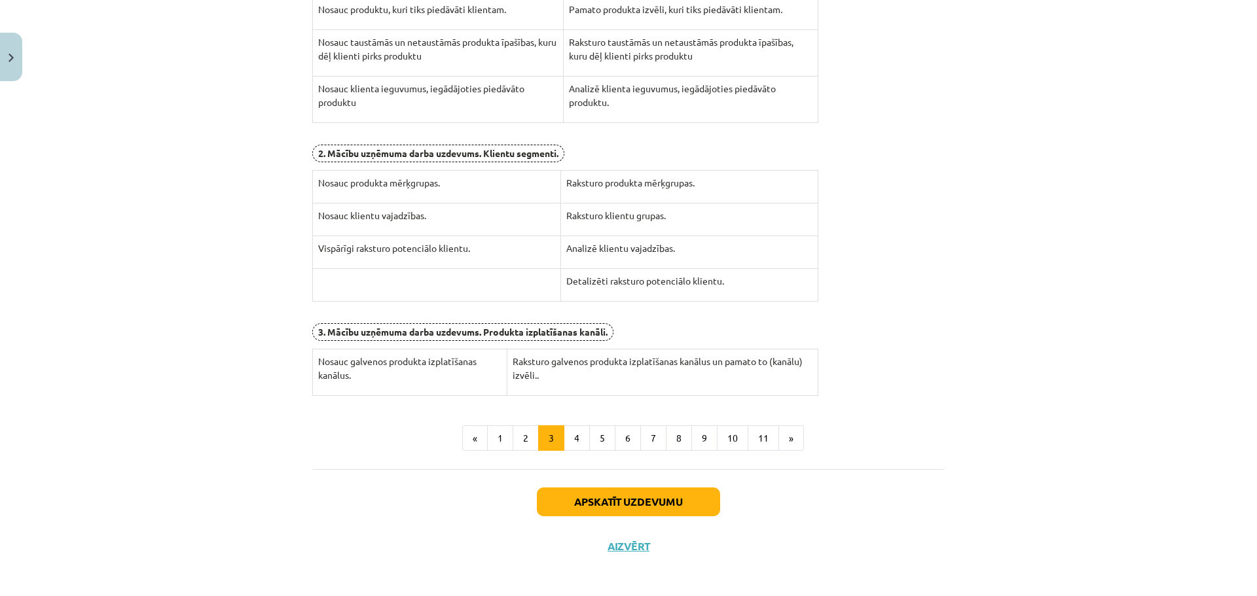
scroll to position [361, 0]
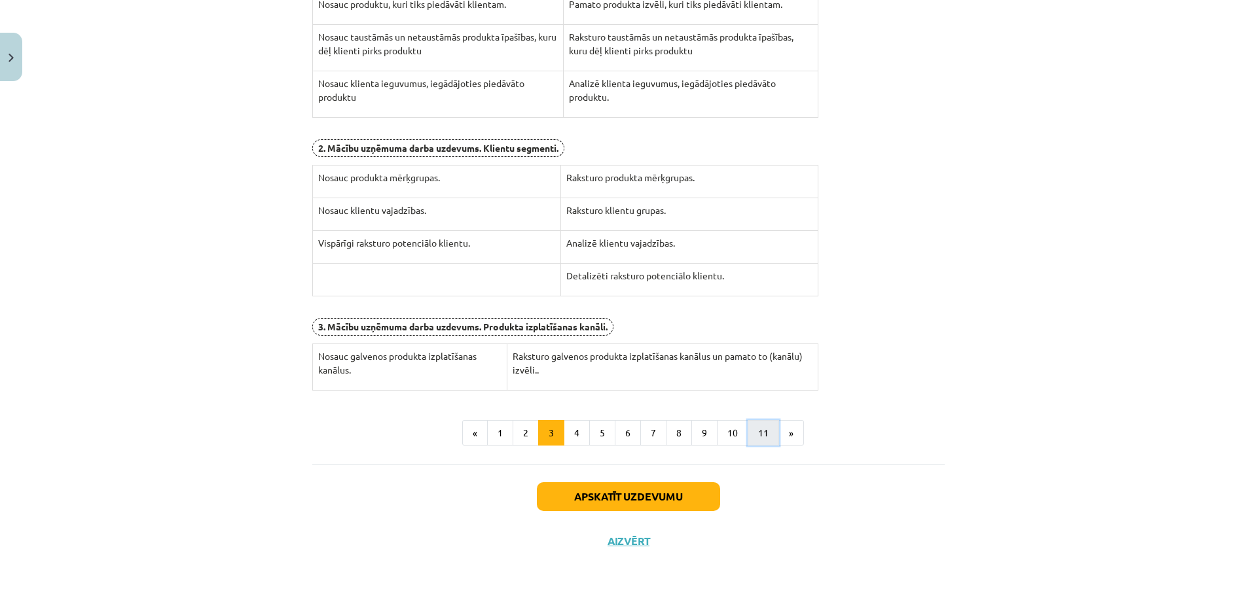
click at [762, 429] on button "11" at bounding box center [763, 433] width 31 height 26
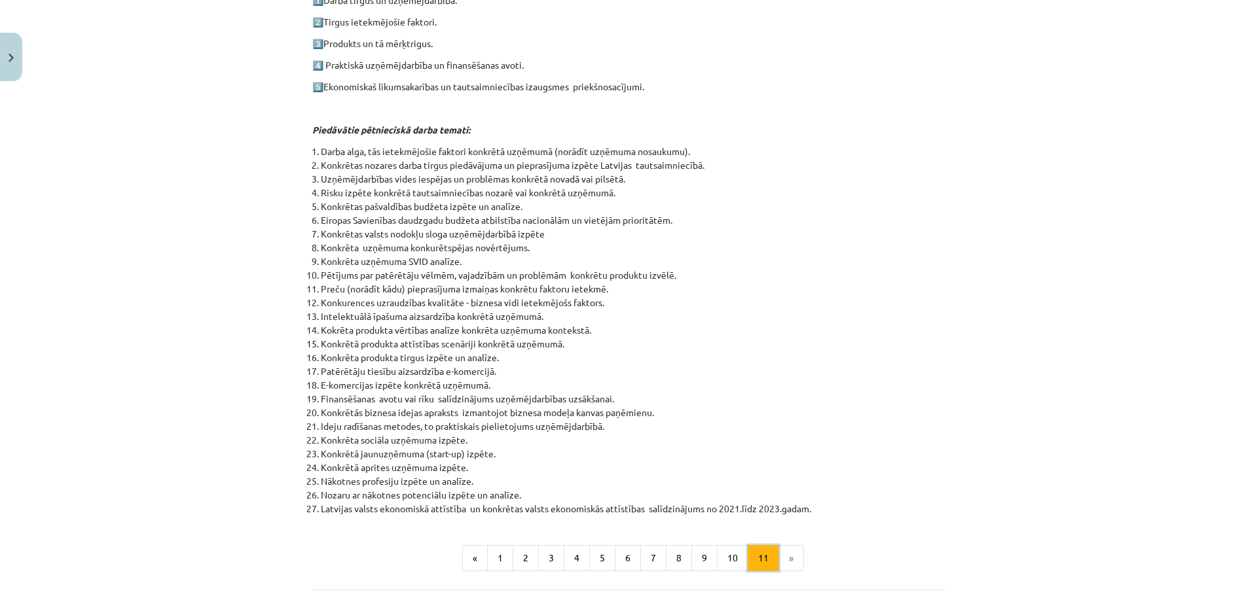
scroll to position [234, 0]
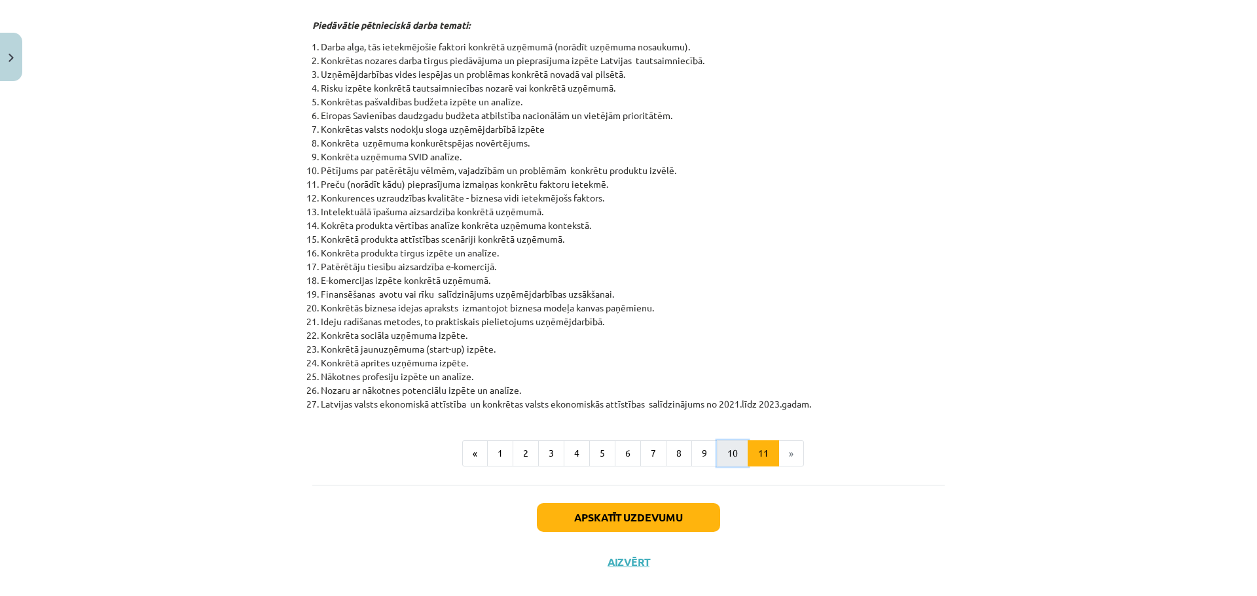
click at [726, 455] on button "10" at bounding box center [732, 454] width 31 height 26
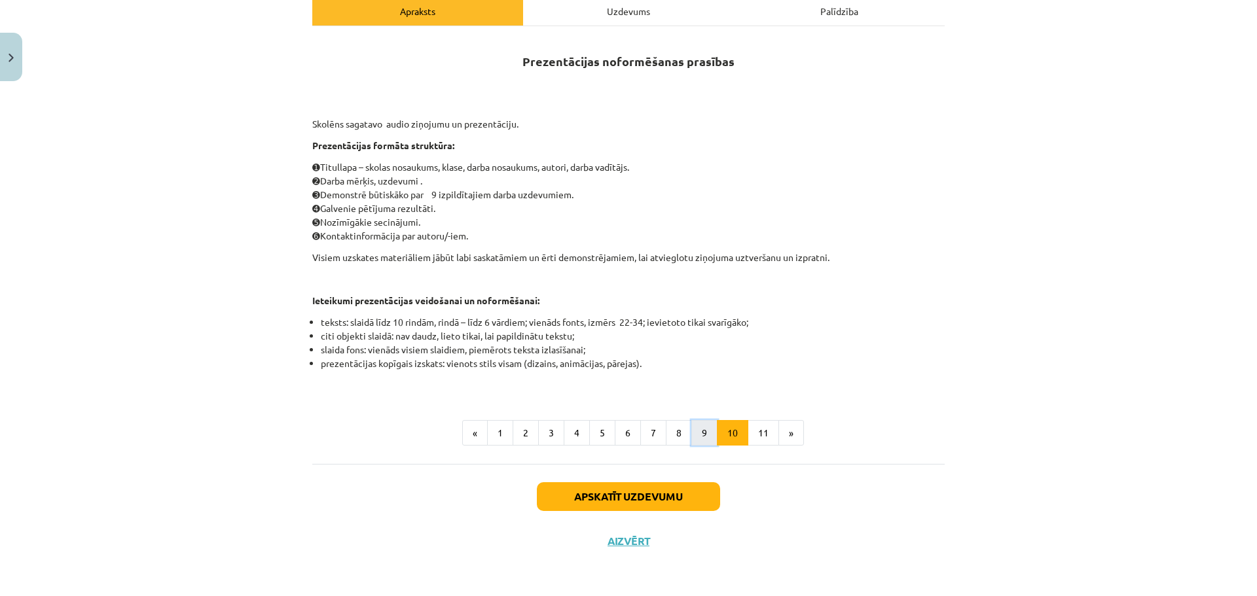
click at [701, 434] on button "9" at bounding box center [704, 433] width 26 height 26
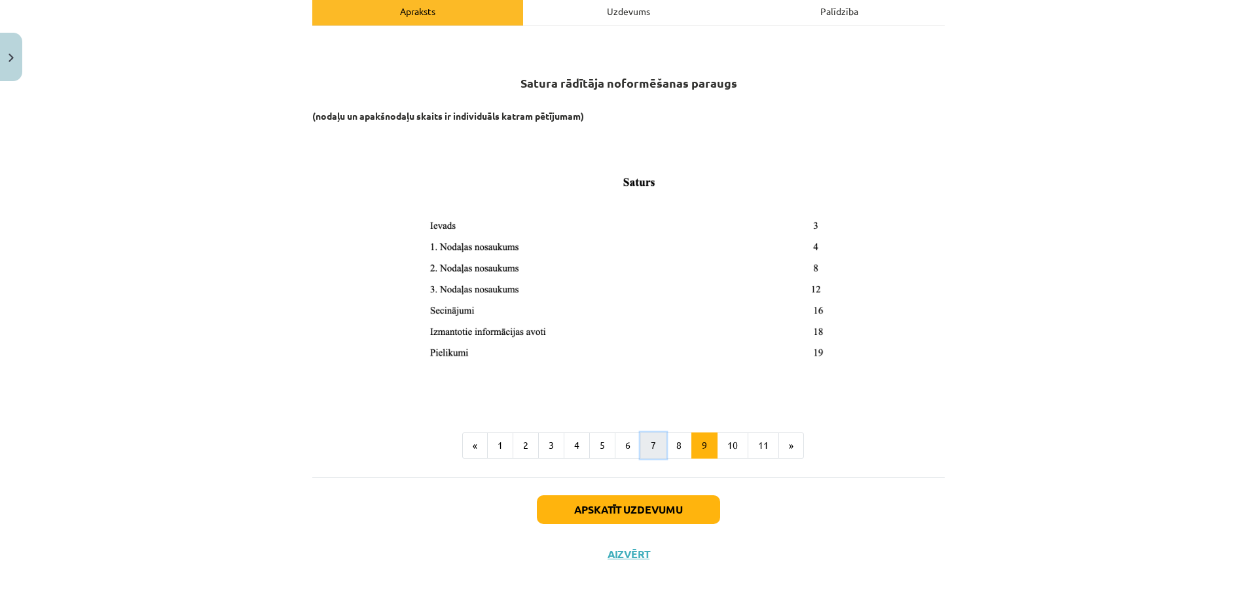
click at [643, 443] on button "7" at bounding box center [653, 446] width 26 height 26
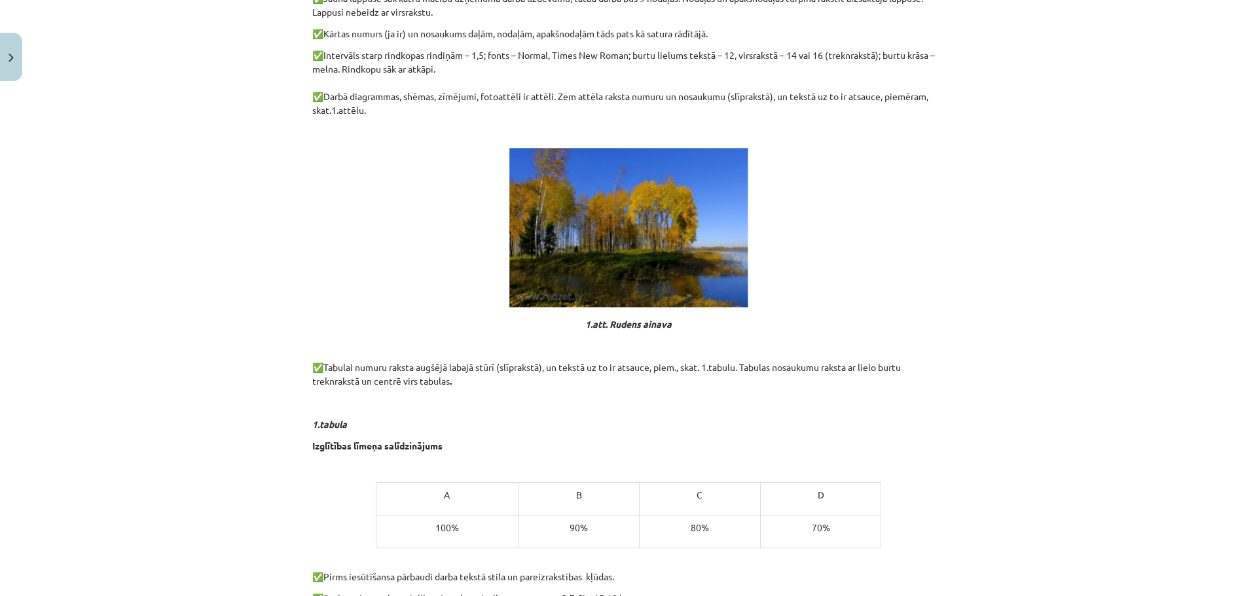
scroll to position [689, 0]
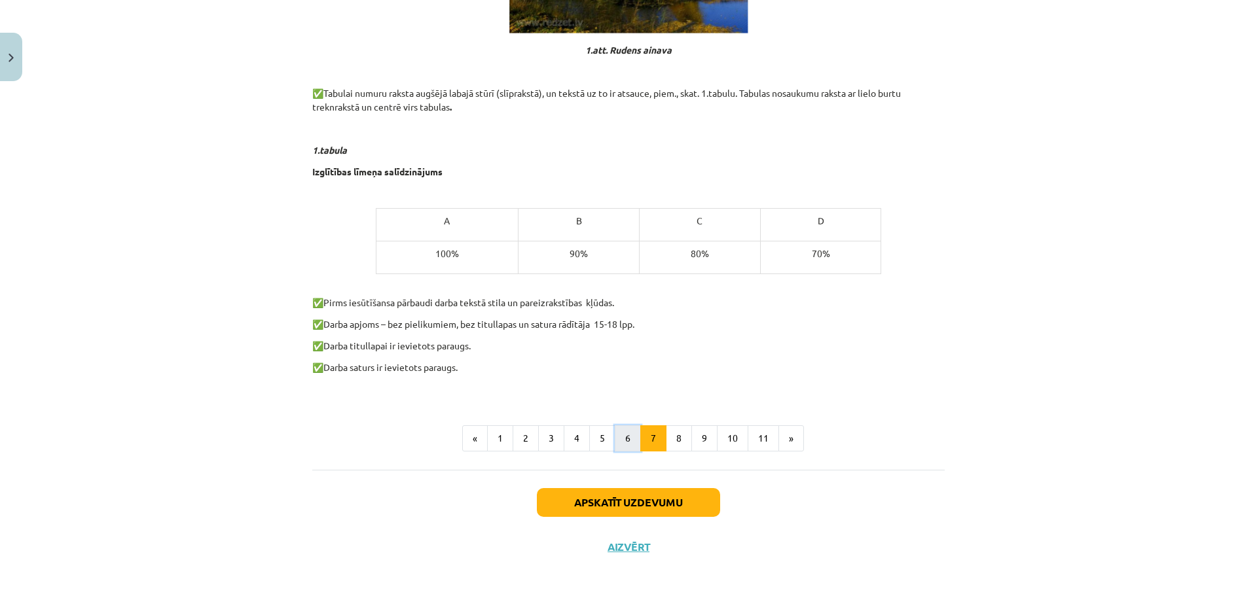
click at [631, 437] on button "6" at bounding box center [628, 439] width 26 height 26
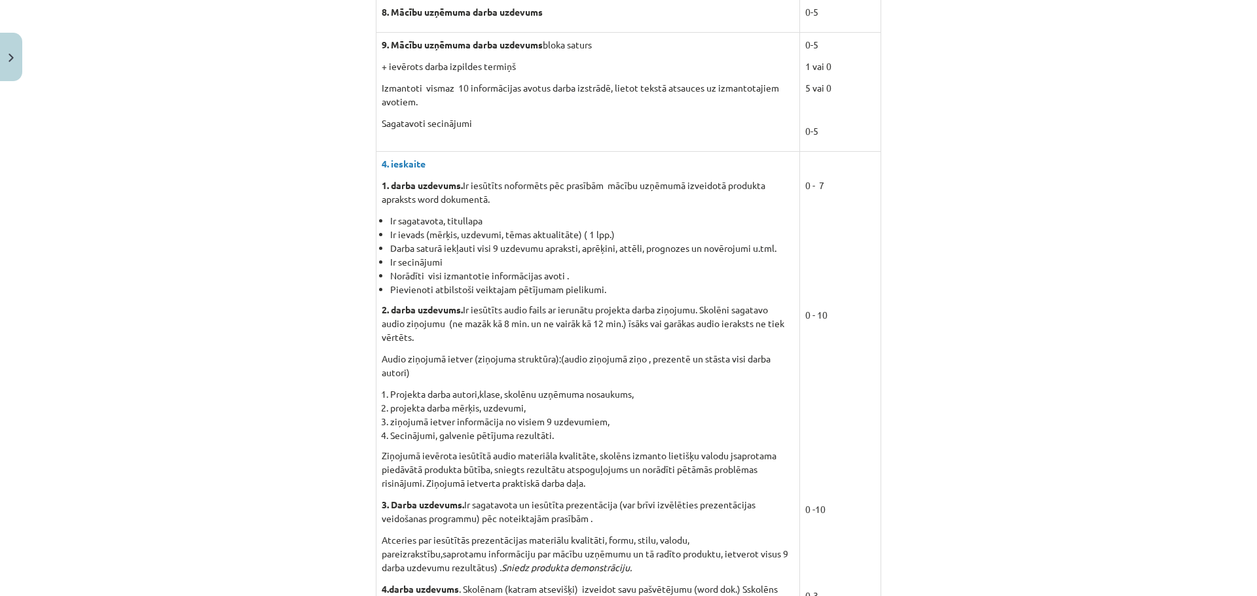
scroll to position [1112, 0]
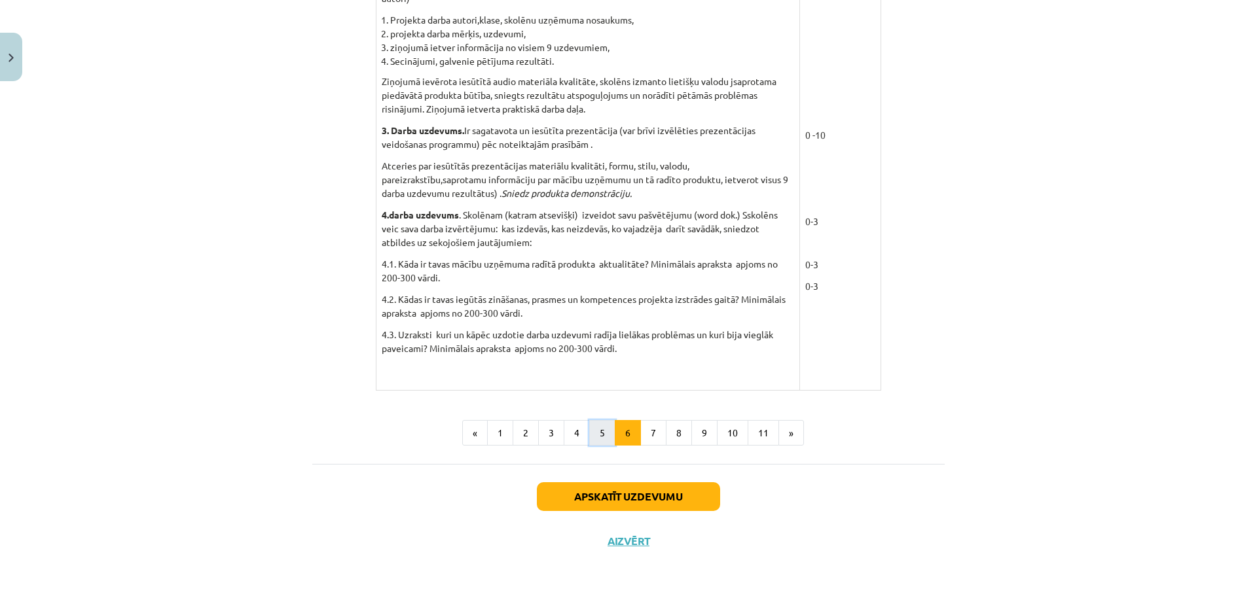
click at [600, 431] on button "5" at bounding box center [602, 433] width 26 height 26
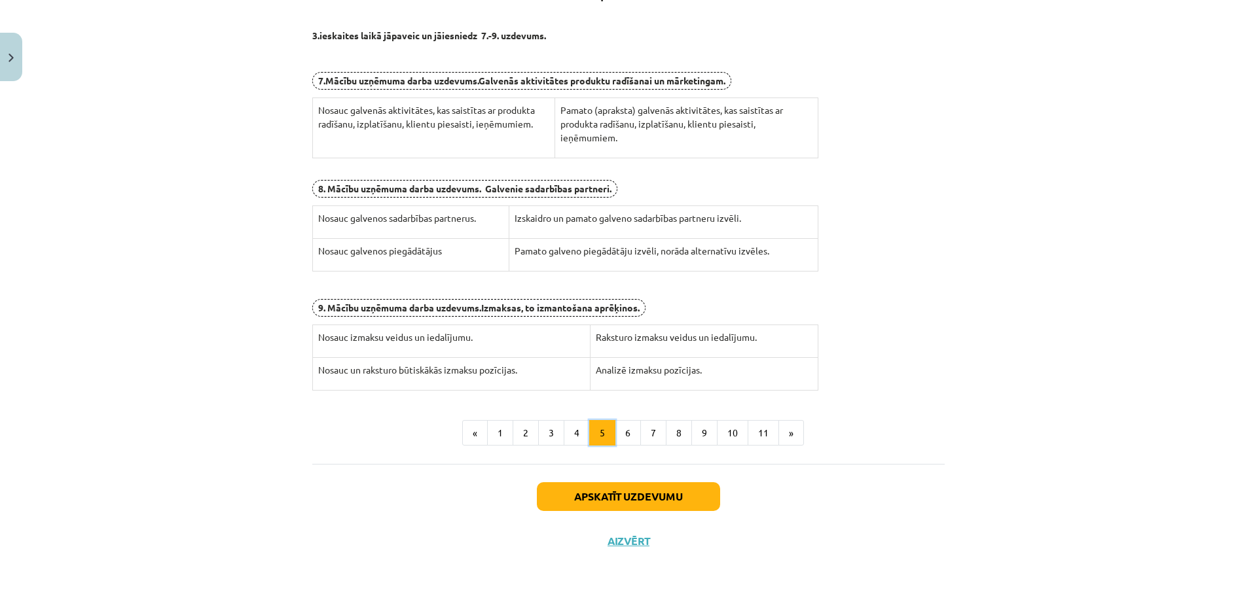
scroll to position [234, 0]
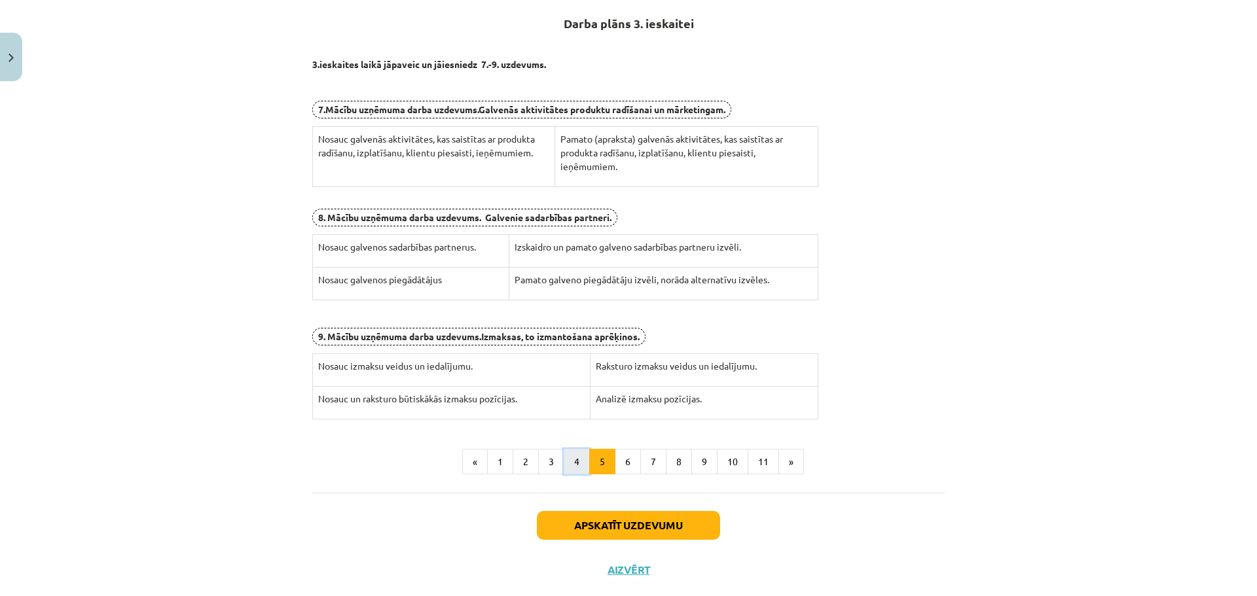
click at [574, 463] on button "4" at bounding box center [577, 462] width 26 height 26
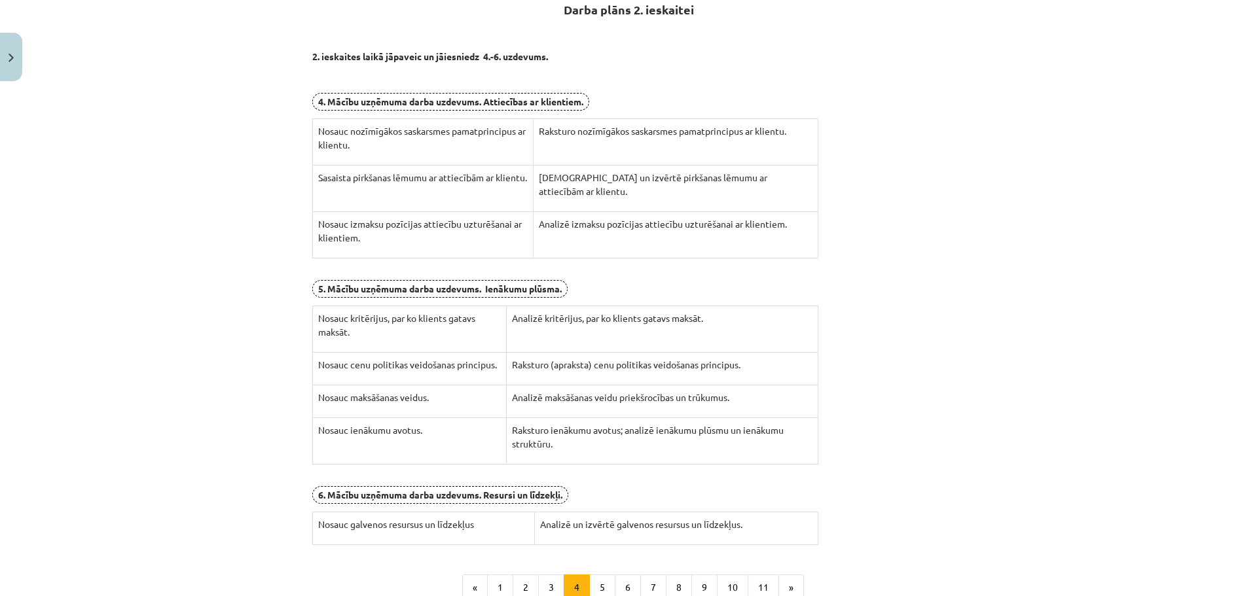
scroll to position [250, 0]
click at [595, 586] on button "5" at bounding box center [602, 586] width 26 height 26
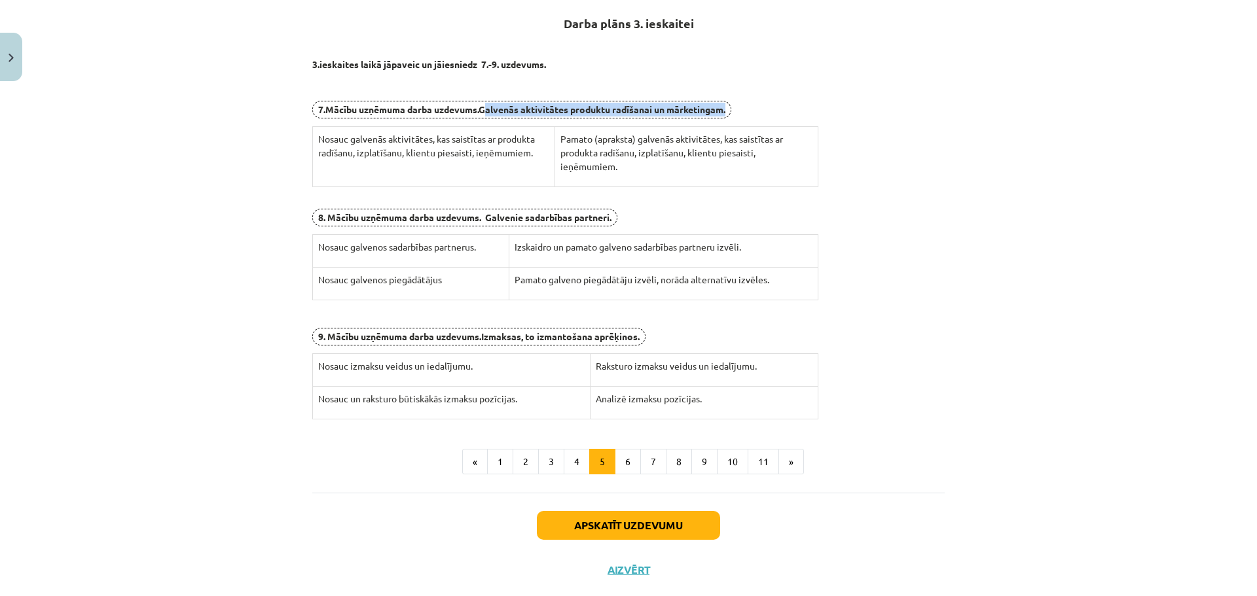
drag, startPoint x: 481, startPoint y: 107, endPoint x: 727, endPoint y: 107, distance: 245.5
click at [725, 107] on b "Galvenās aktivitātes produktu radīšanai un mārketingam." at bounding box center [602, 109] width 247 height 12
copy b "Galvenās aktivitātes produktu radīšanai un mārketingam"
drag, startPoint x: 483, startPoint y: 217, endPoint x: 608, endPoint y: 218, distance: 125.1
click at [608, 218] on b "8. Mācību uzņēmuma darba uzdevums. Galvenie sadarbības partneri." at bounding box center [464, 217] width 293 height 12
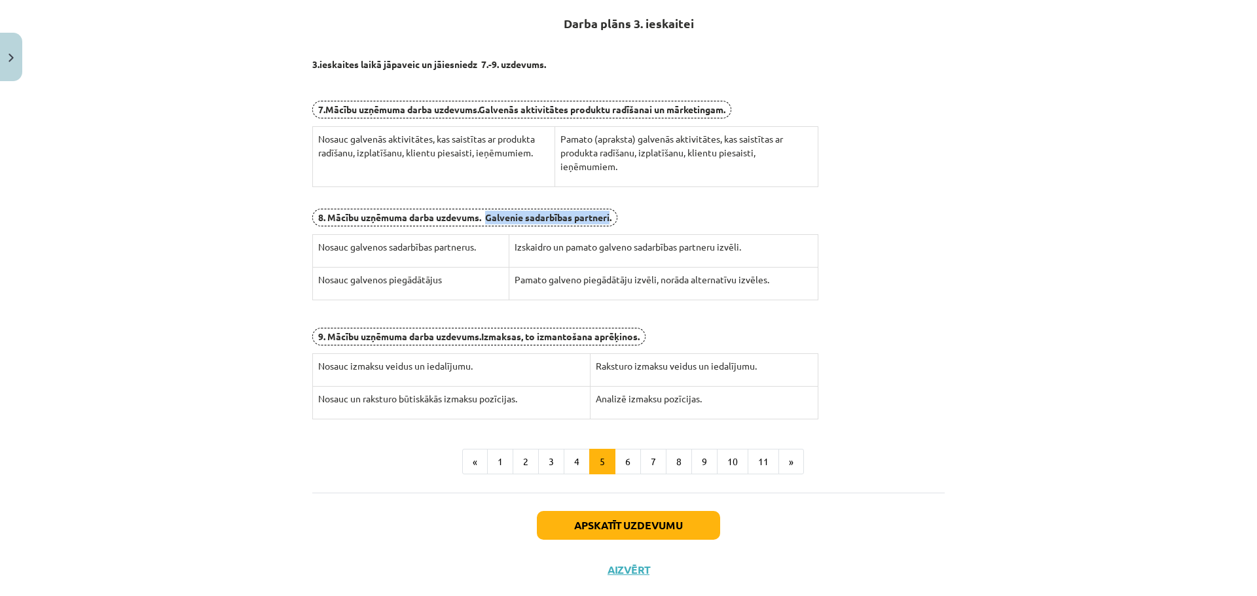
copy b "Galvenie sadarbības partneri"
drag, startPoint x: 481, startPoint y: 335, endPoint x: 636, endPoint y: 338, distance: 155.2
click at [636, 338] on b "Izmaksas, to izmantošana aprēķinos." at bounding box center [560, 337] width 158 height 12
copy b "Izmaksas, to izmantošana aprēķinos"
click at [626, 460] on button "6" at bounding box center [628, 462] width 26 height 26
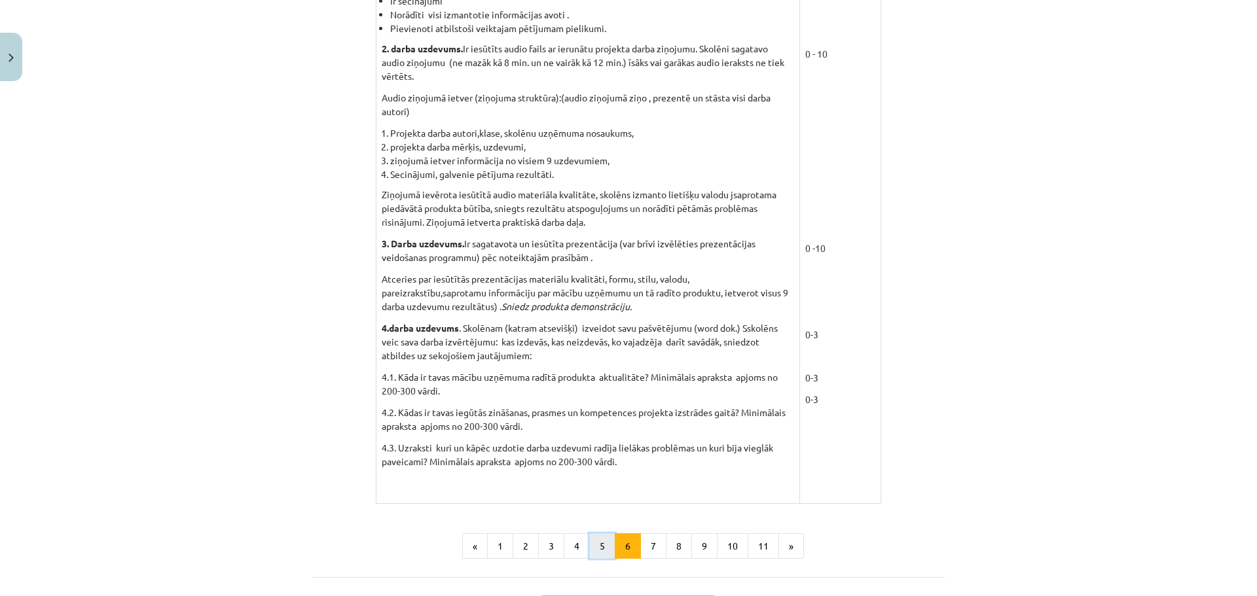
click at [593, 546] on button "5" at bounding box center [602, 547] width 26 height 26
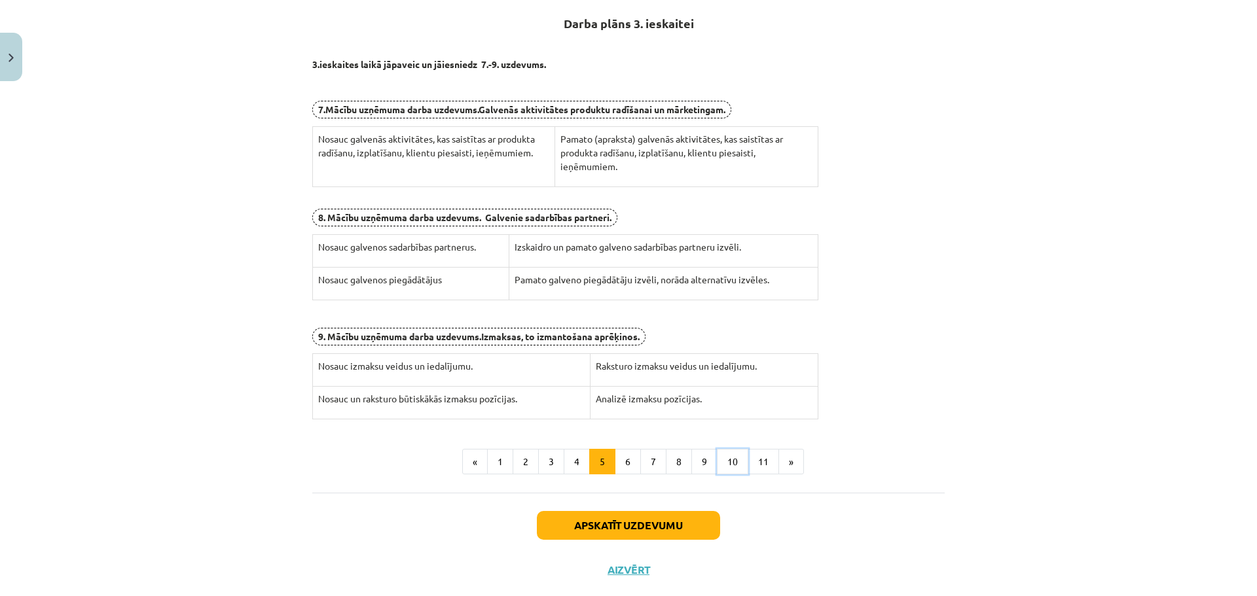
click at [721, 465] on button "10" at bounding box center [732, 462] width 31 height 26
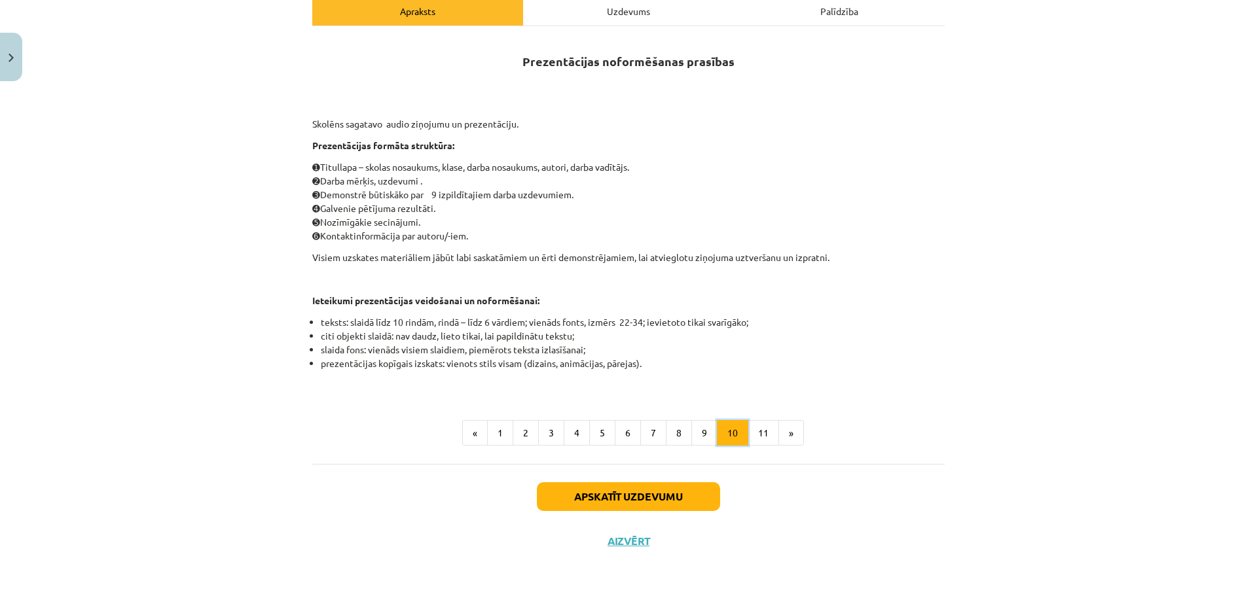
scroll to position [196, 0]
click at [698, 424] on button "9" at bounding box center [704, 433] width 26 height 26
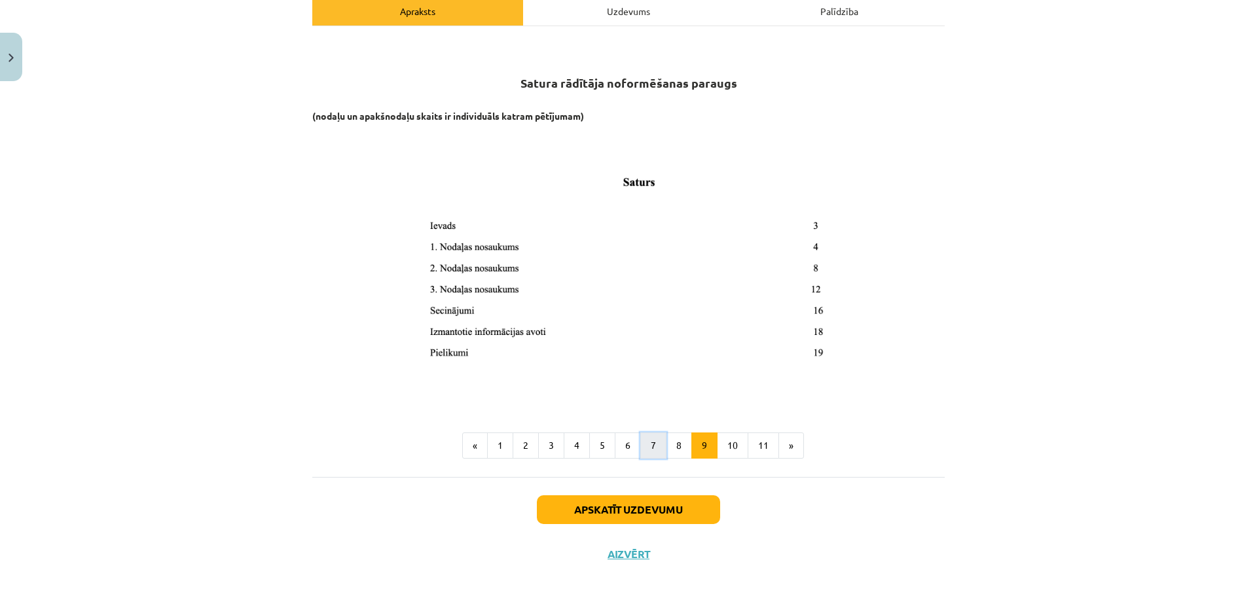
click at [653, 446] on button "7" at bounding box center [653, 446] width 26 height 26
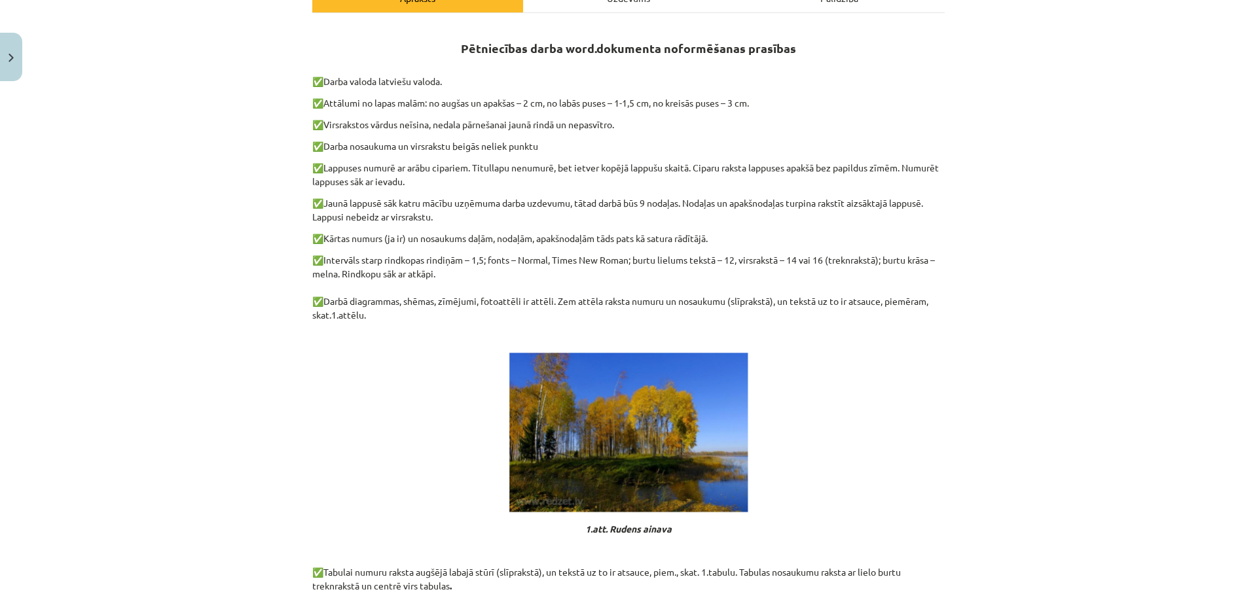
scroll to position [695, 0]
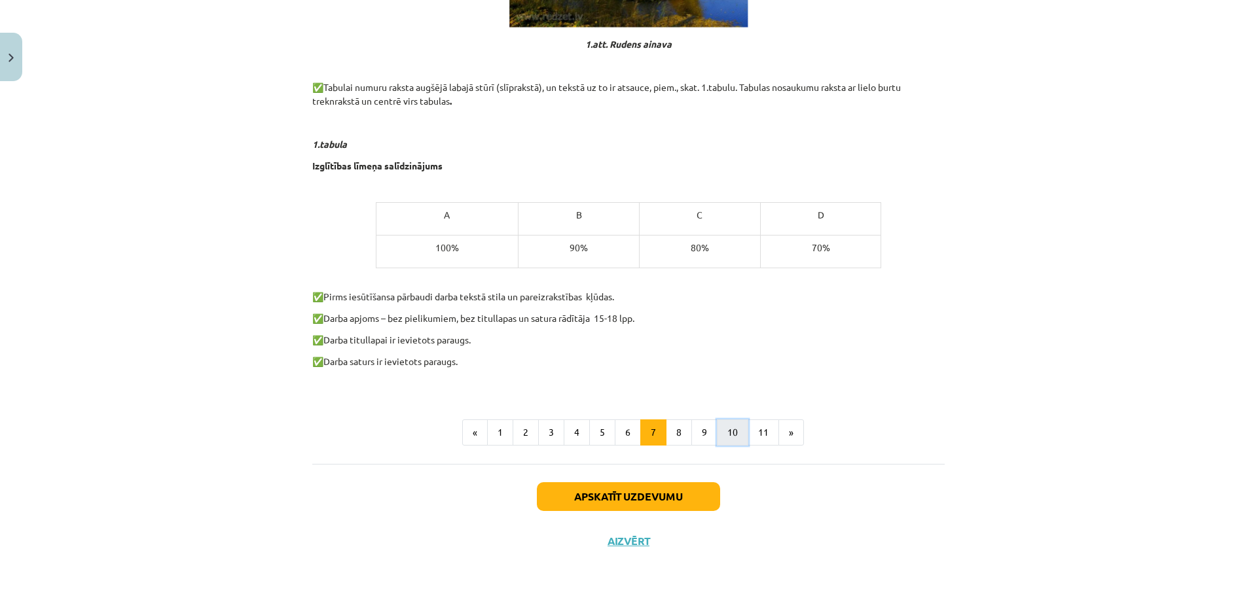
click at [725, 434] on button "10" at bounding box center [732, 433] width 31 height 26
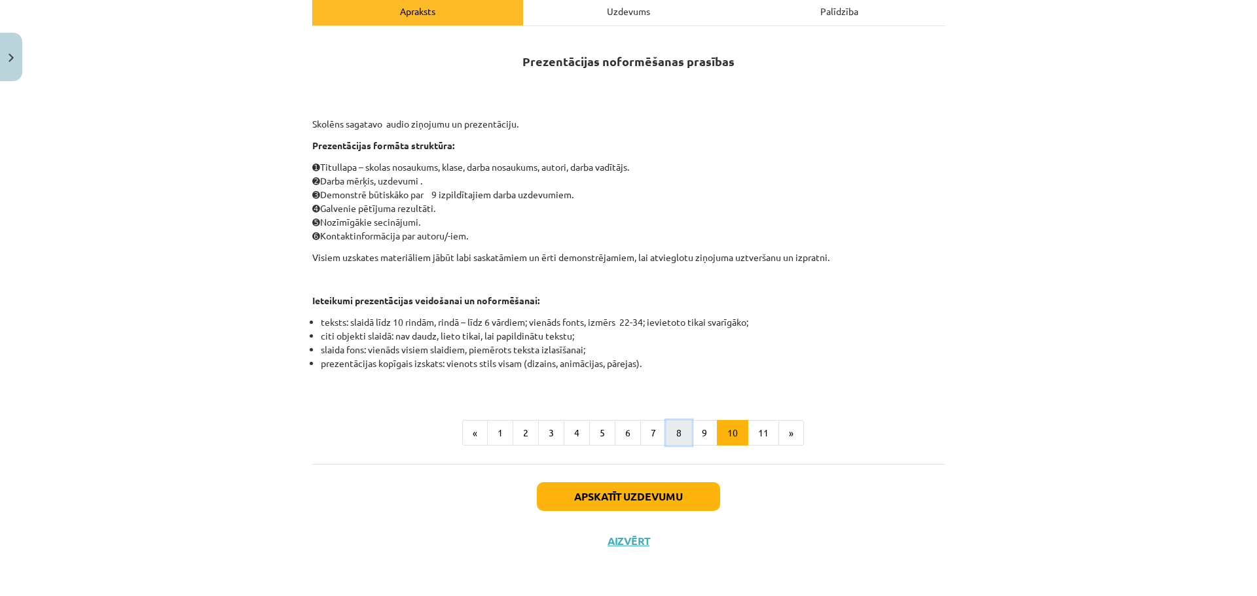
click at [685, 435] on button "8" at bounding box center [679, 433] width 26 height 26
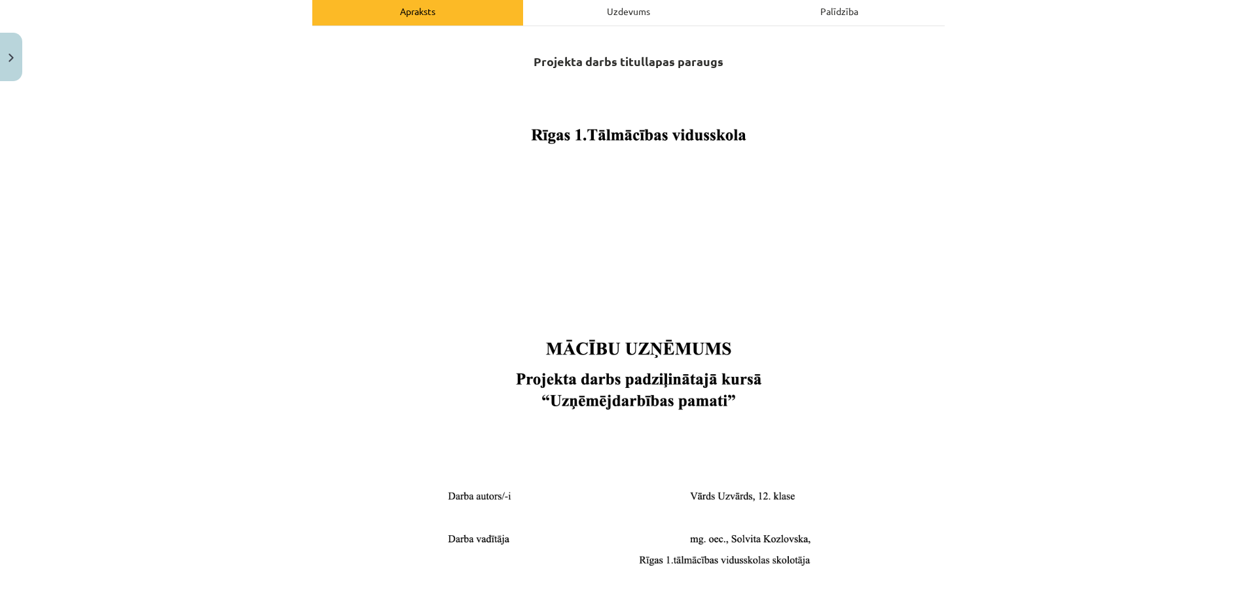
scroll to position [419, 0]
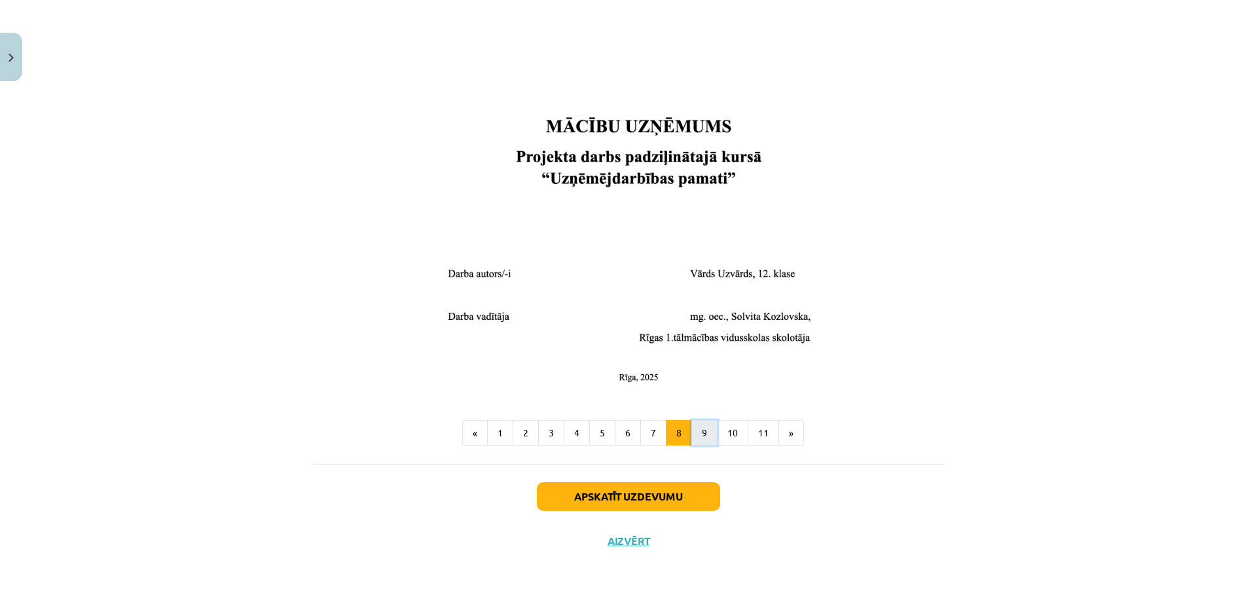
click at [699, 429] on button "9" at bounding box center [704, 433] width 26 height 26
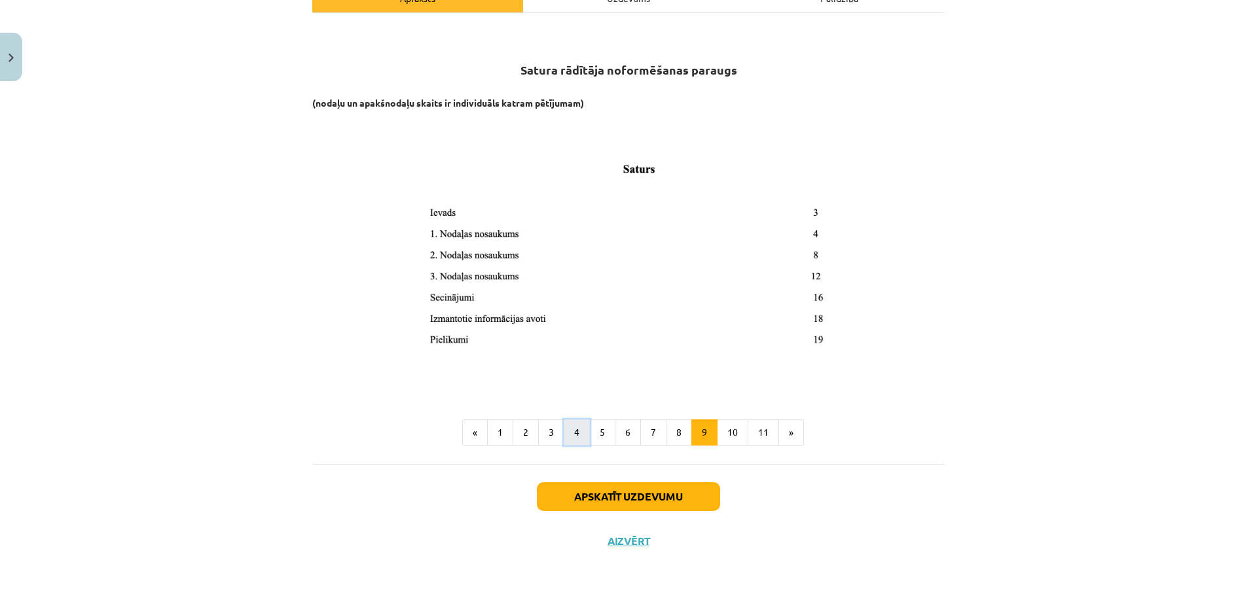
click at [570, 438] on button "4" at bounding box center [577, 433] width 26 height 26
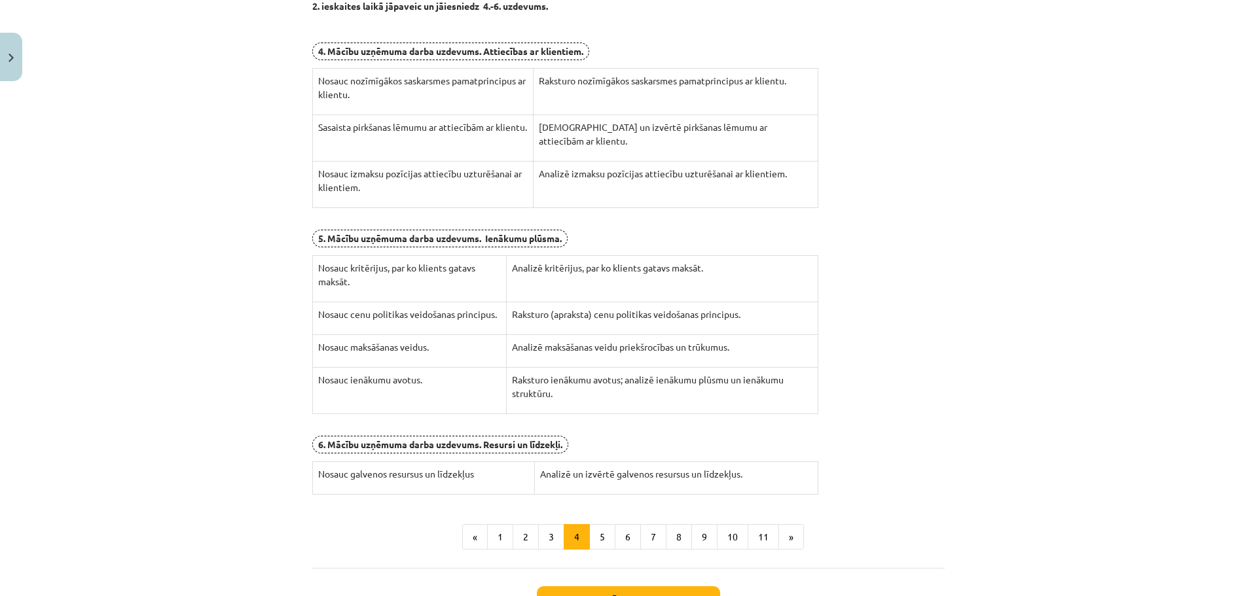
scroll to position [300, 0]
click at [596, 534] on button "5" at bounding box center [602, 536] width 26 height 26
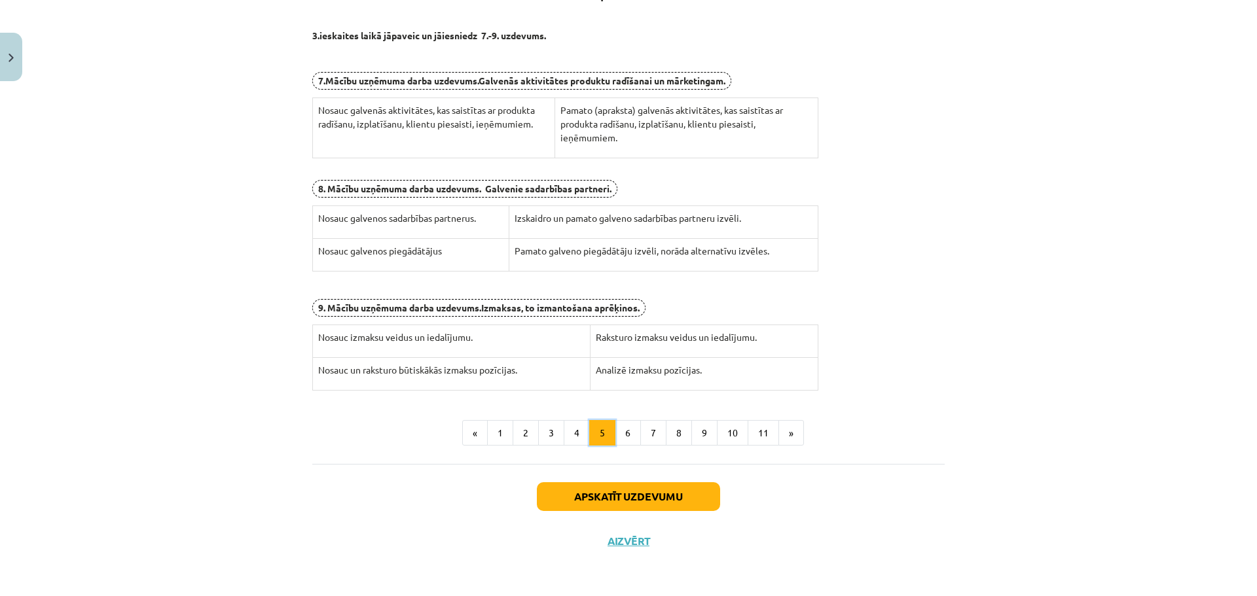
scroll to position [234, 0]
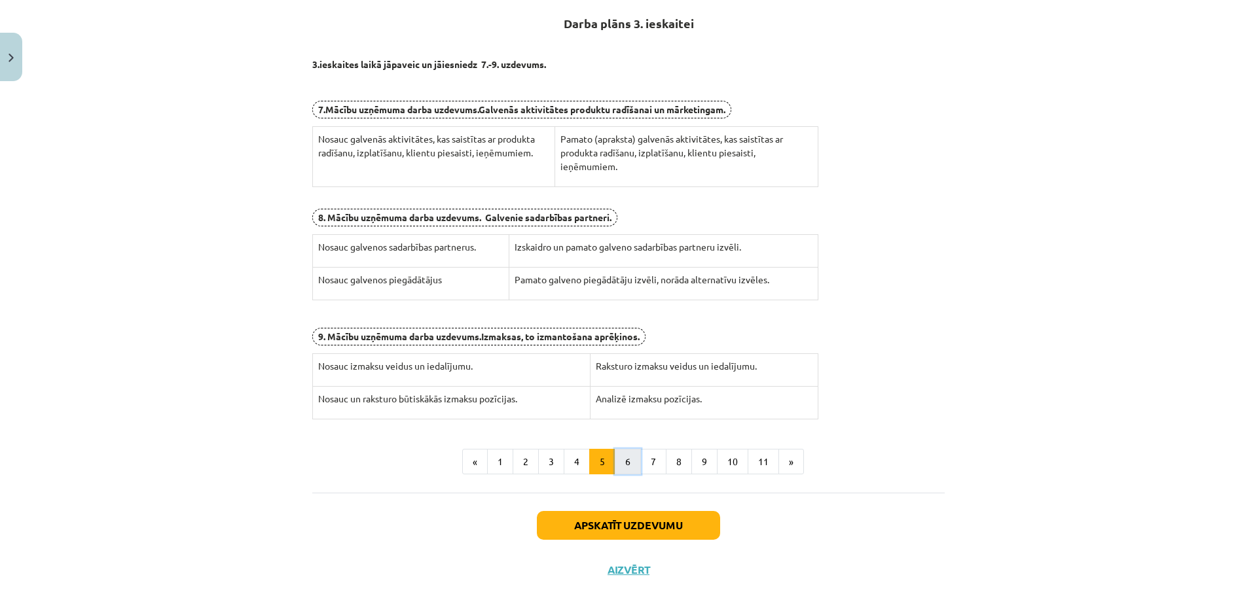
click at [621, 469] on button "6" at bounding box center [628, 462] width 26 height 26
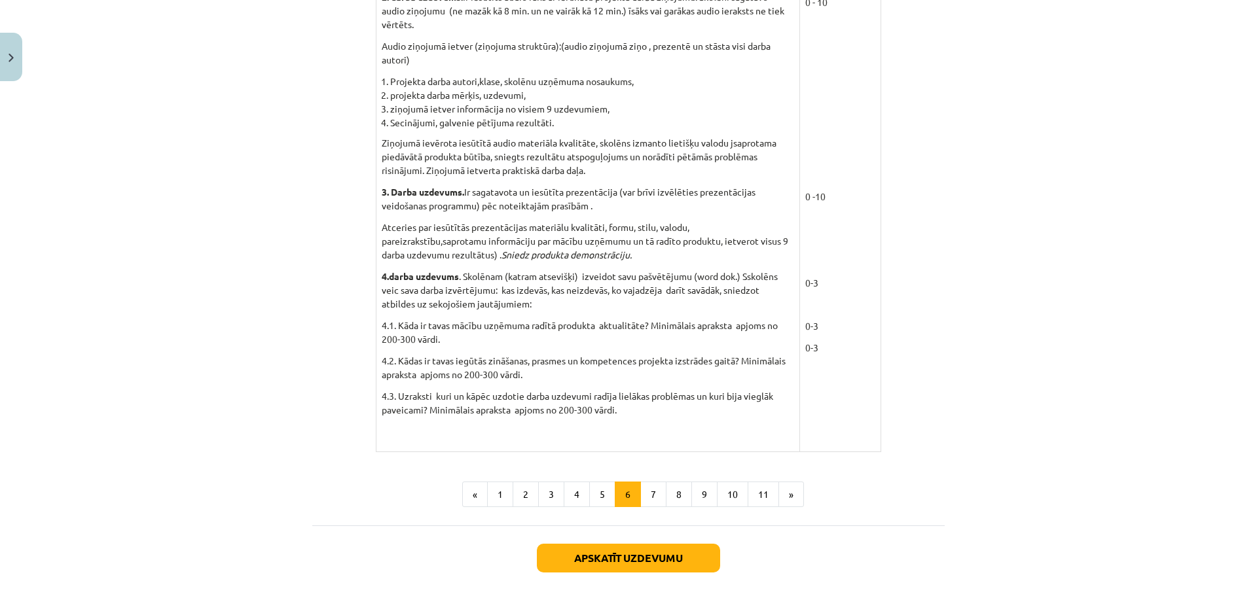
scroll to position [1112, 0]
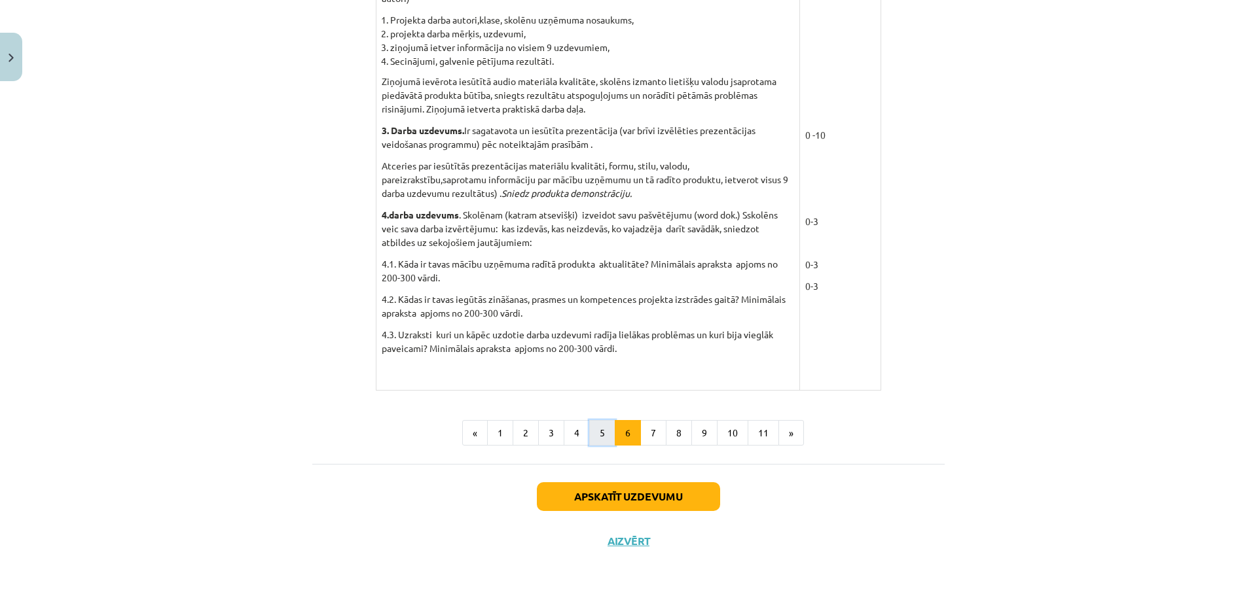
click at [605, 437] on button "5" at bounding box center [602, 433] width 26 height 26
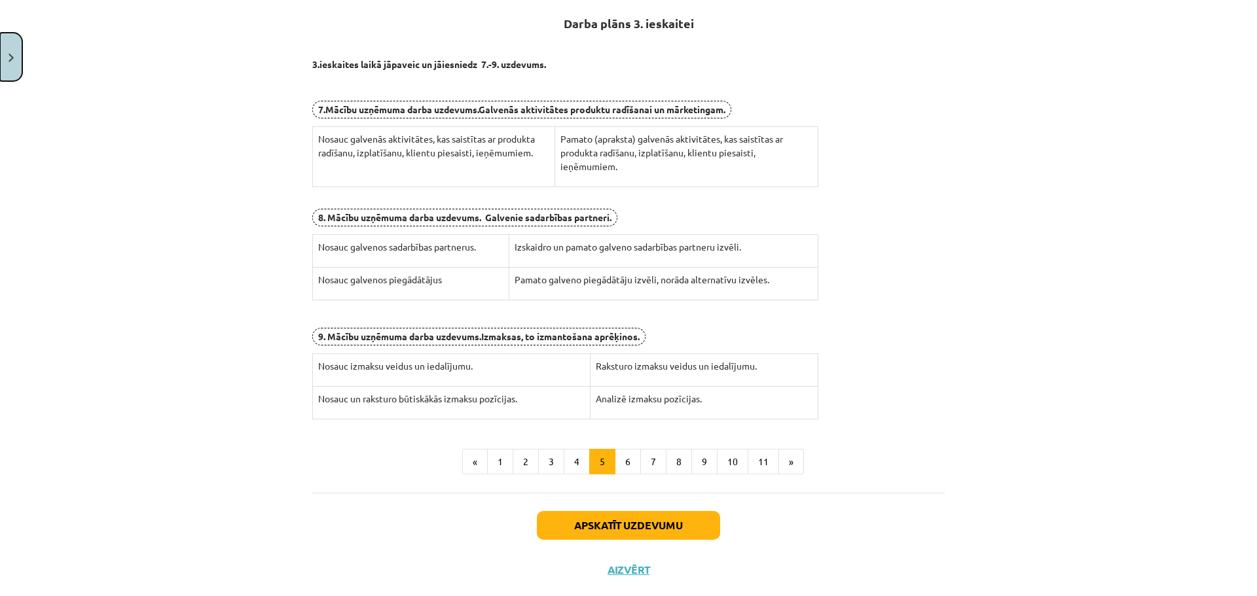
click at [16, 57] on button "Close" at bounding box center [11, 57] width 22 height 48
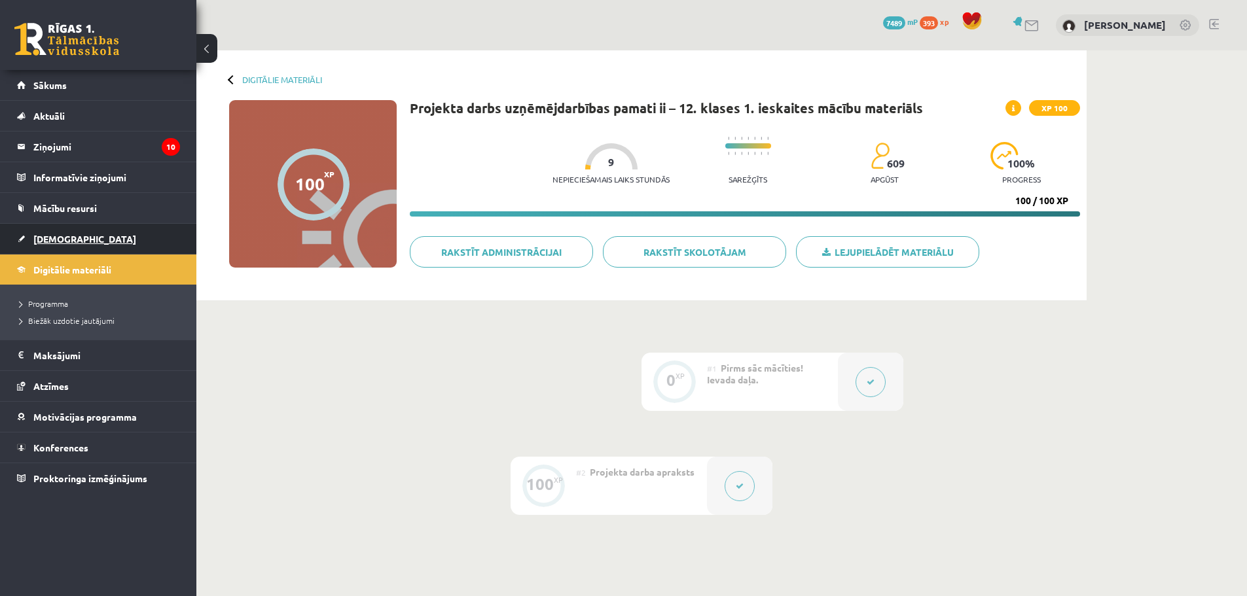
click at [41, 242] on span "[DEMOGRAPHIC_DATA]" at bounding box center [84, 239] width 103 height 12
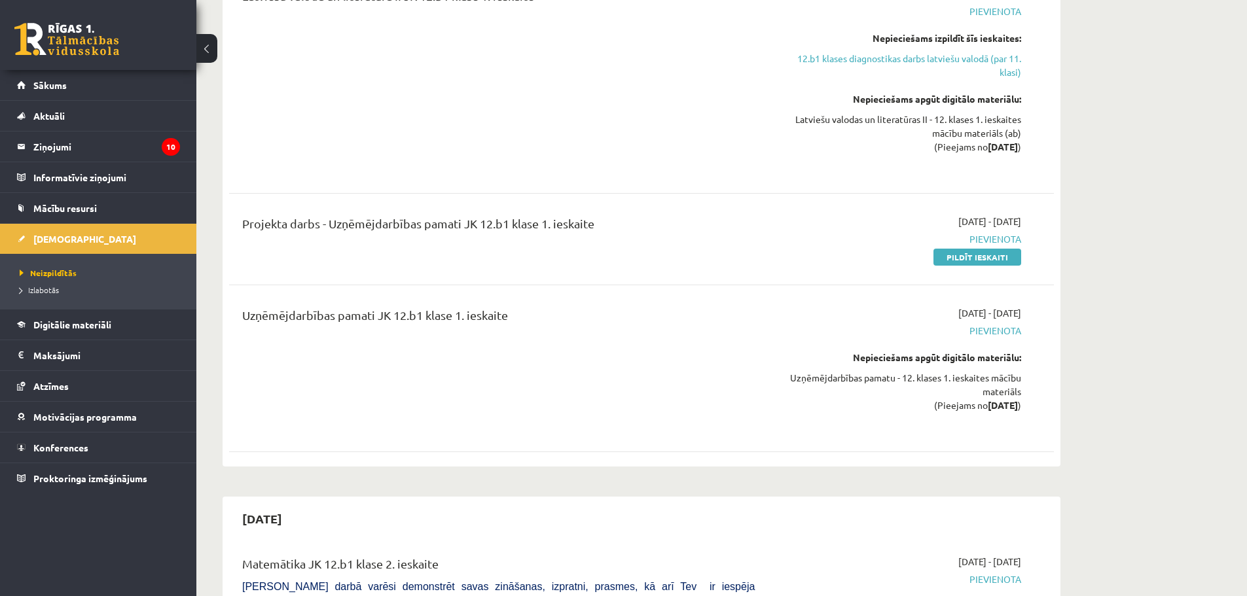
scroll to position [866, 0]
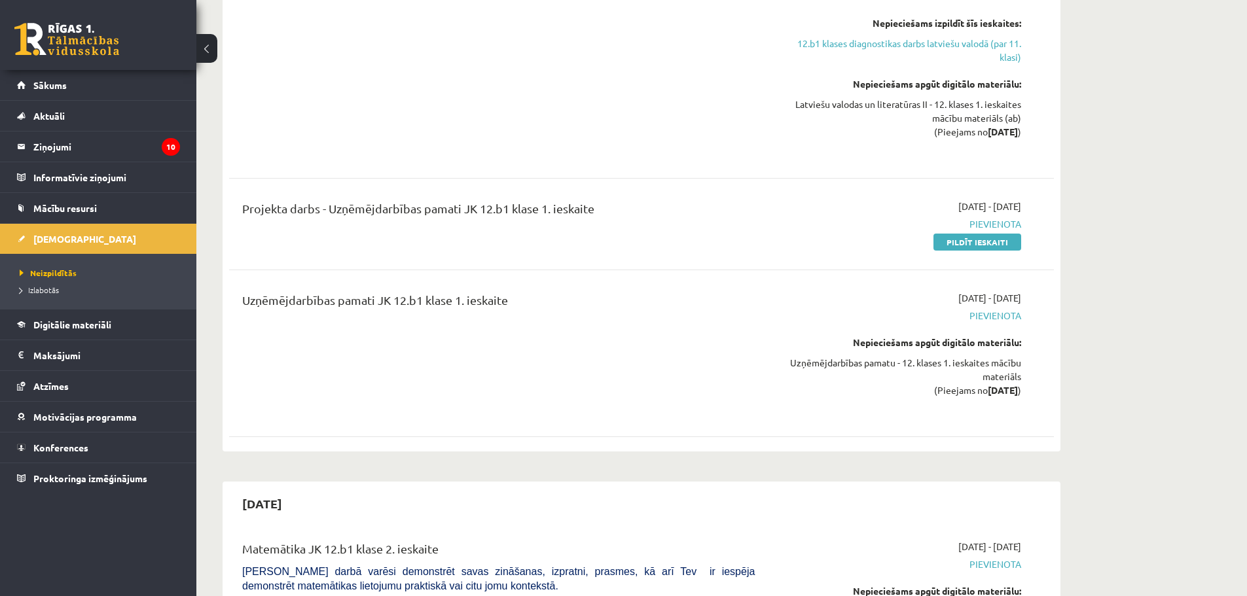
drag, startPoint x: 966, startPoint y: 240, endPoint x: 679, endPoint y: 42, distance: 349.2
click at [966, 240] on link "Pildīt ieskaiti" at bounding box center [978, 242] width 88 height 17
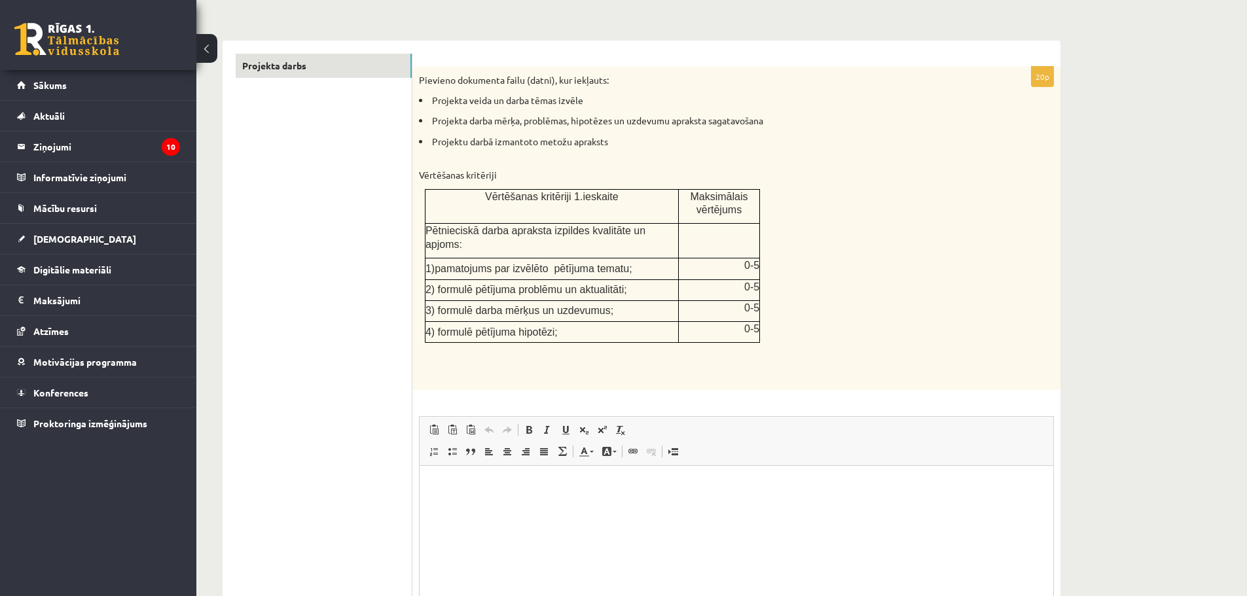
scroll to position [301, 0]
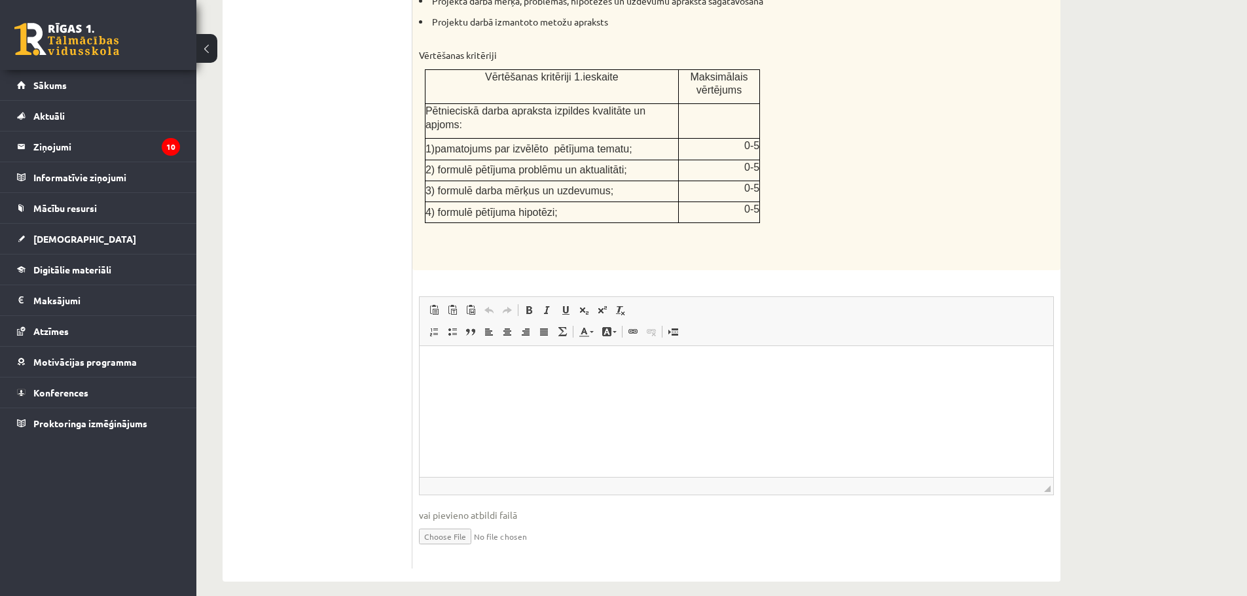
click at [448, 524] on input "file" at bounding box center [736, 535] width 635 height 27
type input "**********"
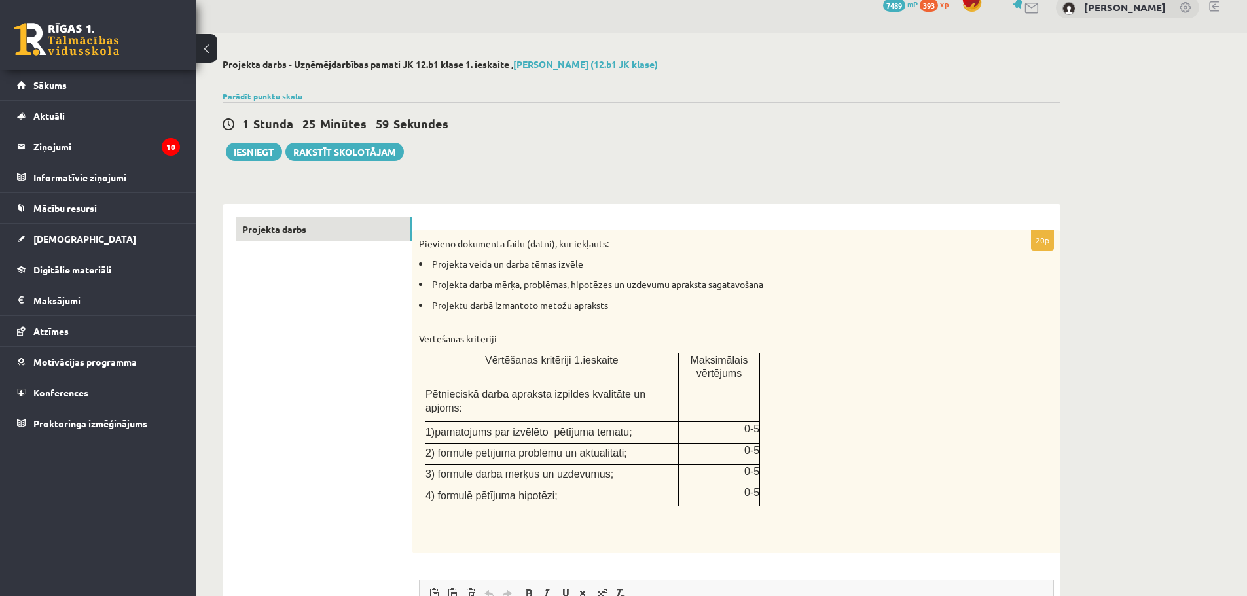
scroll to position [16, 0]
click at [251, 156] on button "Iesniegt" at bounding box center [254, 154] width 56 height 18
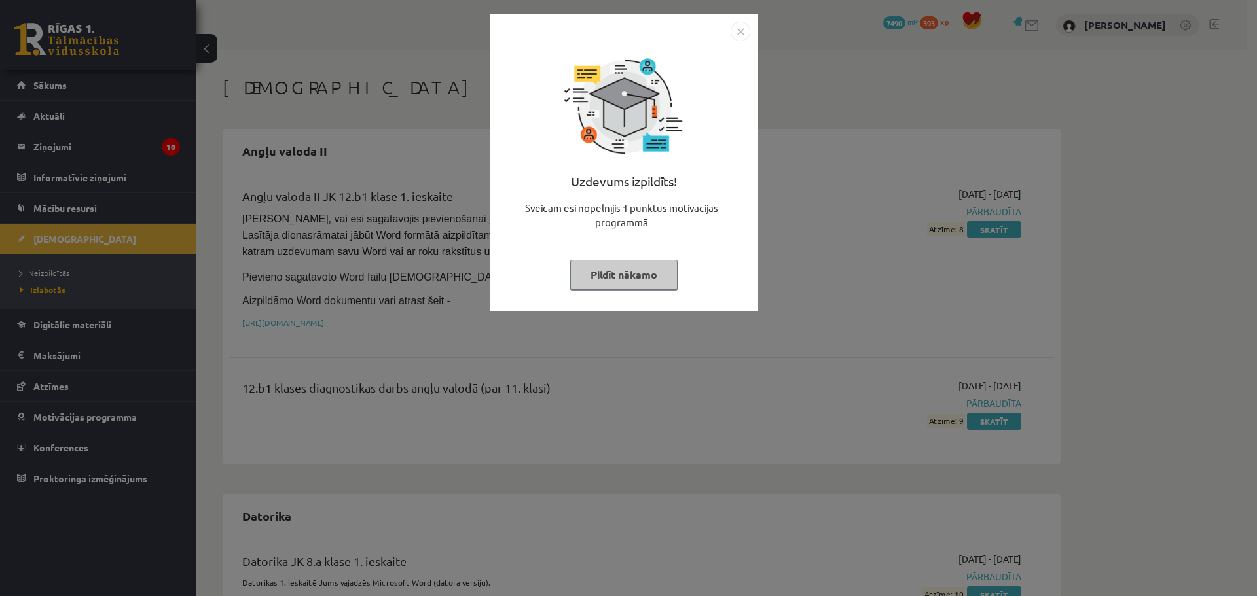
click at [748, 35] on img "Close" at bounding box center [741, 32] width 20 height 20
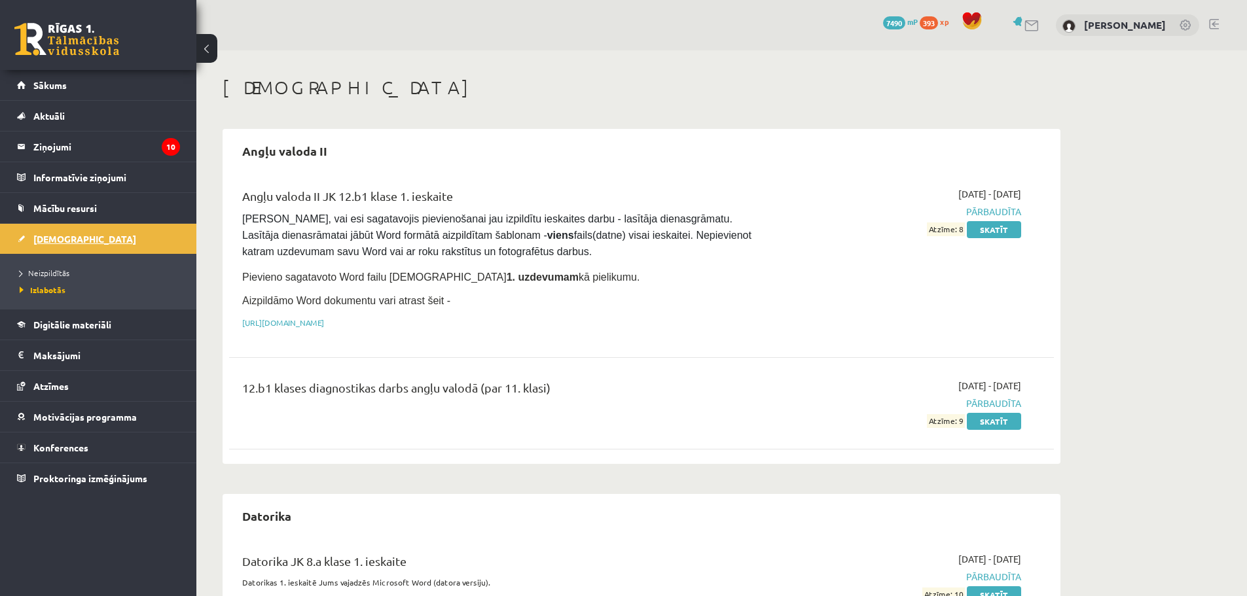
click at [60, 240] on span "[DEMOGRAPHIC_DATA]" at bounding box center [84, 239] width 103 height 12
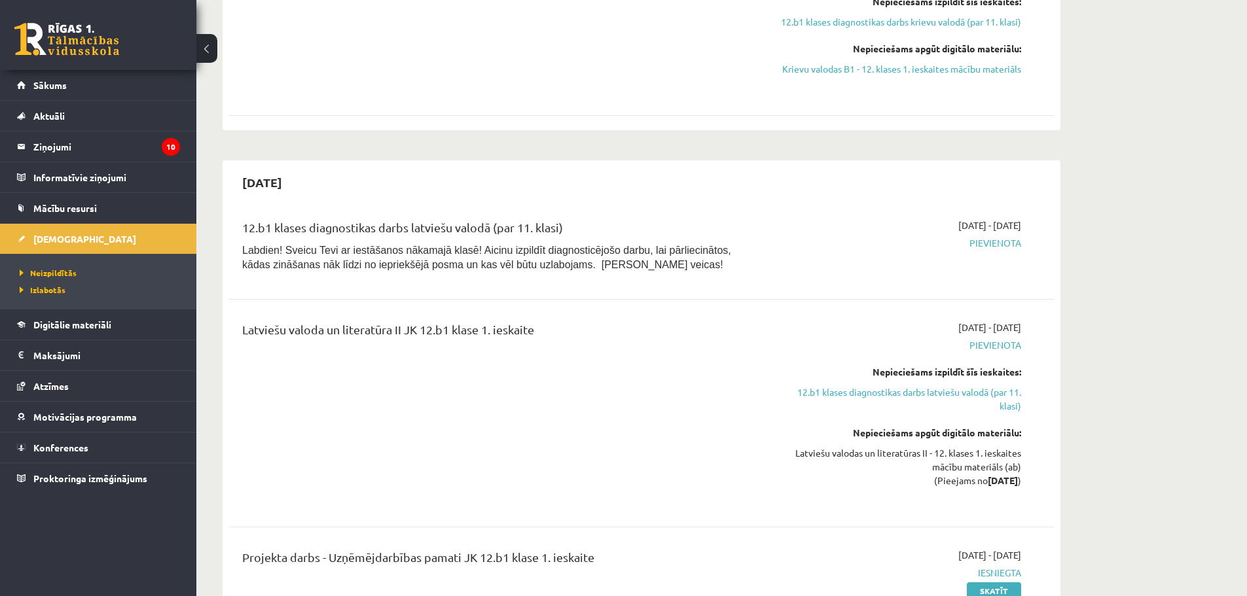
scroll to position [524, 0]
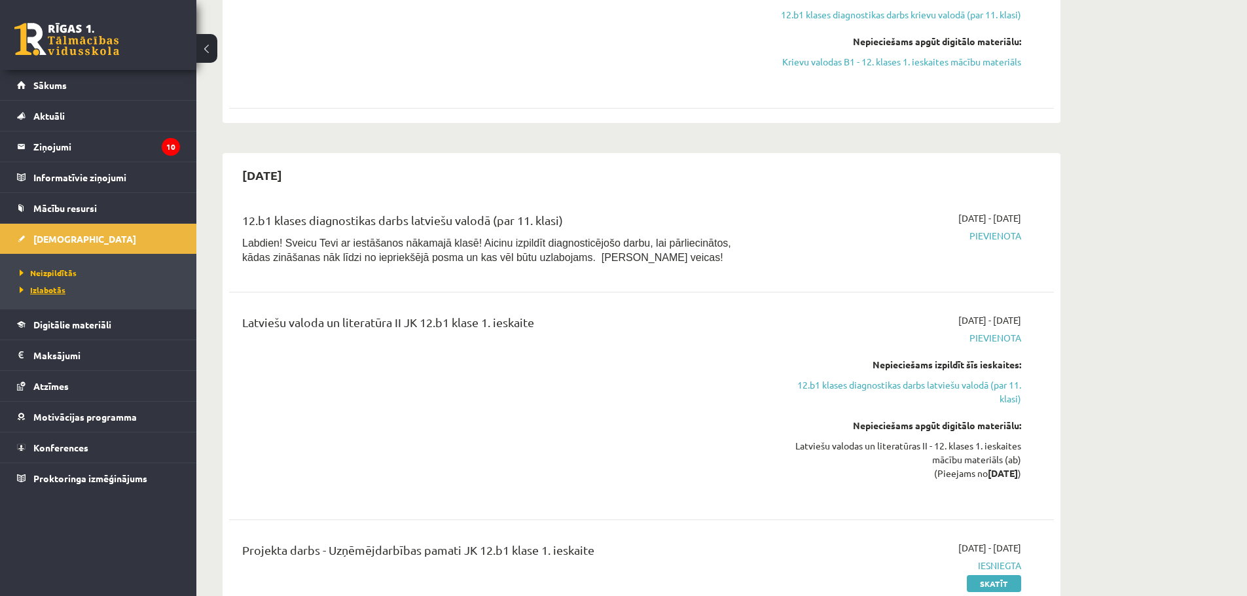
click at [39, 289] on span "Izlabotās" at bounding box center [43, 290] width 46 height 10
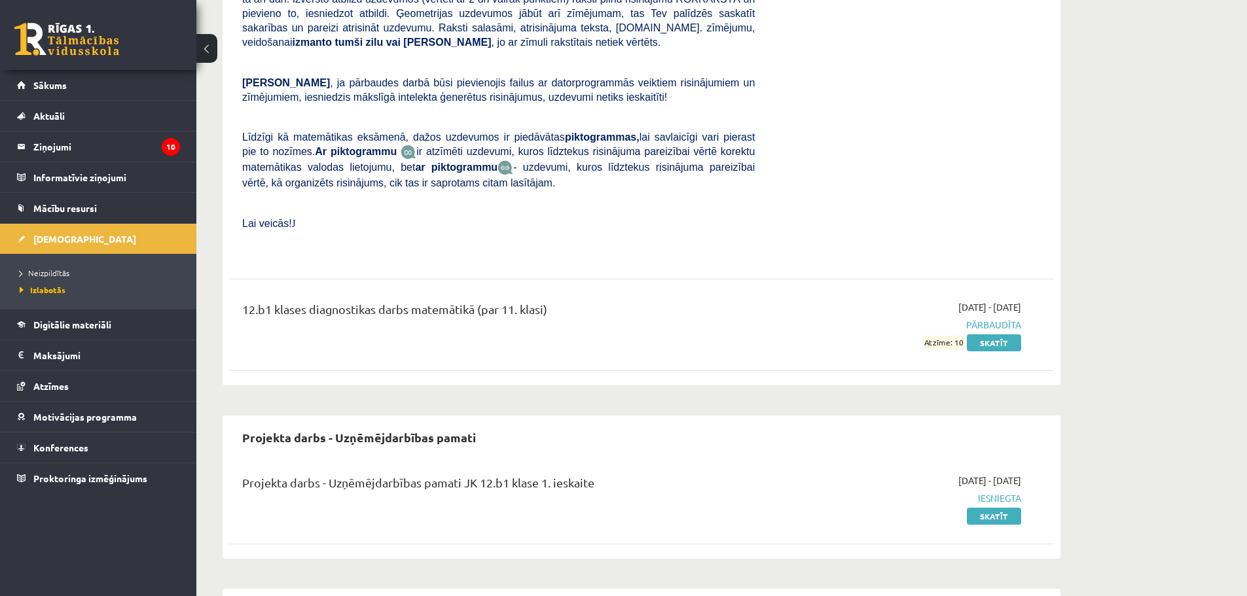
scroll to position [9770, 0]
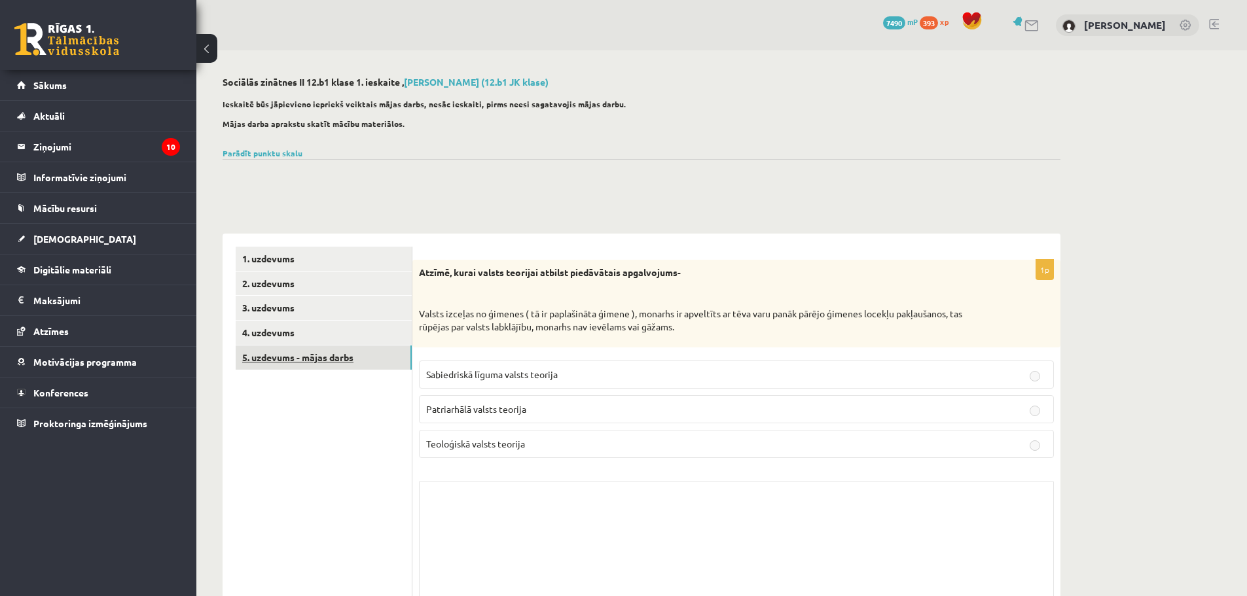
click at [329, 366] on link "5. uzdevums - mājas darbs" at bounding box center [324, 358] width 176 height 24
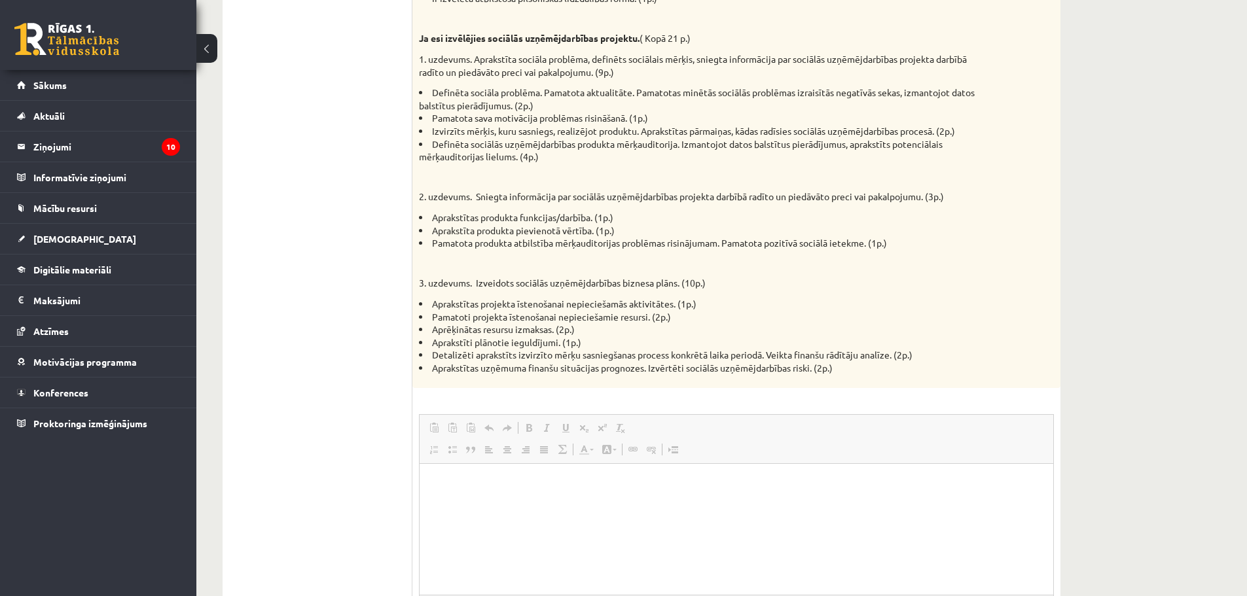
scroll to position [634, 0]
